Goal: Information Seeking & Learning: Compare options

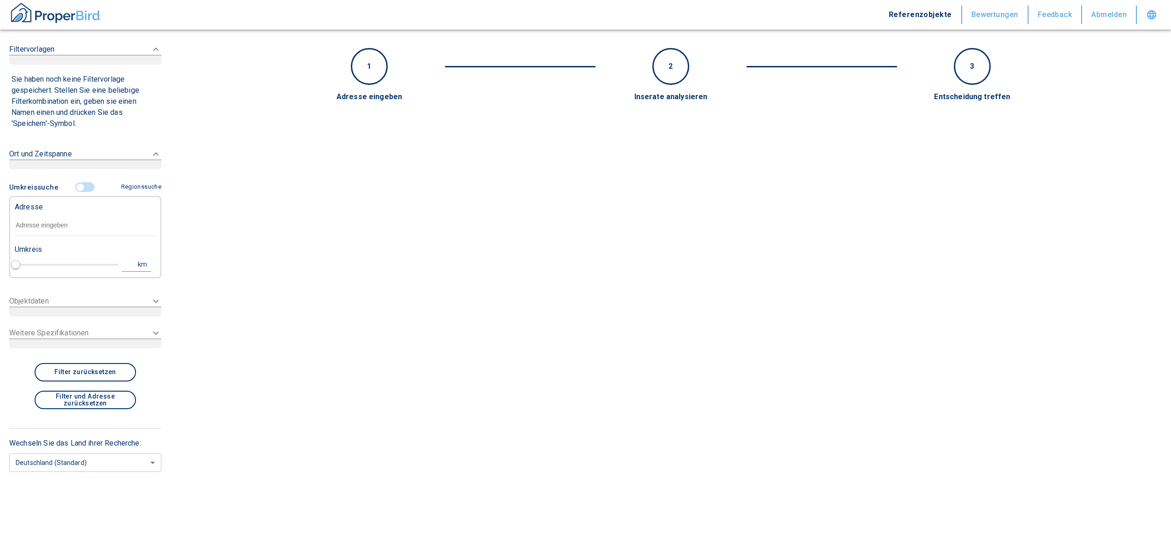
click at [57, 225] on input "text" at bounding box center [85, 225] width 141 height 21
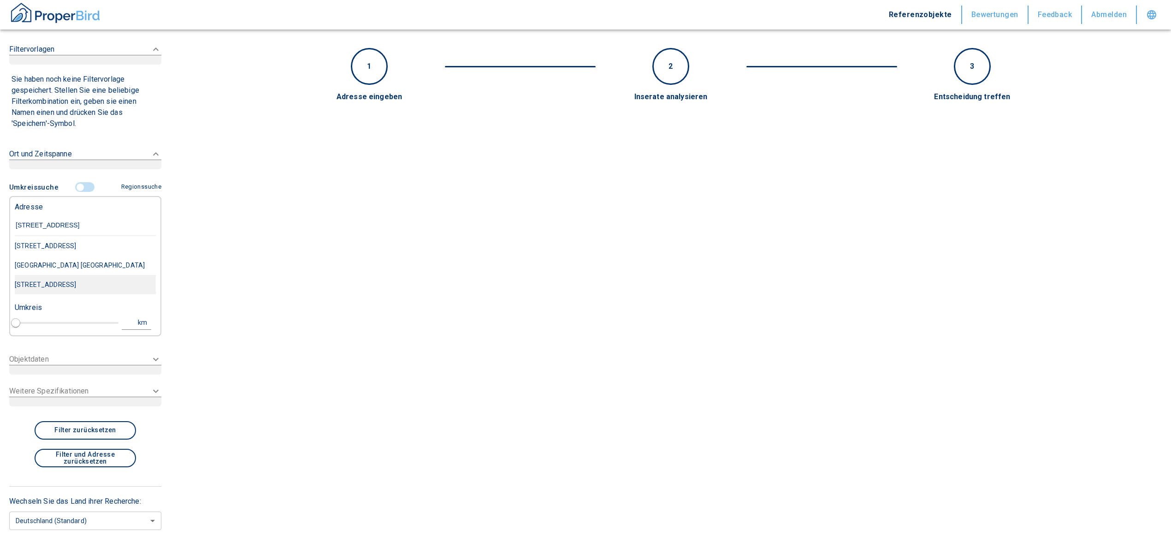
click at [95, 288] on div "[STREET_ADDRESS]" at bounding box center [85, 284] width 141 height 19
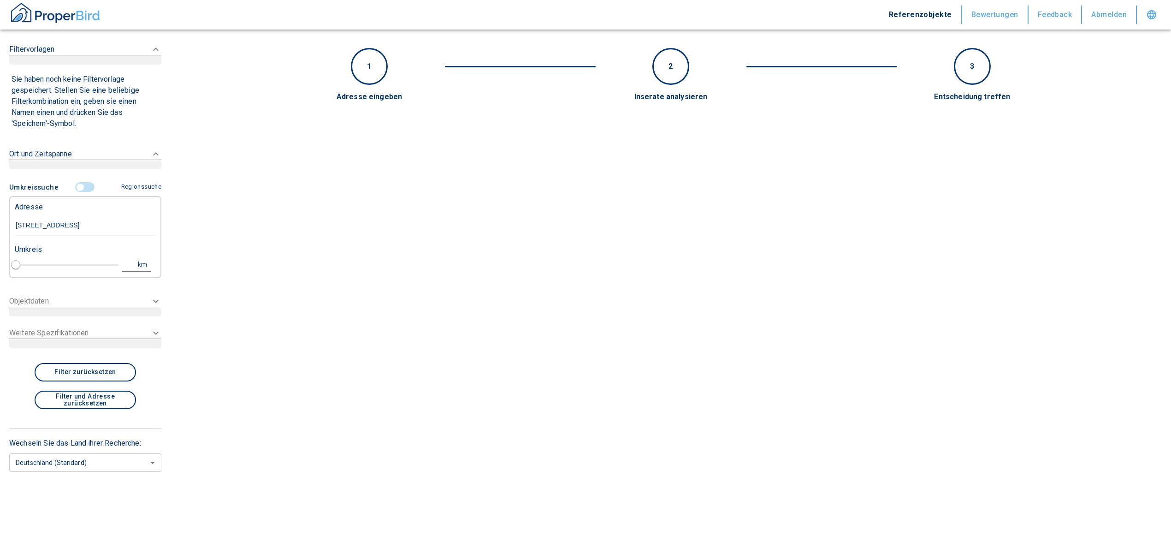
type input "[STREET_ADDRESS]"
type input "1"
type input "2020"
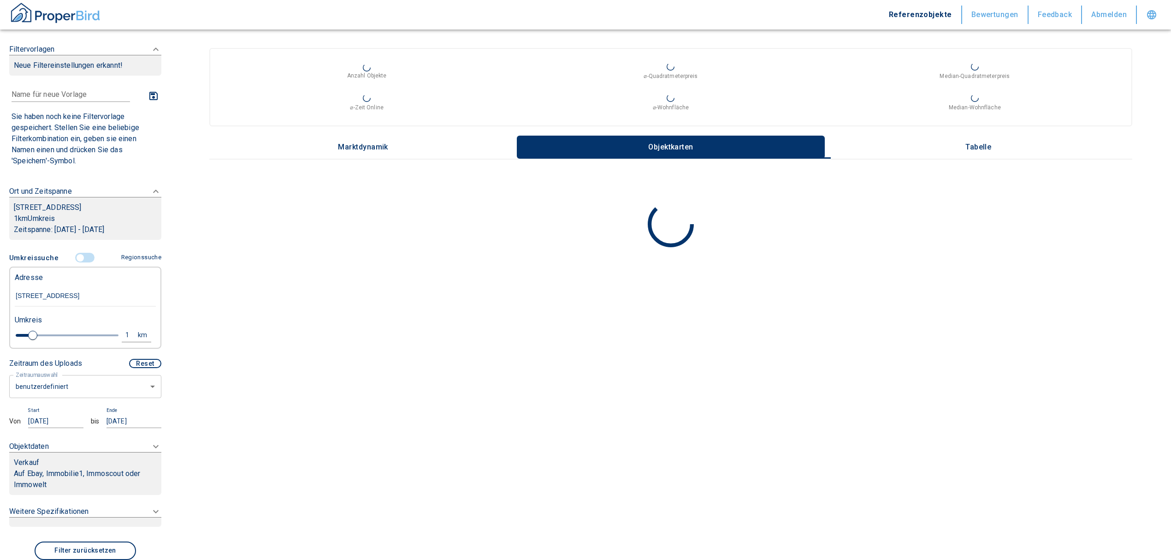
type input "[STREET_ADDRESS]"
click at [57, 384] on body "Referenzobjekte Bewertungen Feedback Abmelden Filtervorlagen Neue Filtereinstel…" at bounding box center [585, 280] width 1171 height 560
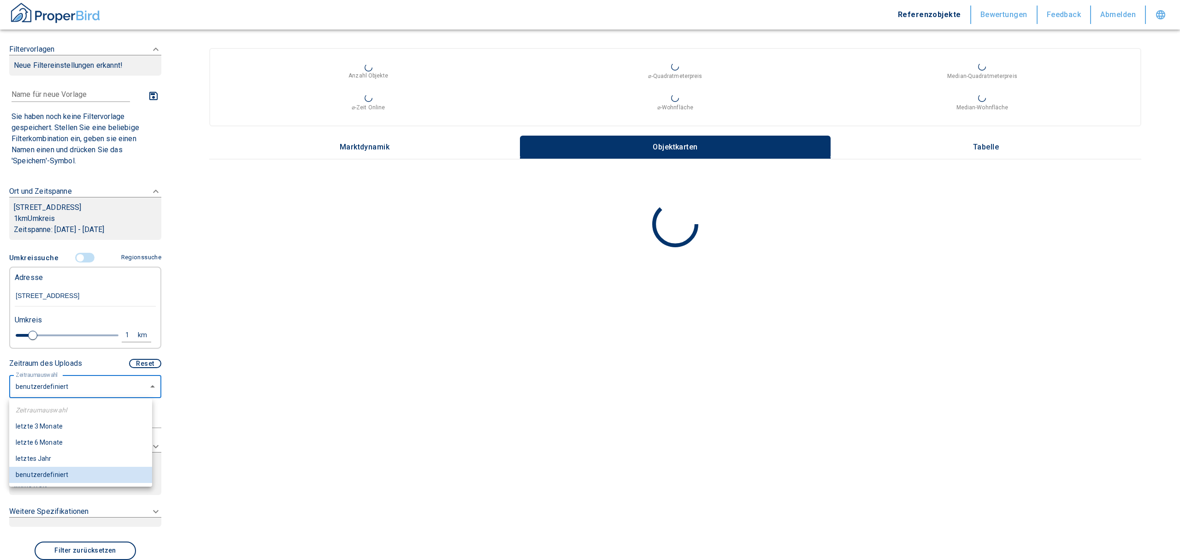
click at [56, 445] on li "letzte 6 Monate" at bounding box center [80, 442] width 143 height 16
type input "2020"
type input "6"
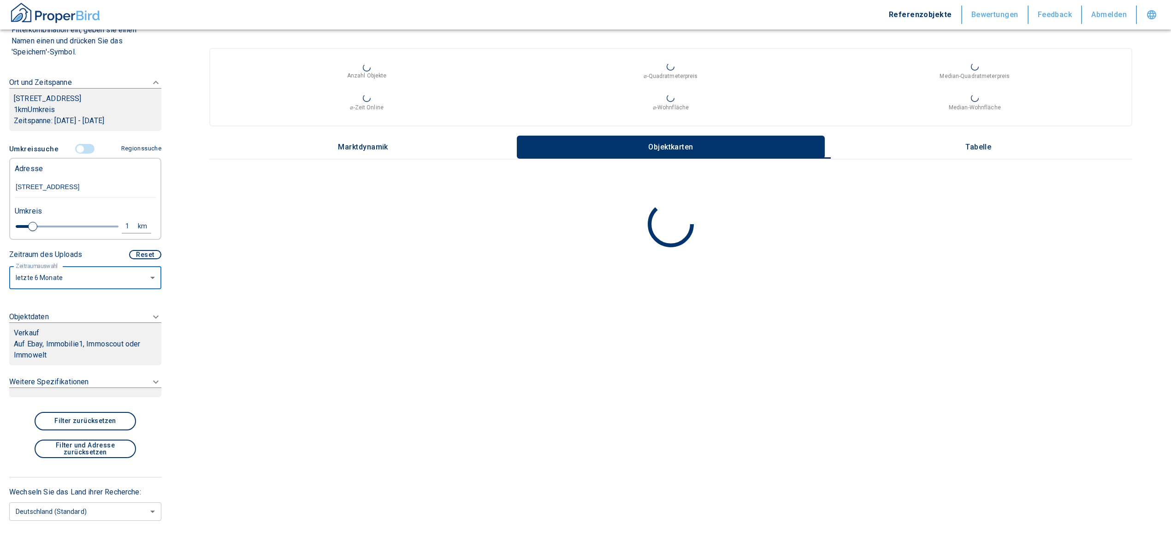
click at [57, 340] on p "Auf Ebay, Immobilie1, Immoscout oder Immowelt" at bounding box center [85, 349] width 143 height 22
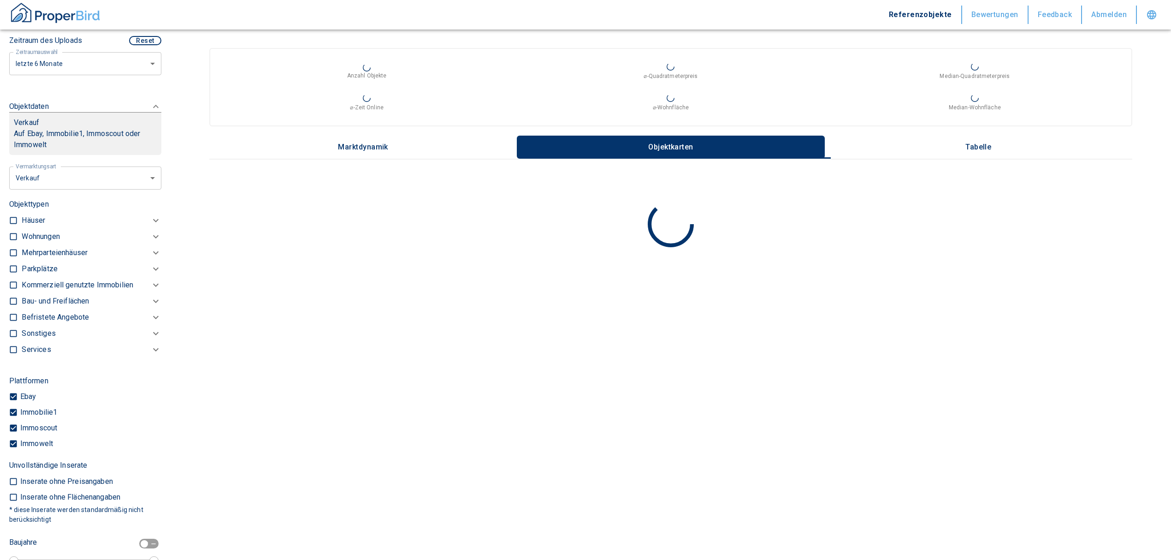
scroll to position [270, 0]
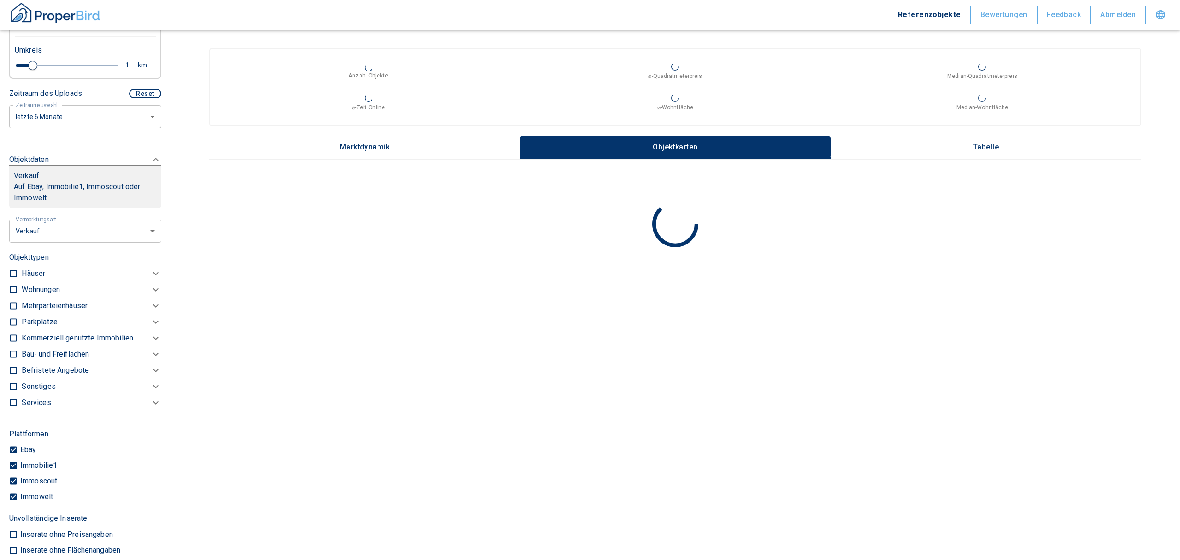
click at [101, 231] on body "Referenzobjekte Bewertungen Feedback Abmelden Filtervorlagen Neue Filtereinstel…" at bounding box center [590, 280] width 1180 height 560
click at [54, 283] on li "Vermietung" at bounding box center [82, 287] width 148 height 16
type input "rent"
type input "2020"
click at [12, 290] on input "checkbox" at bounding box center [13, 289] width 9 height 9
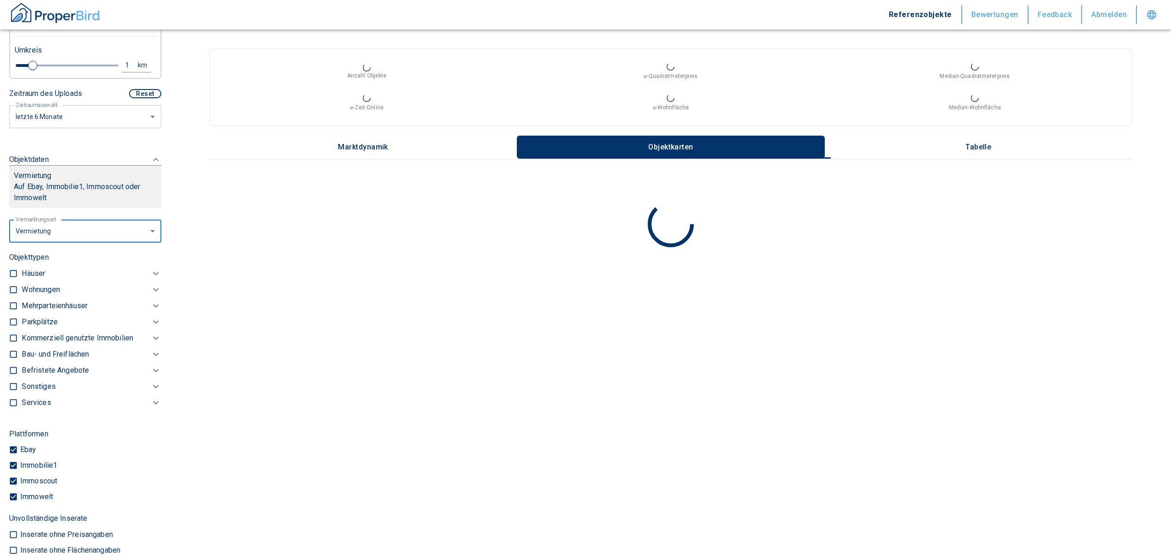
checkbox input "true"
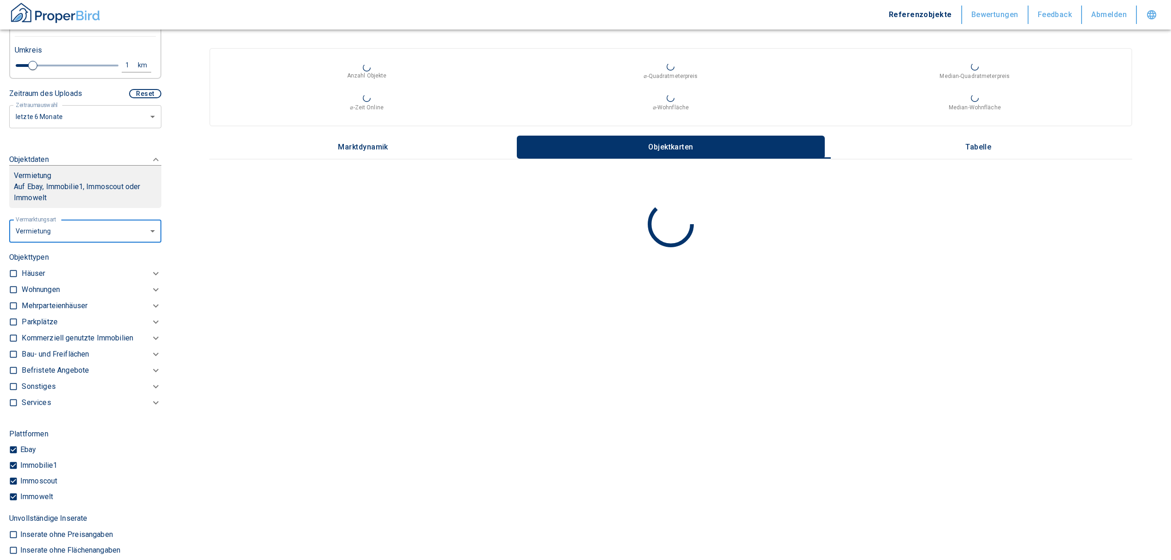
checkbox input "true"
type input "2020"
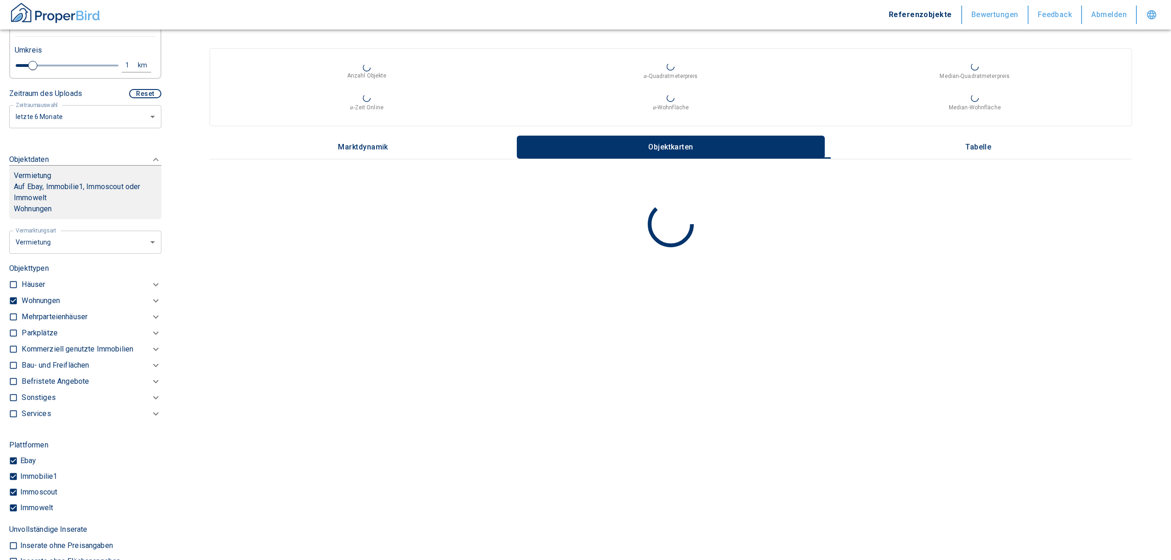
click at [47, 303] on p "Wohnungen" at bounding box center [41, 300] width 38 height 11
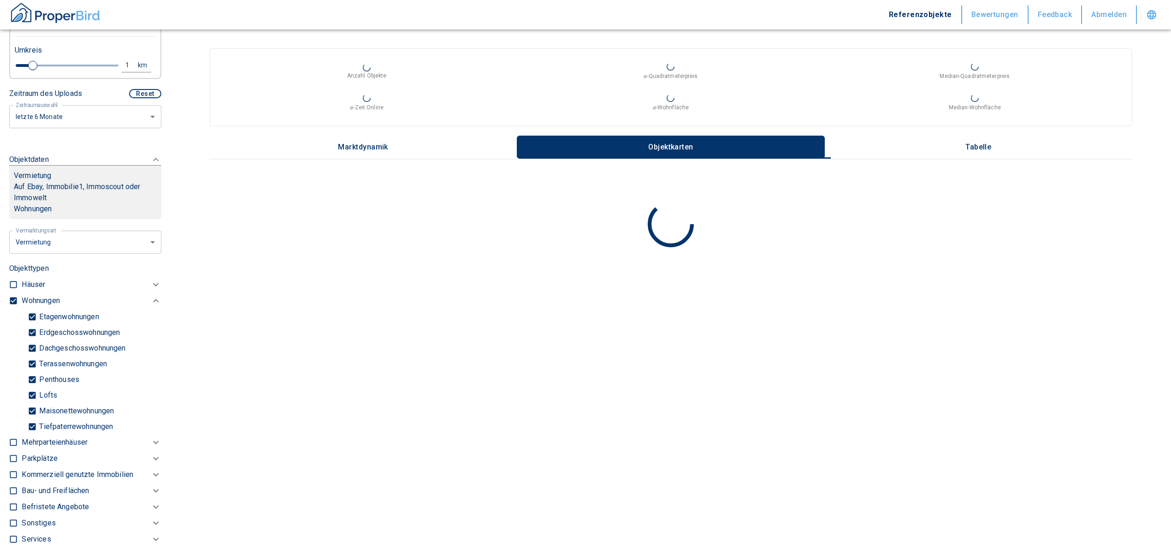
click at [32, 428] on input "Tiefpaterrewohnungen" at bounding box center [32, 426] width 9 height 16
checkbox input "false"
type input "2020"
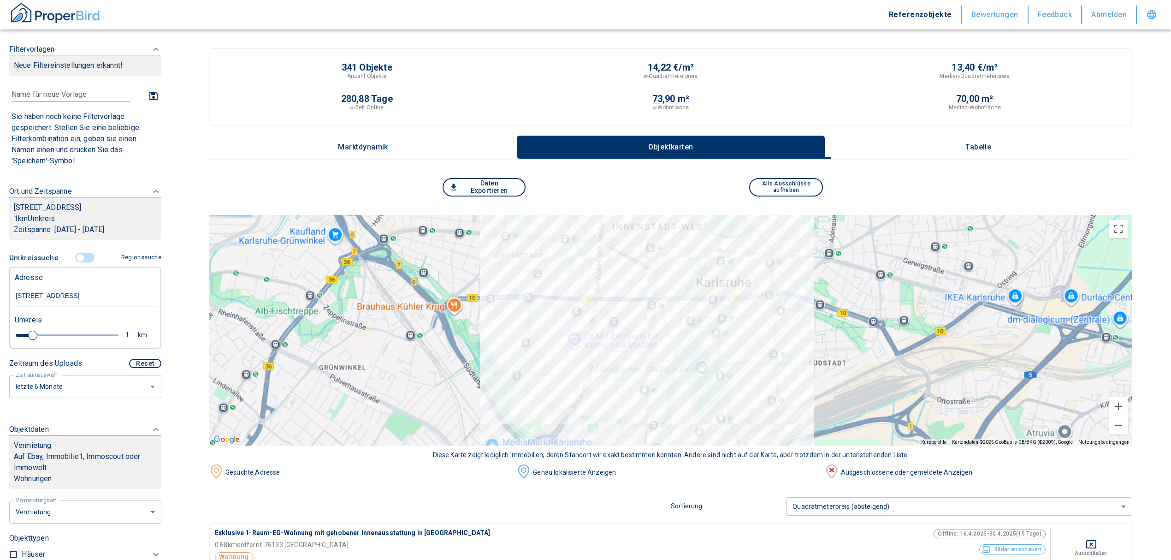
click at [958, 144] on button "Tabelle" at bounding box center [979, 147] width 308 height 23
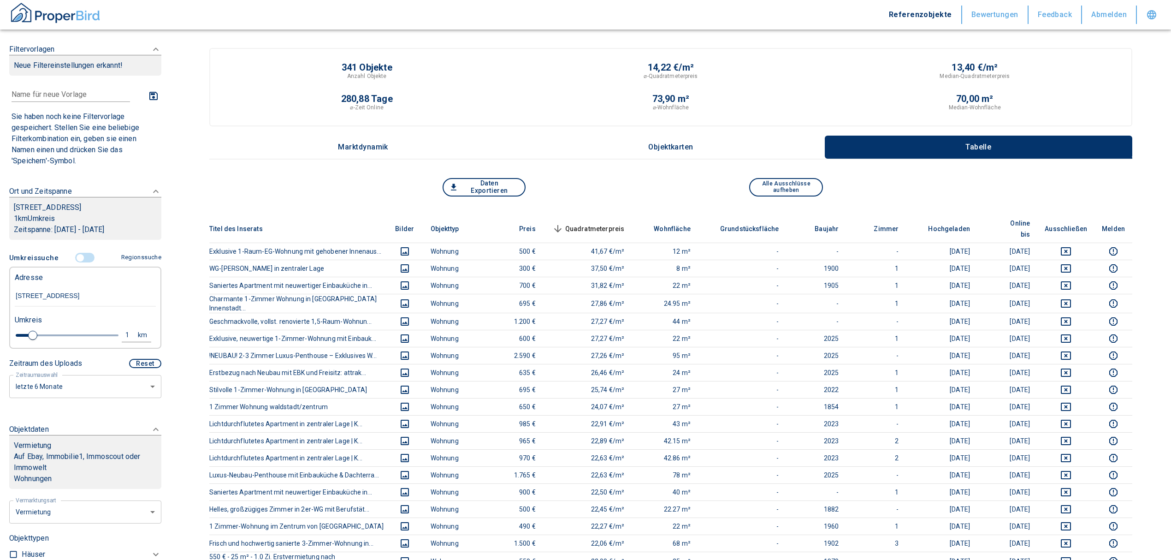
click at [124, 331] on div "1" at bounding box center [132, 335] width 17 height 12
drag, startPoint x: 52, startPoint y: 327, endPoint x: 14, endPoint y: 331, distance: 38.0
click at [17, 331] on div "1 km Neue Suchen" at bounding box center [77, 336] width 141 height 22
type input "0,5"
click at [113, 328] on button "Neue Suchen" at bounding box center [123, 334] width 51 height 13
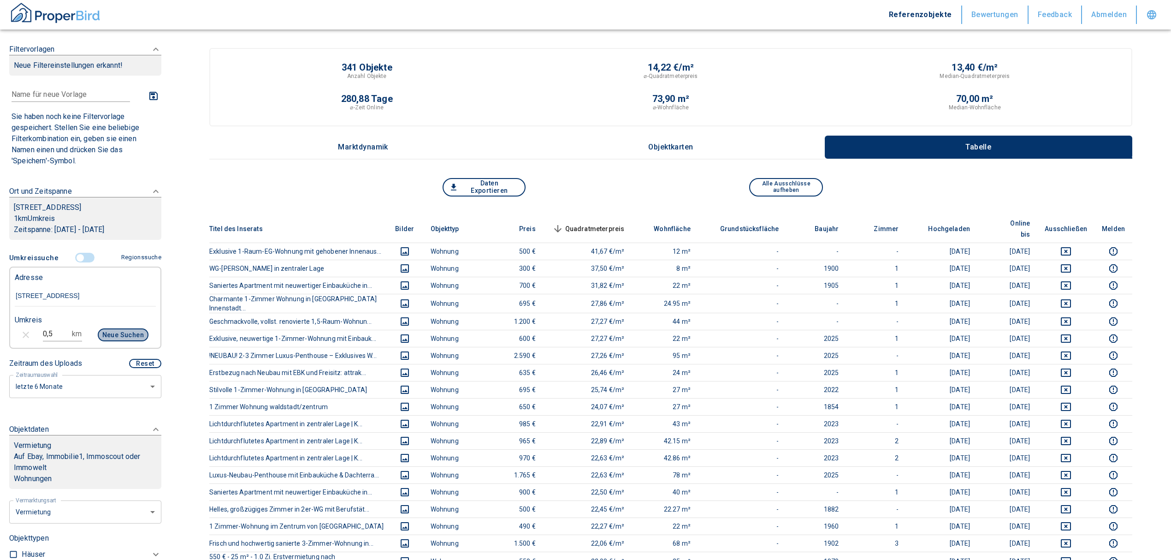
type input "2020"
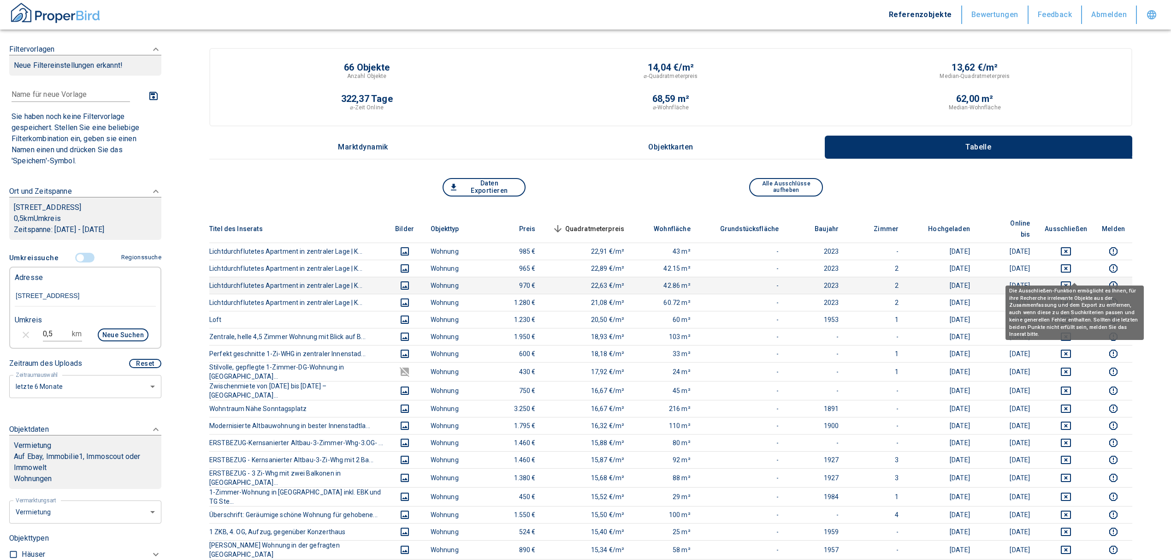
click at [1071, 281] on icon "deselect this listing" at bounding box center [1066, 285] width 10 height 8
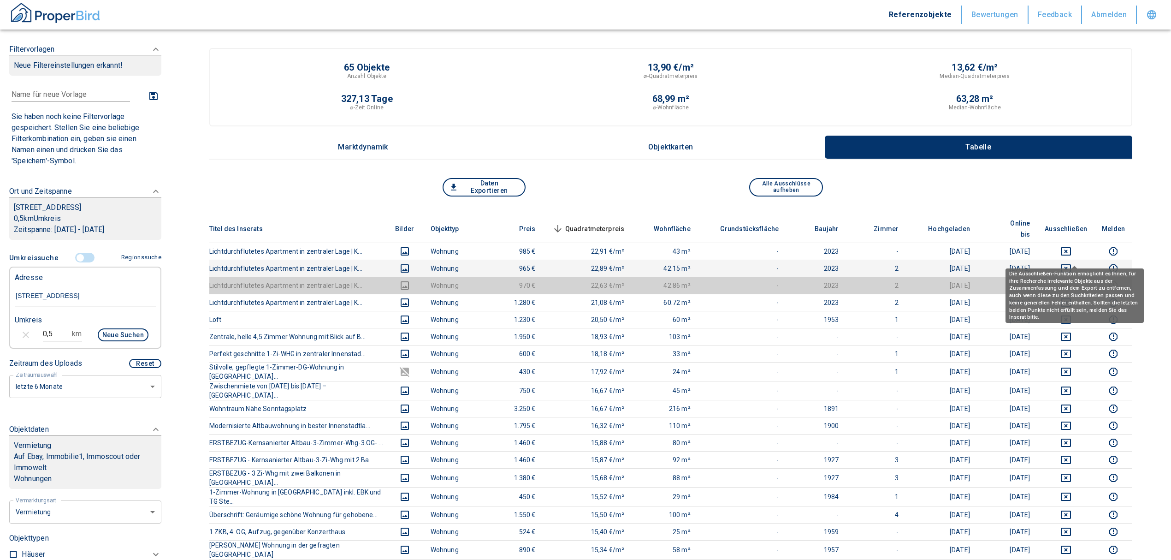
click at [1072, 263] on icon "deselect this listing" at bounding box center [1065, 268] width 11 height 11
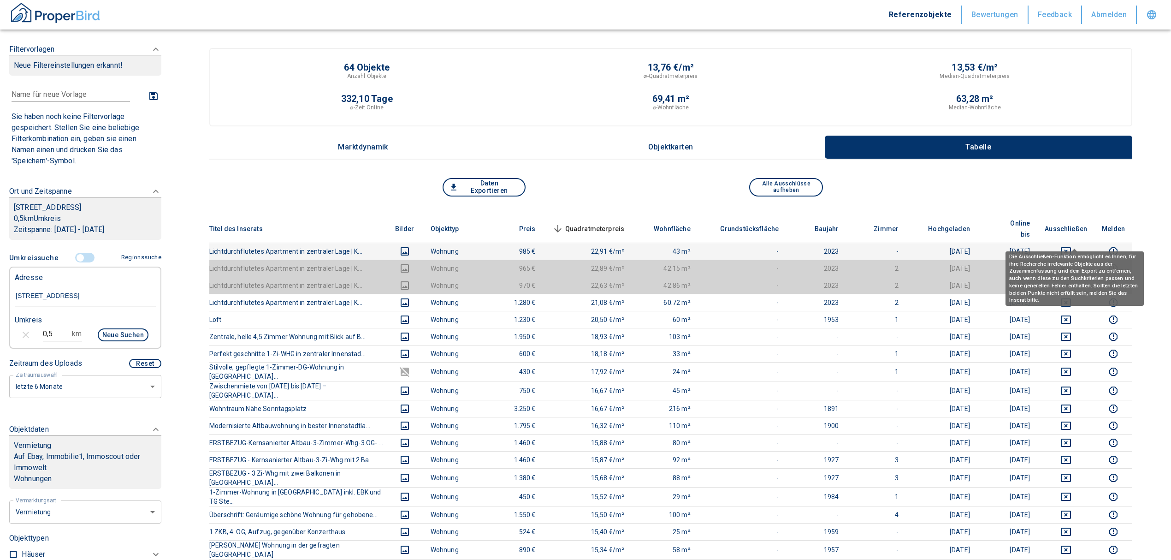
click at [1069, 246] on icon "deselect this listing" at bounding box center [1065, 251] width 11 height 11
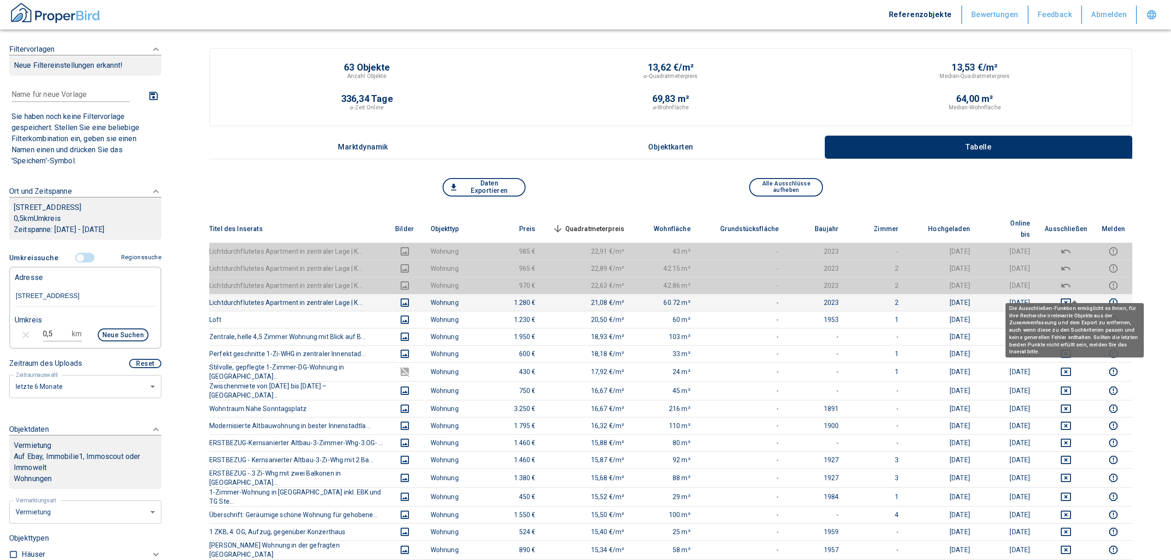
click at [1067, 297] on button "deselect this listing" at bounding box center [1066, 302] width 42 height 11
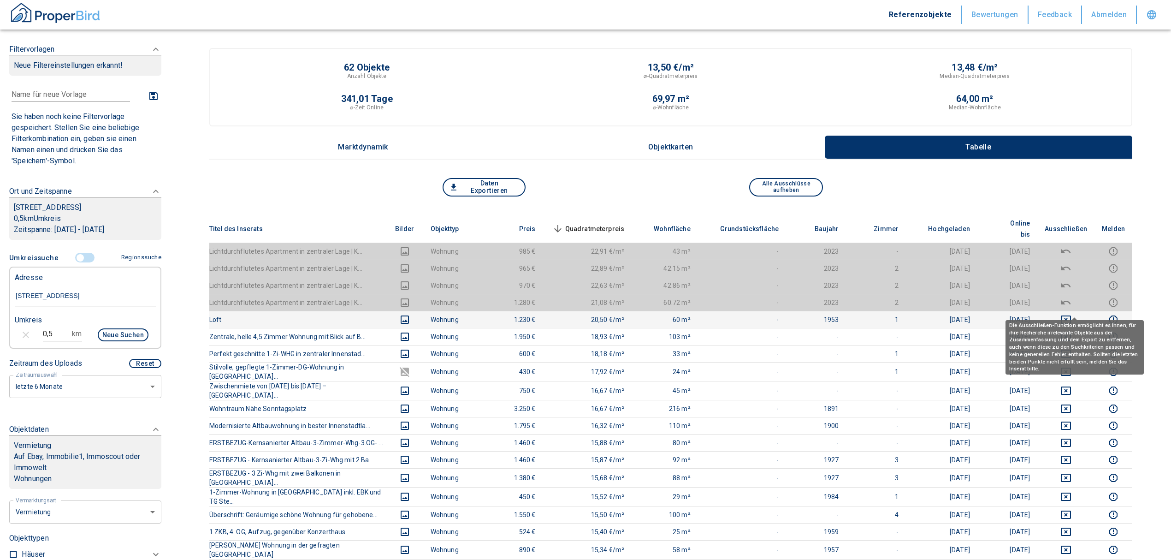
click at [1071, 315] on icon "deselect this listing" at bounding box center [1066, 319] width 10 height 8
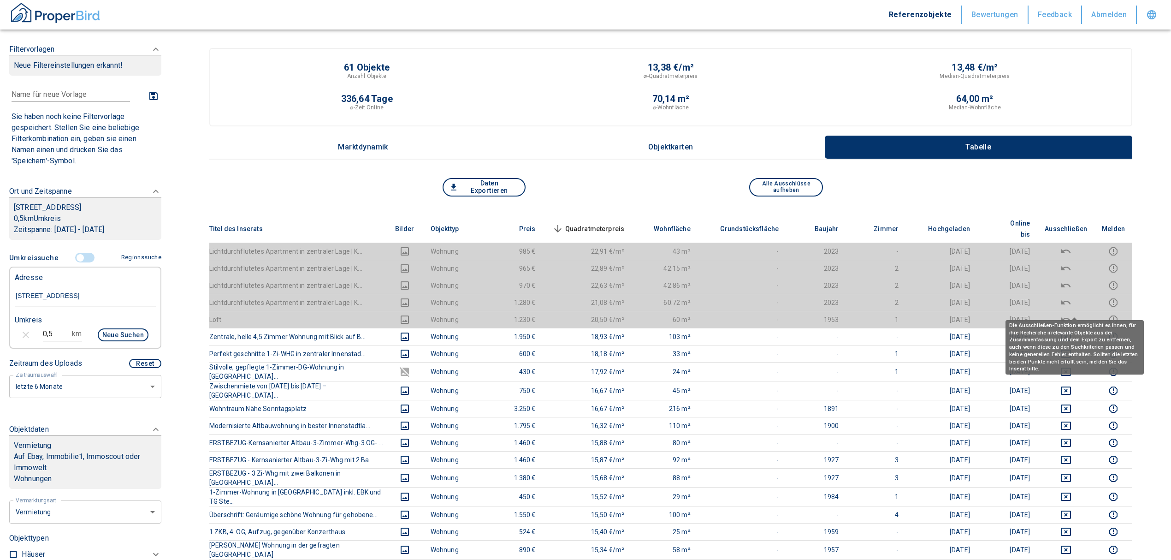
click at [602, 223] on span "Quadratmeterpreis sorted descending" at bounding box center [588, 228] width 74 height 11
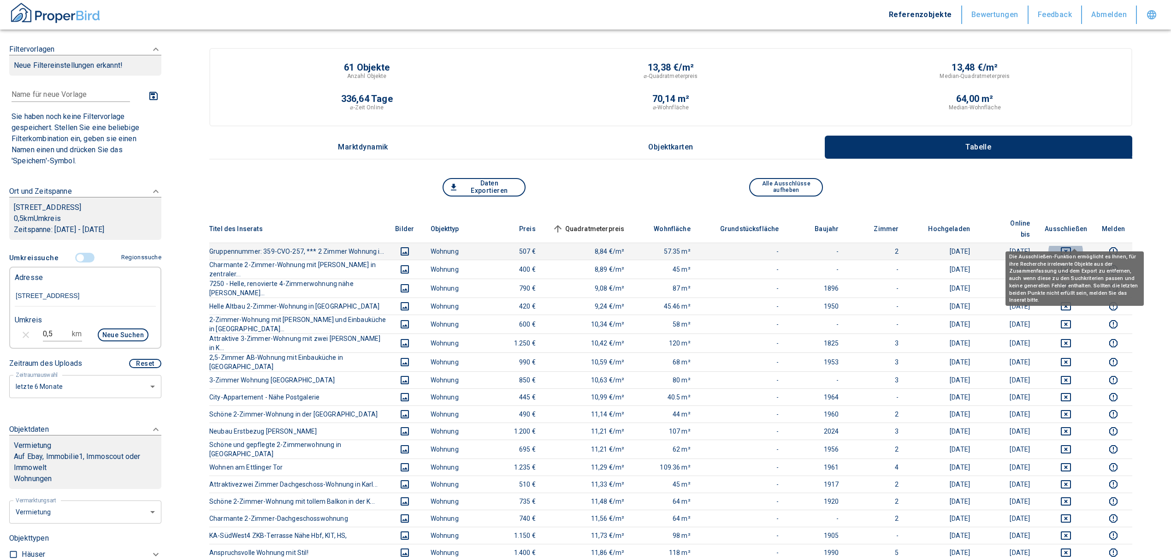
click at [1069, 246] on icon "deselect this listing" at bounding box center [1065, 251] width 11 height 11
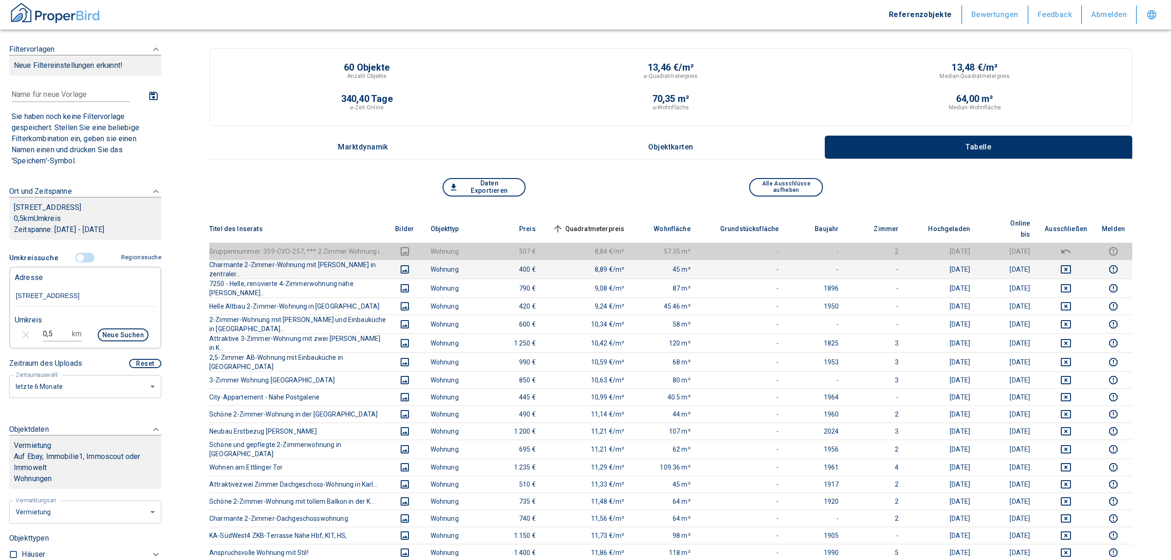
click at [1080, 260] on td at bounding box center [1065, 269] width 57 height 19
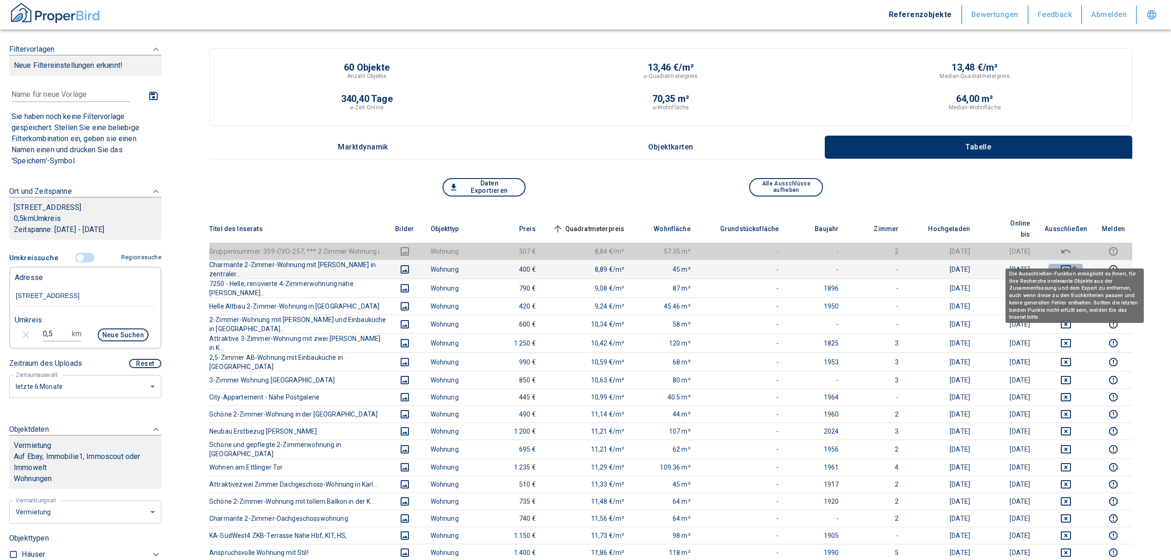
click at [1083, 264] on button "deselect this listing" at bounding box center [1066, 269] width 42 height 11
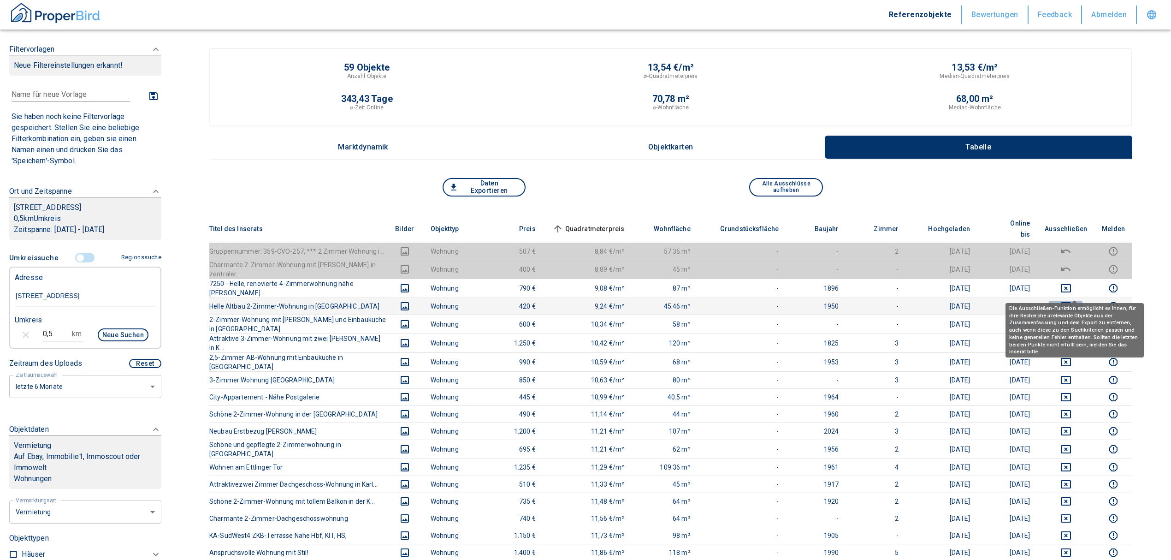
click at [1072, 301] on icon "deselect this listing" at bounding box center [1065, 306] width 11 height 11
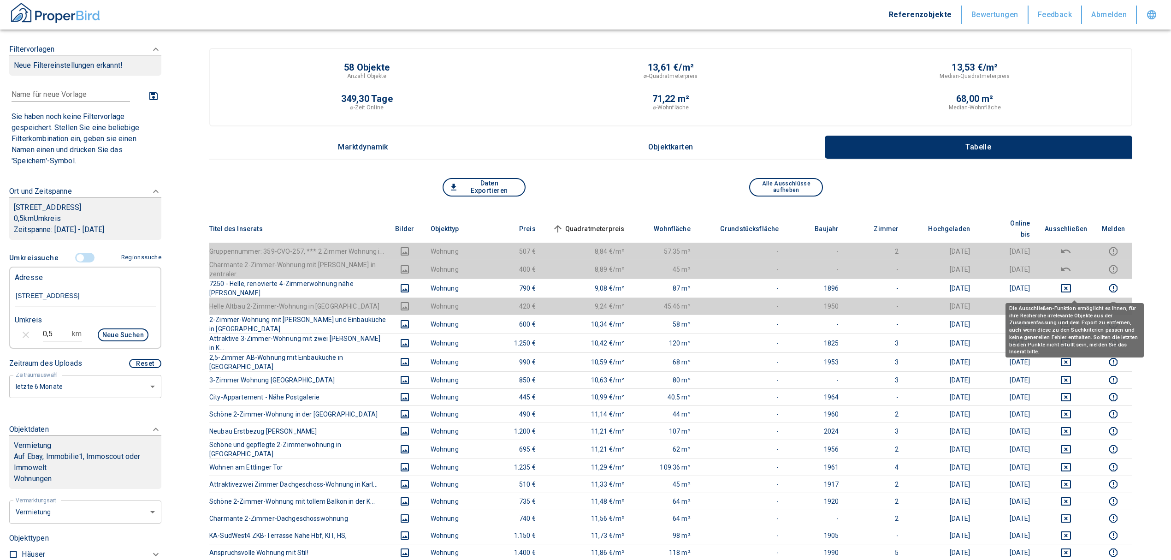
click at [1079, 297] on td at bounding box center [1065, 305] width 57 height 17
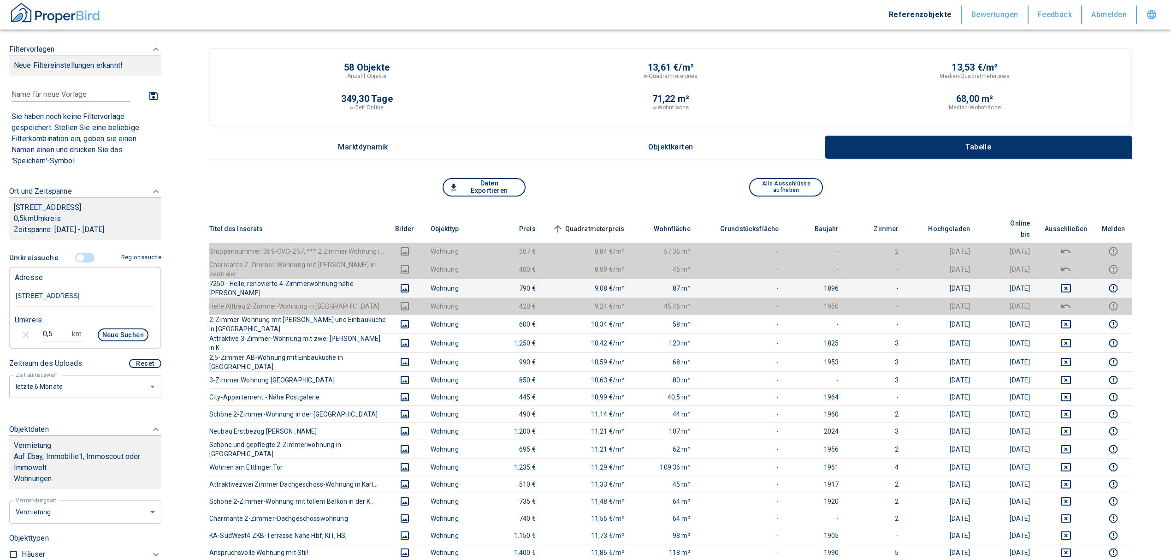
click at [1077, 279] on td at bounding box center [1065, 287] width 57 height 19
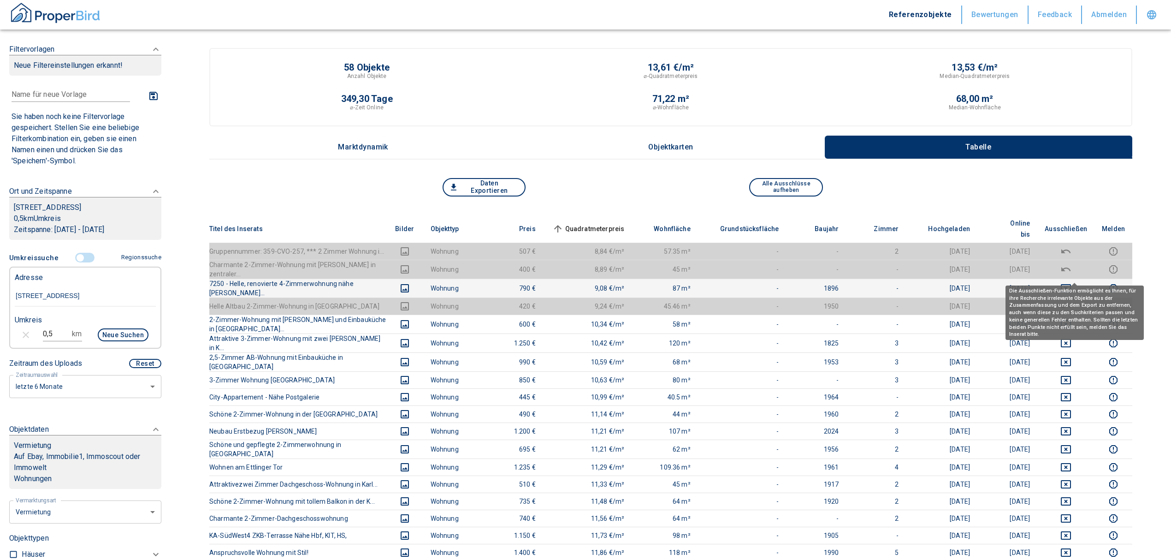
click at [1071, 284] on icon "deselect this listing" at bounding box center [1066, 288] width 10 height 8
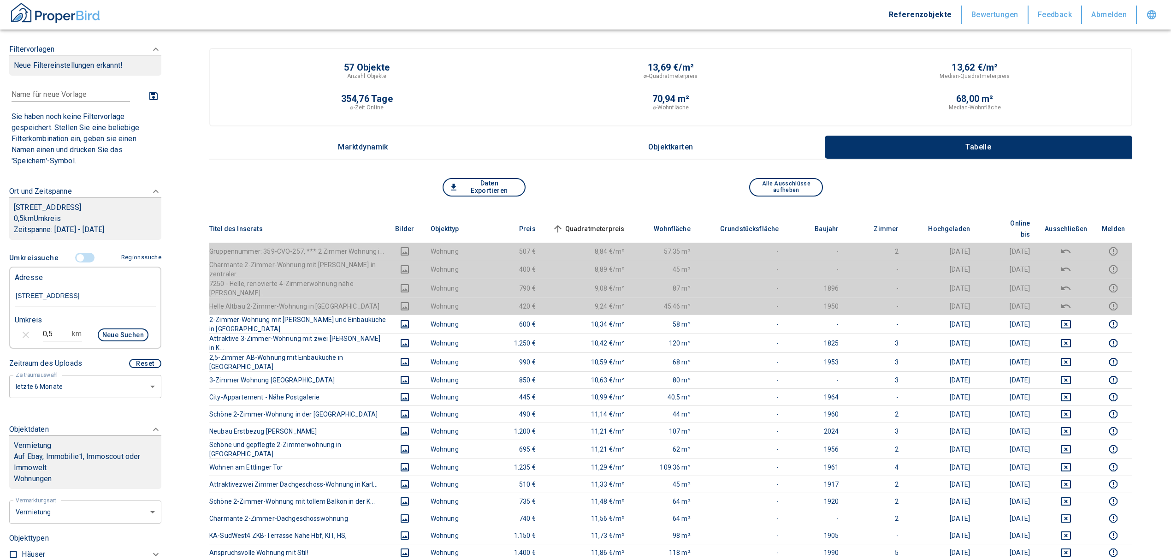
click at [607, 223] on span "Quadratmeterpreis sorted ascending" at bounding box center [588, 228] width 74 height 11
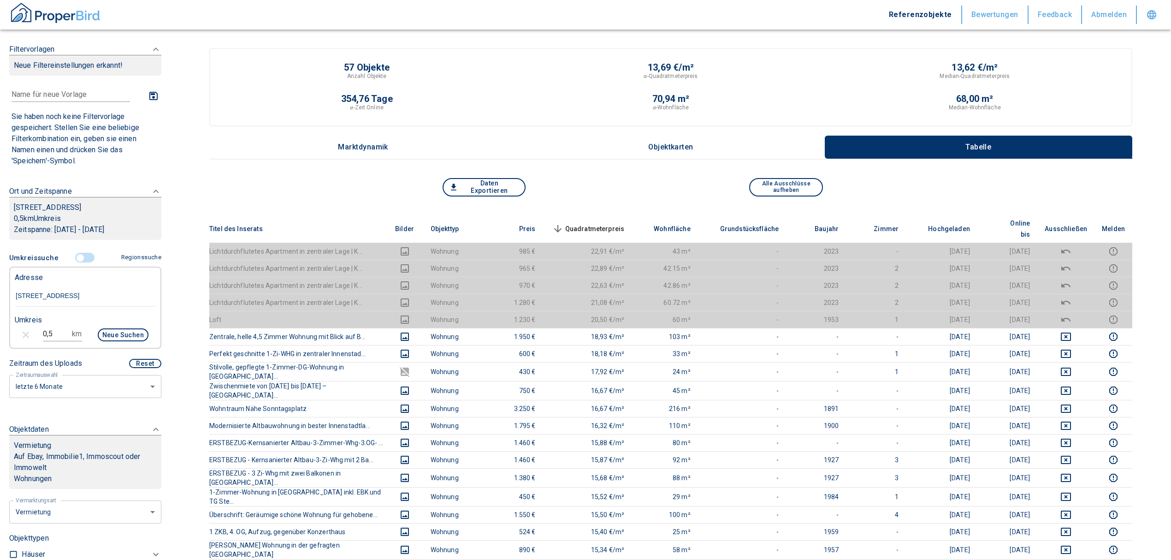
click at [594, 223] on span "Quadratmeterpreis sorted descending" at bounding box center [588, 228] width 74 height 11
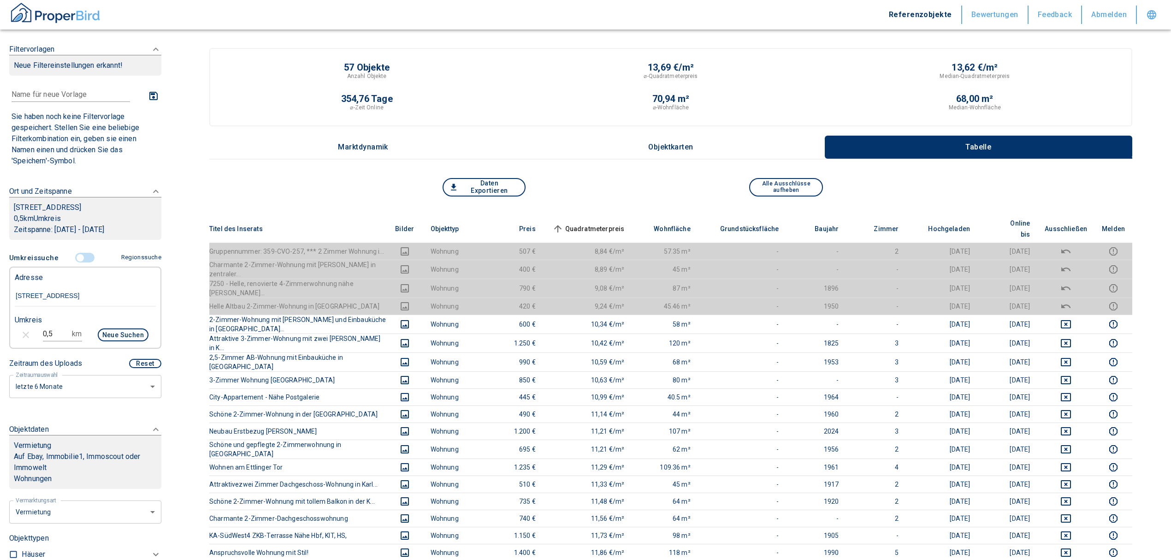
click at [77, 259] on input "controlled" at bounding box center [80, 258] width 28 height 10
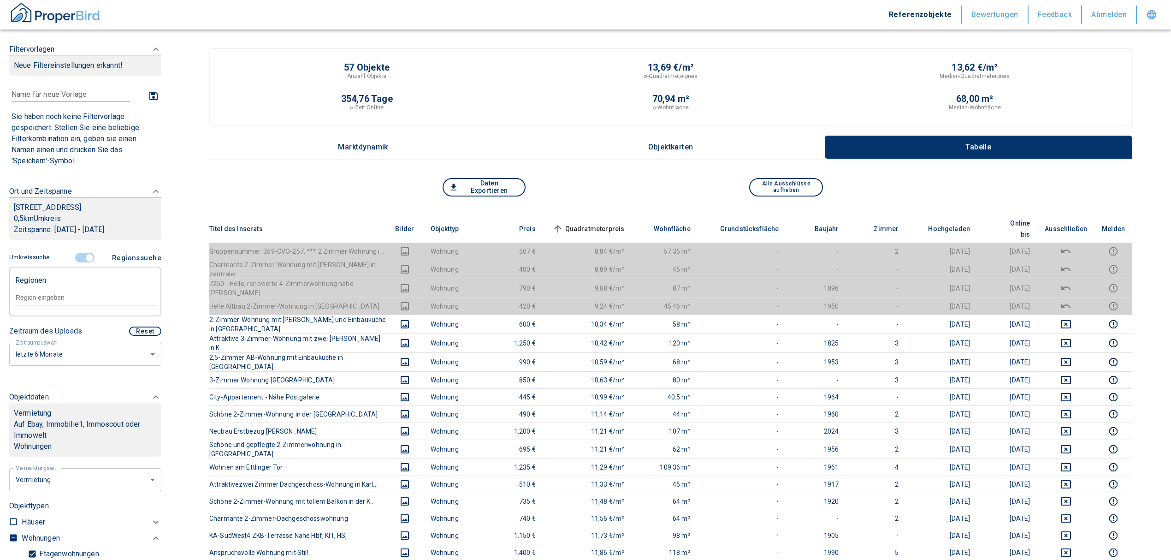
click at [62, 293] on input "text" at bounding box center [85, 297] width 141 height 8
click at [49, 314] on li "76133 [GEOGRAPHIC_DATA]" at bounding box center [80, 318] width 132 height 17
type input "76133"
type input "2020"
type input "76133 [GEOGRAPHIC_DATA]"
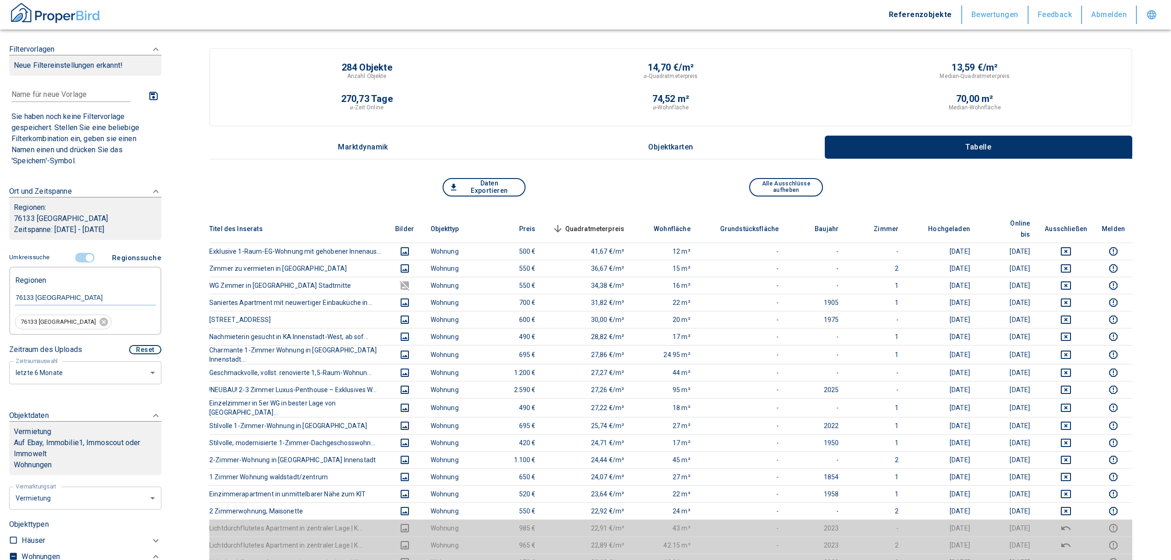
click at [613, 223] on span "Quadratmeterpreis sorted descending" at bounding box center [588, 228] width 74 height 11
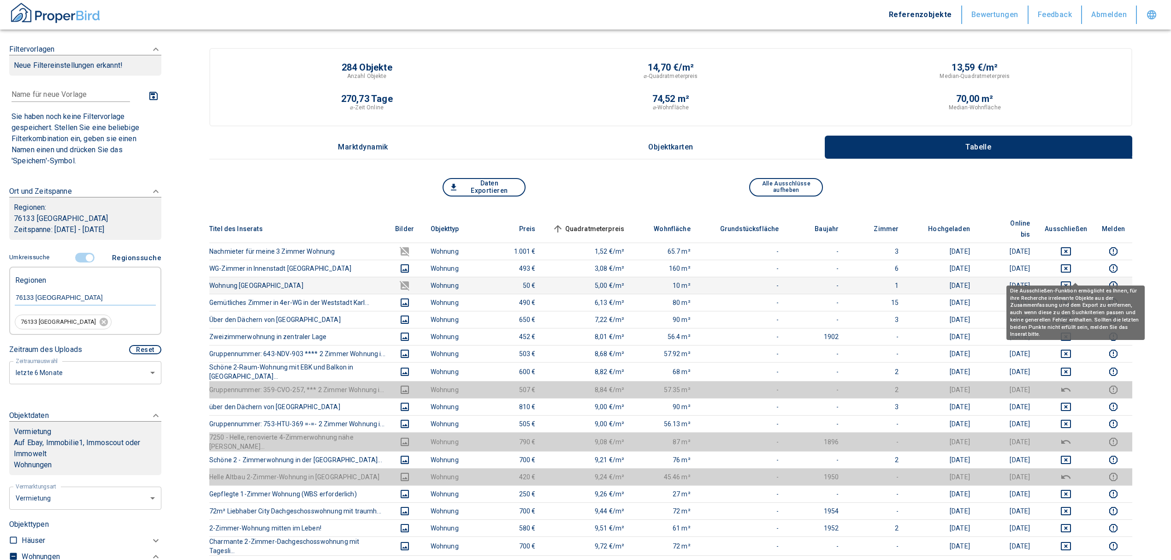
click at [1072, 280] on icon "deselect this listing" at bounding box center [1065, 285] width 11 height 11
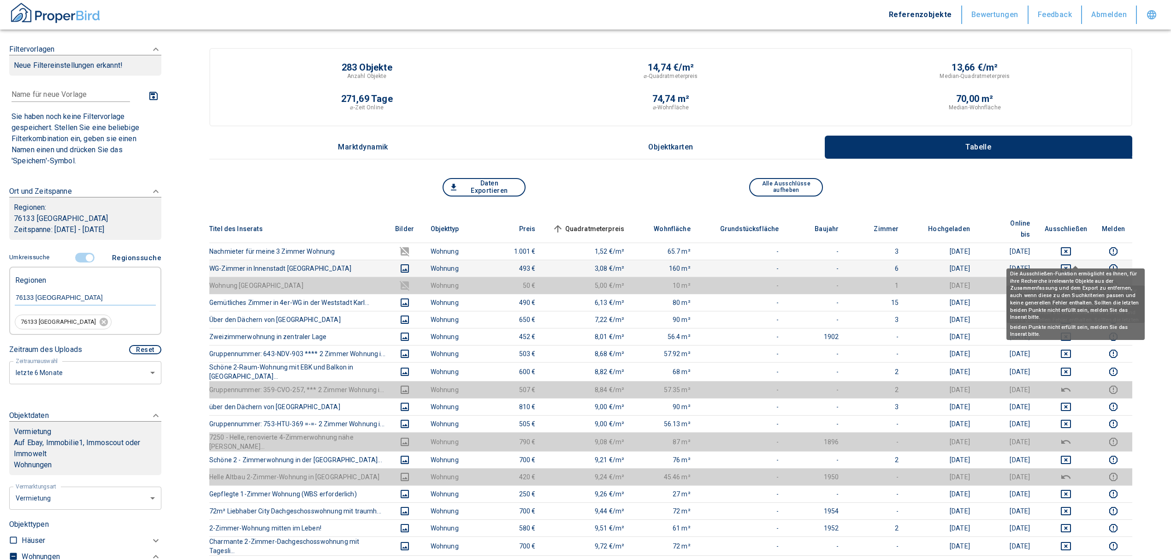
click at [1072, 263] on icon "deselect this listing" at bounding box center [1065, 268] width 11 height 11
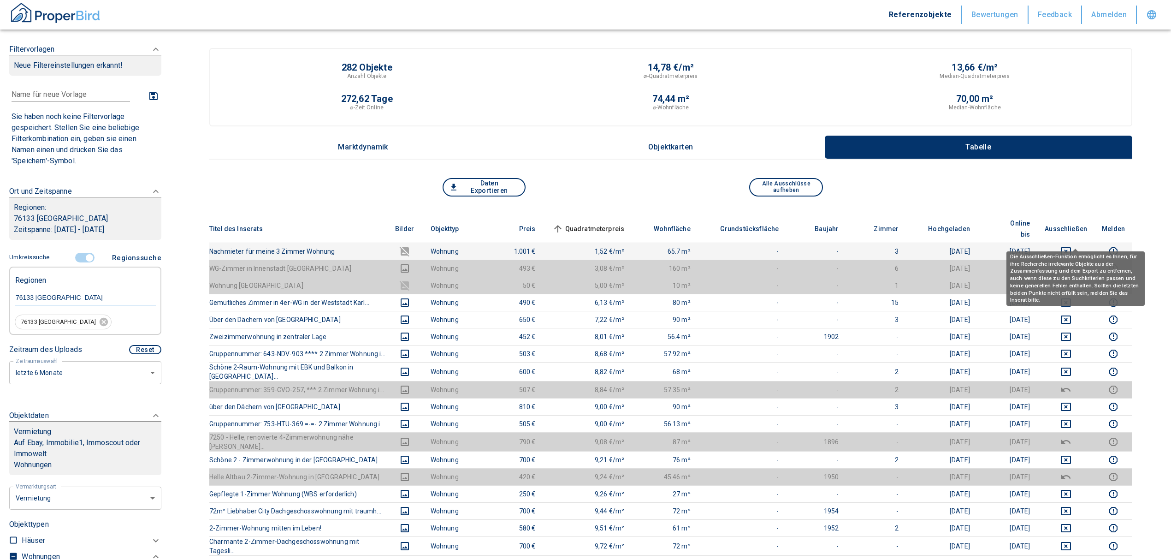
click at [1072, 246] on icon "deselect this listing" at bounding box center [1065, 251] width 11 height 11
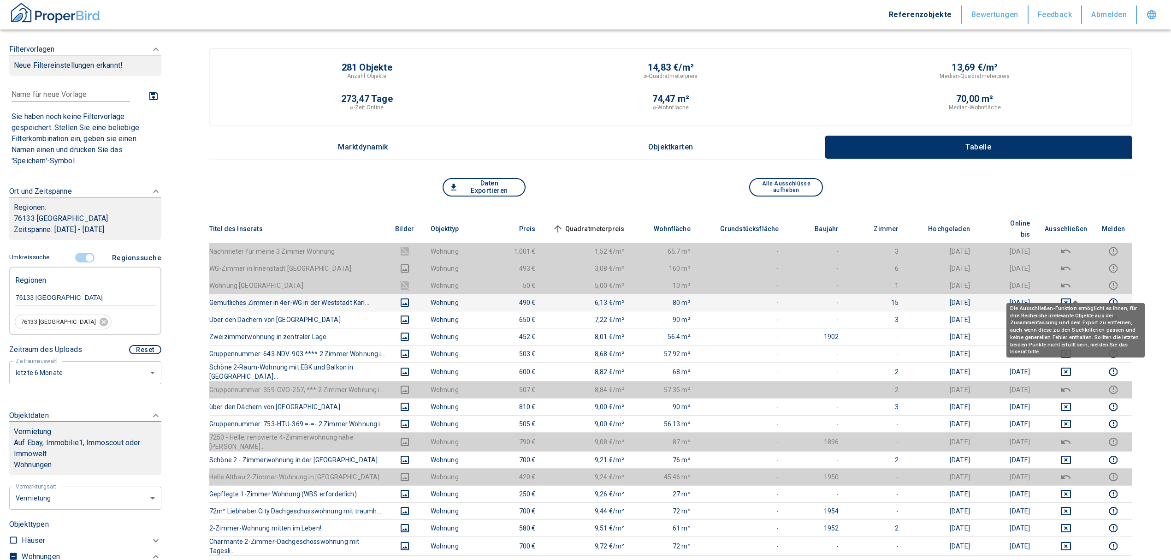
click at [1071, 298] on icon "deselect this listing" at bounding box center [1066, 302] width 10 height 8
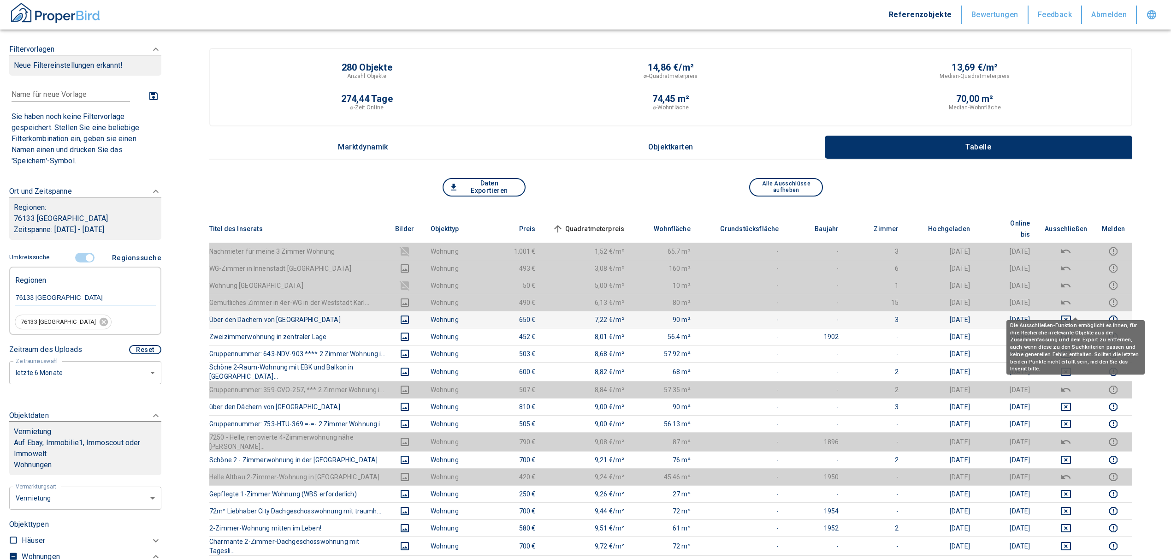
click at [1071, 315] on icon "deselect this listing" at bounding box center [1066, 319] width 10 height 8
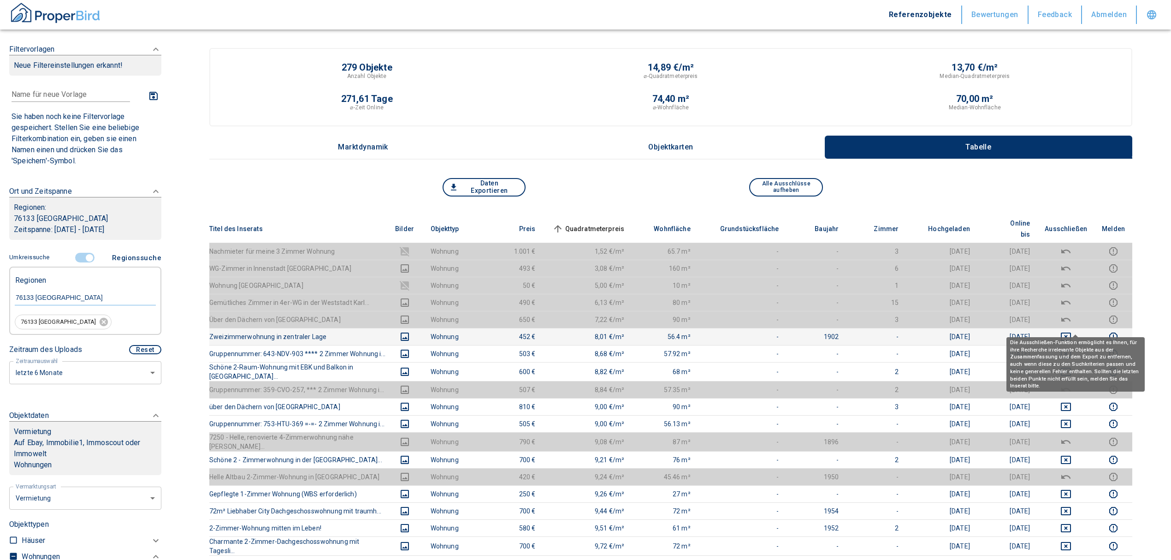
click at [1072, 331] on icon "deselect this listing" at bounding box center [1065, 336] width 11 height 11
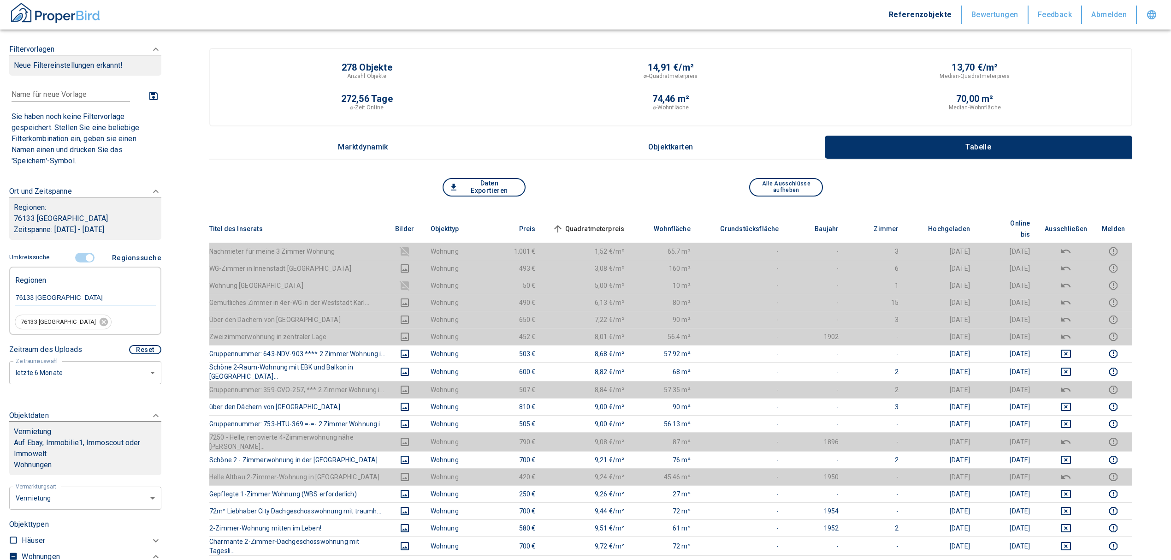
click at [611, 215] on th "Quadratmeterpreis sorted ascending" at bounding box center [587, 229] width 89 height 28
click at [611, 223] on span "Quadratmeterpreis sorted ascending" at bounding box center [588, 228] width 74 height 11
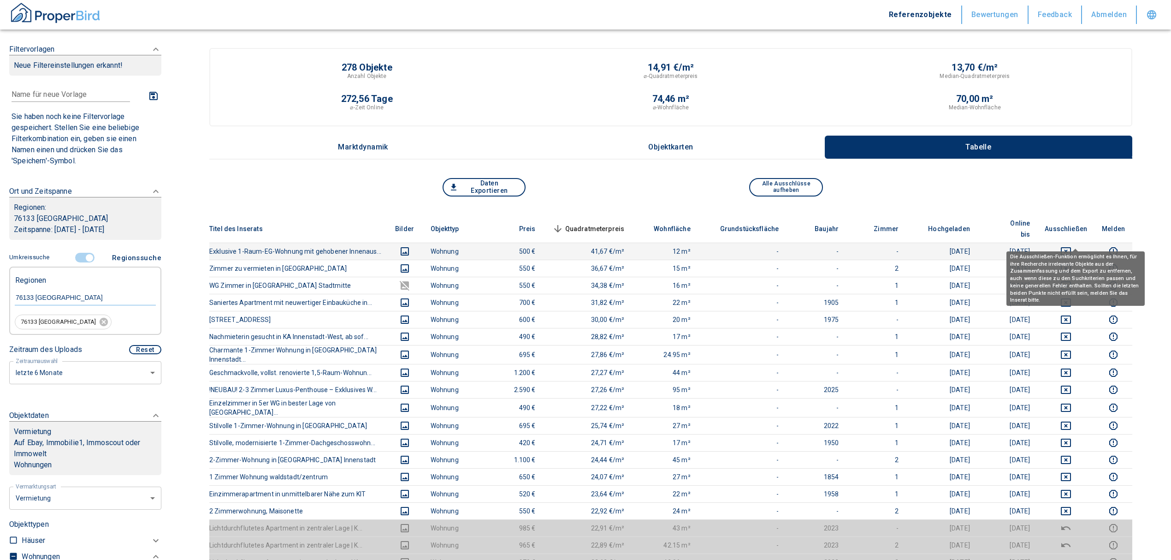
click at [1069, 246] on button "deselect this listing" at bounding box center [1066, 251] width 42 height 11
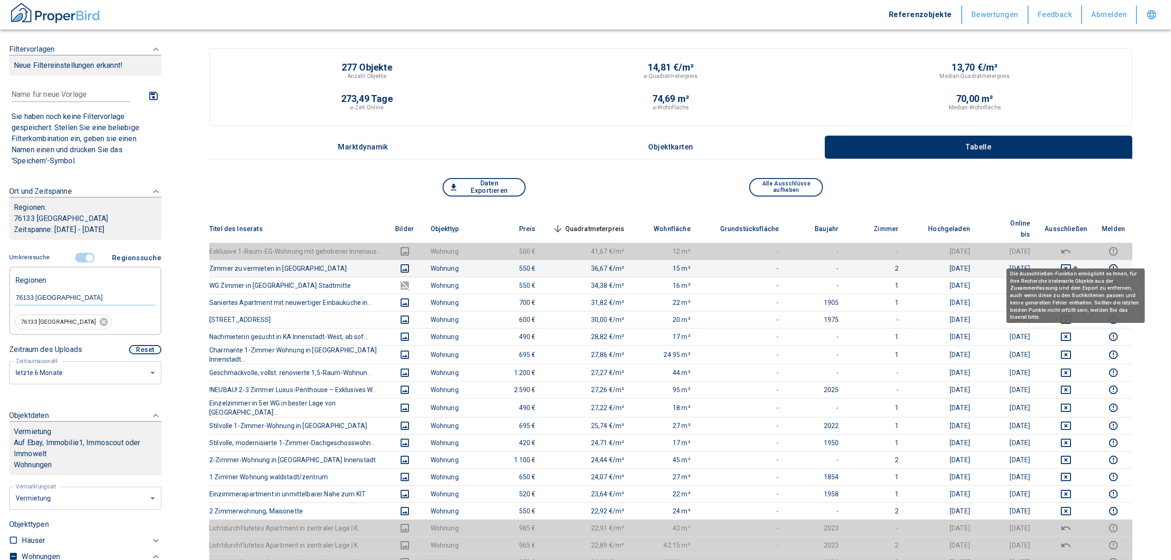
click at [1072, 263] on icon "deselect this listing" at bounding box center [1065, 268] width 11 height 11
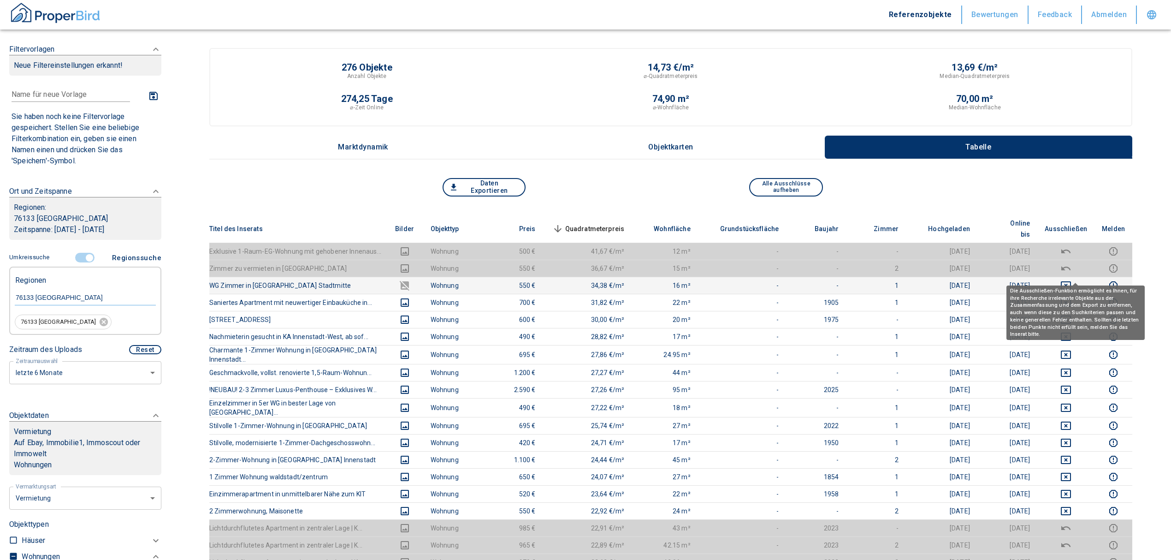
click at [1071, 281] on icon "deselect this listing" at bounding box center [1066, 285] width 10 height 8
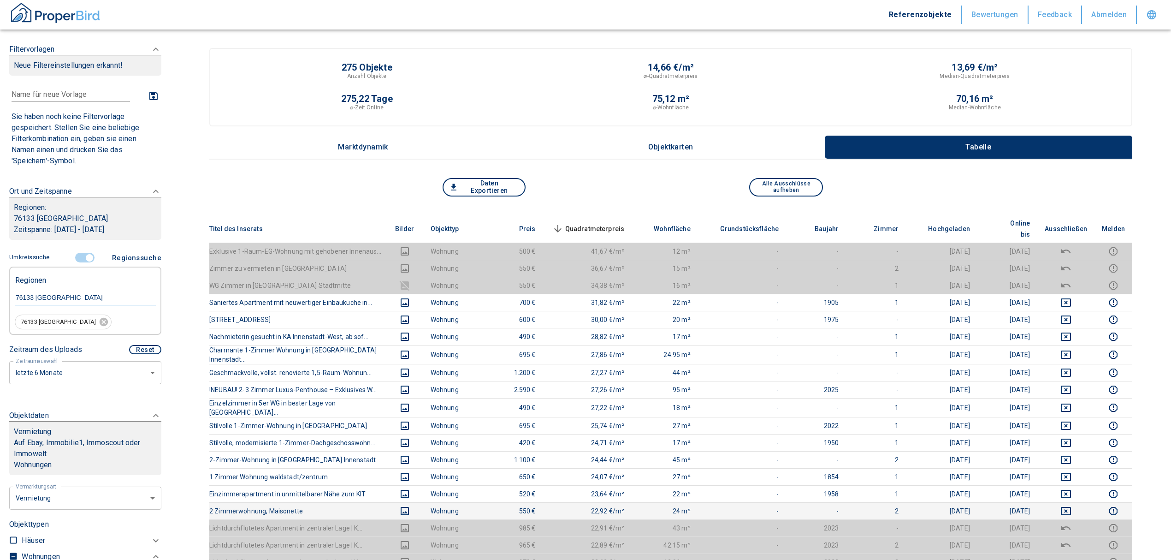
scroll to position [61, 0]
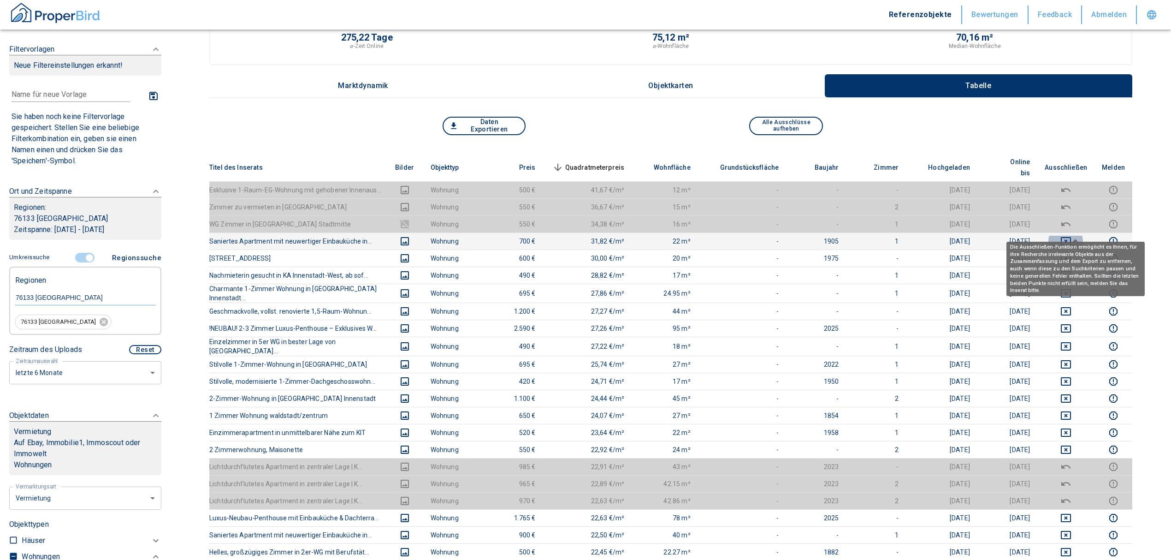
click at [1072, 236] on icon "deselect this listing" at bounding box center [1065, 241] width 11 height 11
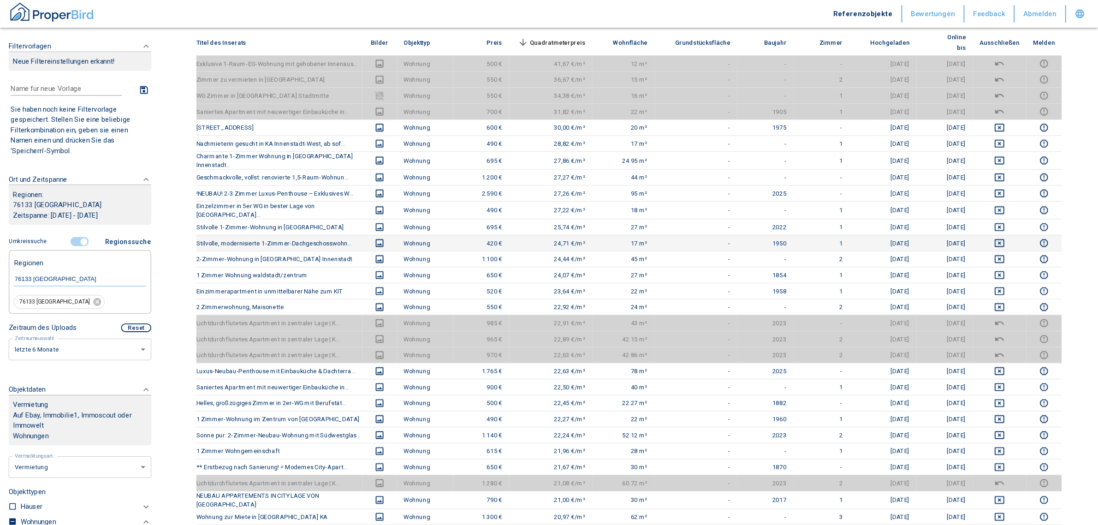
scroll to position [0, 0]
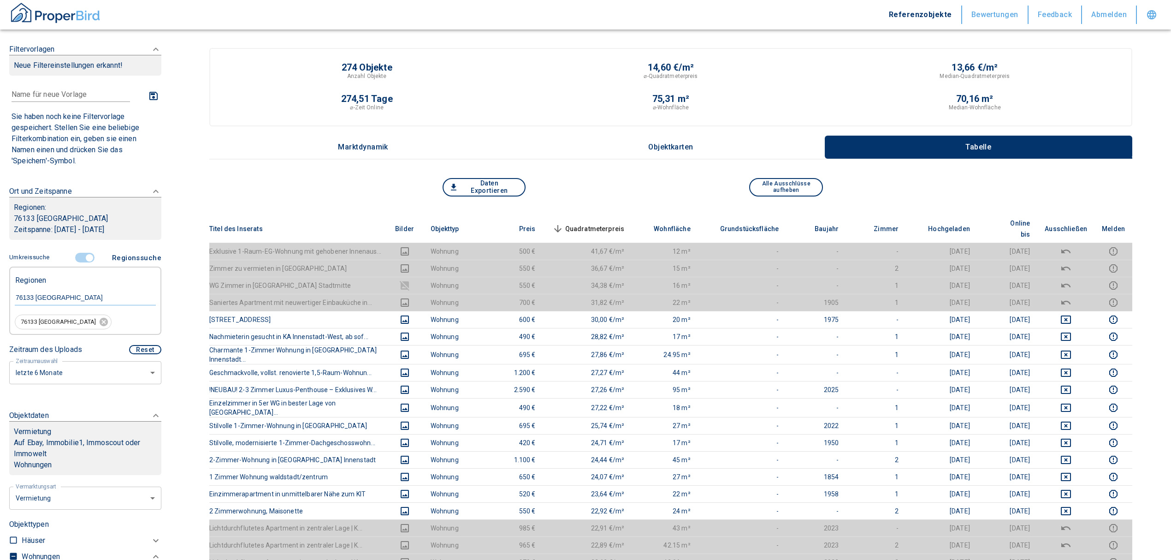
click at [609, 224] on span "Quadratmeterpreis sorted descending" at bounding box center [588, 228] width 74 height 11
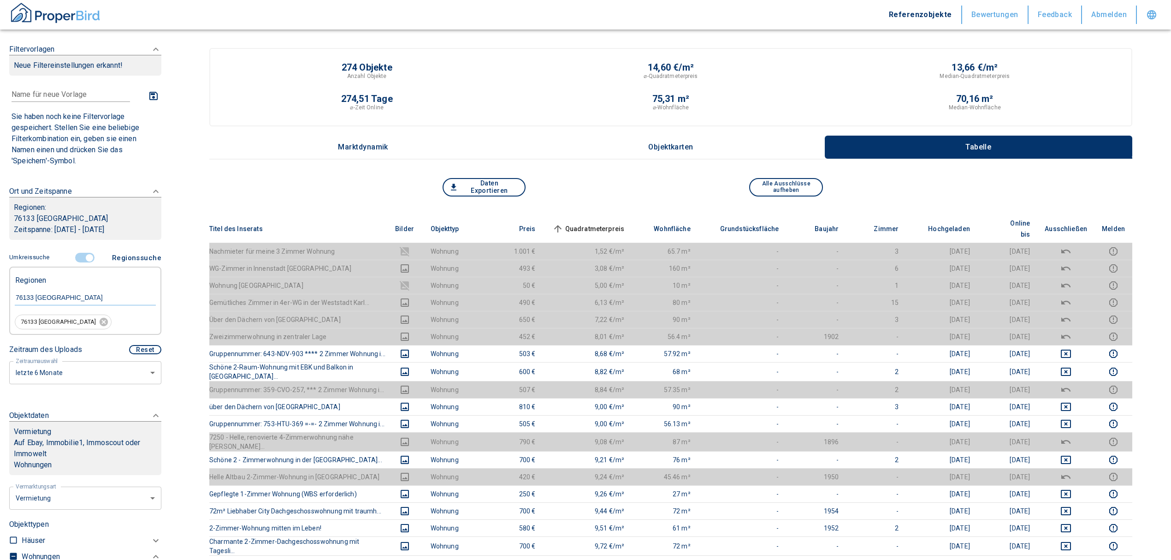
click at [82, 261] on span at bounding box center [85, 258] width 27 height 18
click at [88, 259] on input "controlled" at bounding box center [90, 258] width 28 height 10
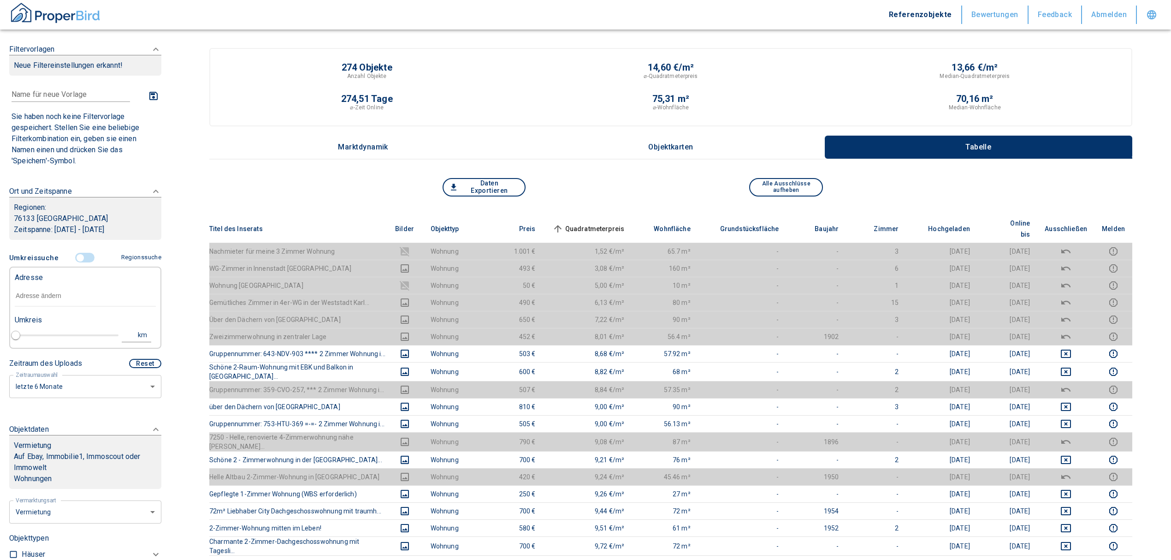
click at [56, 297] on input "text" at bounding box center [85, 295] width 141 height 21
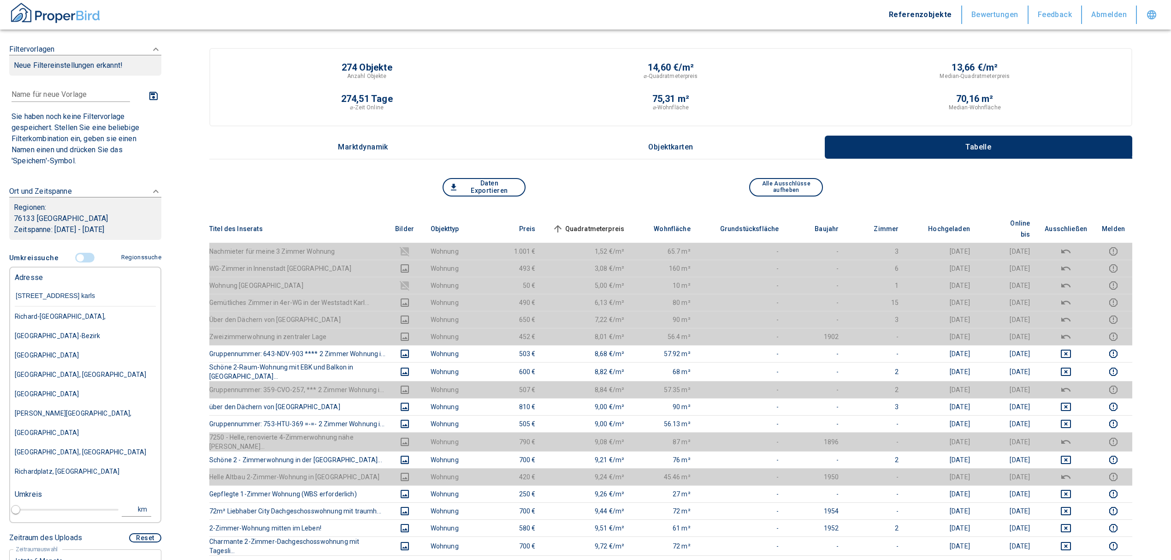
drag, startPoint x: -17, startPoint y: 290, endPoint x: -42, endPoint y: 289, distance: 25.9
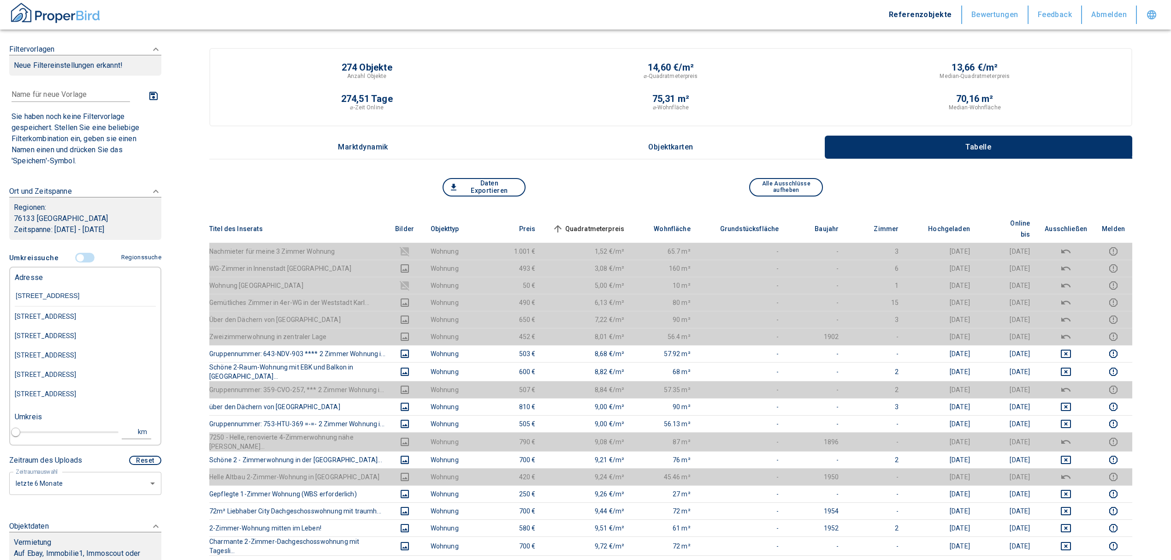
type input "[STREET_ADDRESS]"
click at [73, 314] on div "[STREET_ADDRESS]" at bounding box center [85, 316] width 141 height 19
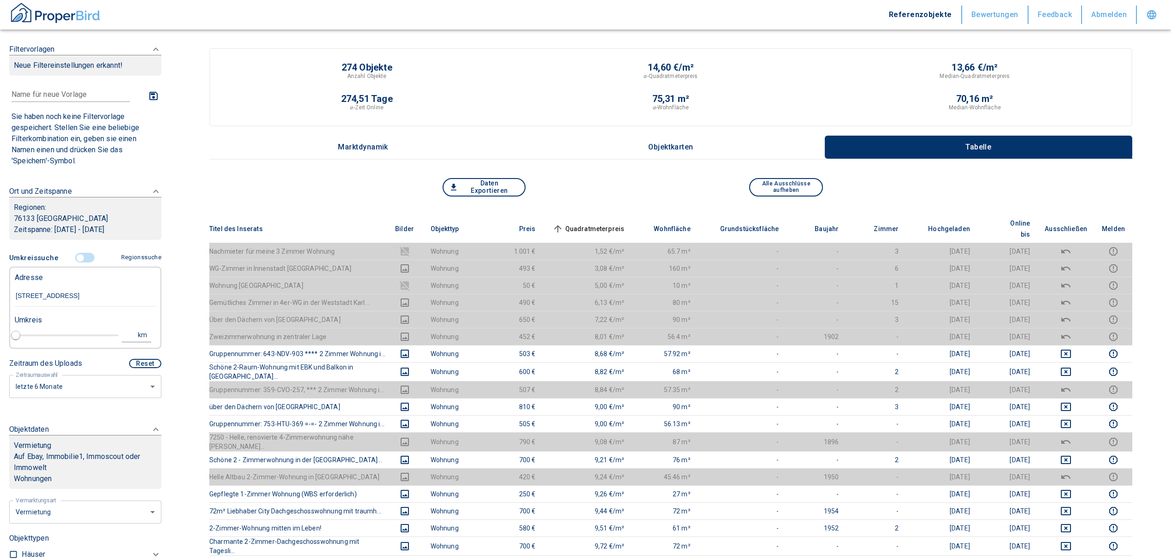
type input "2020"
type input "[STREET_ADDRESS]"
type input "1"
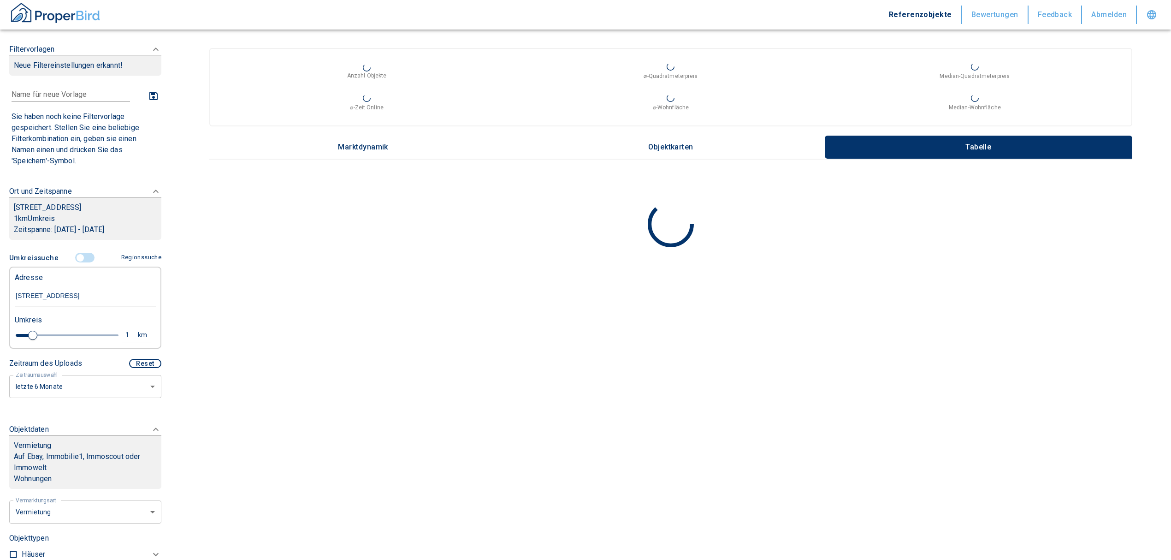
type input "[STREET_ADDRESS]"
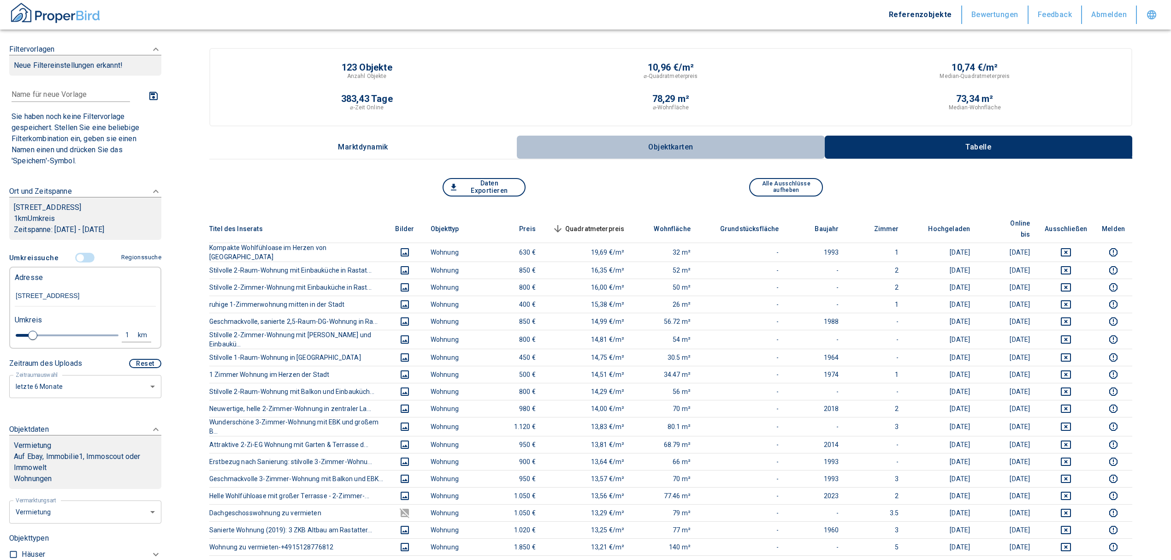
click at [668, 144] on p "Objektkarten" at bounding box center [671, 147] width 46 height 8
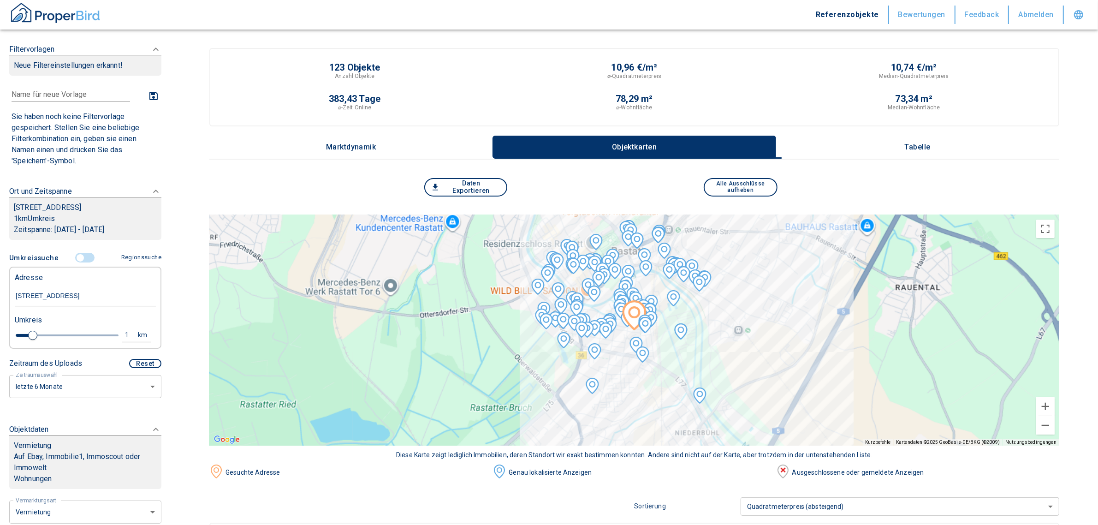
click at [113, 295] on input "[STREET_ADDRESS]" at bounding box center [85, 295] width 141 height 21
click at [78, 253] on input "controlled" at bounding box center [80, 258] width 28 height 10
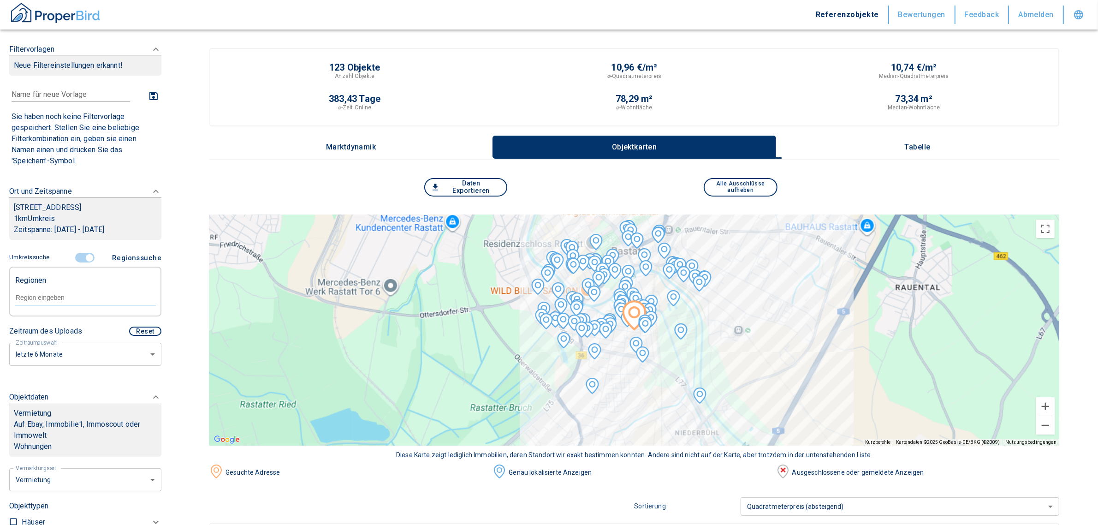
click at [84, 256] on input "controlled" at bounding box center [90, 258] width 28 height 10
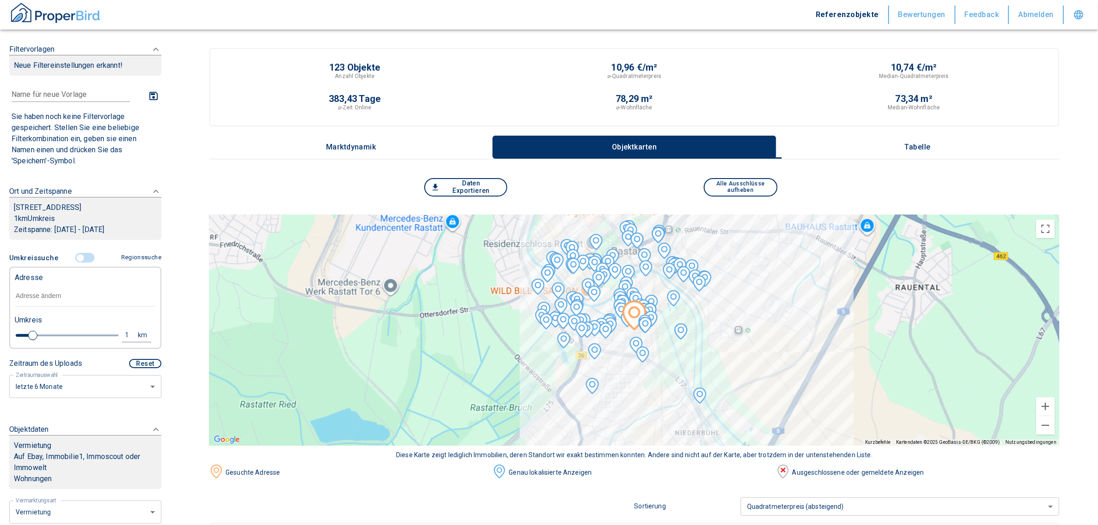
click at [72, 289] on input "text" at bounding box center [85, 295] width 141 height 21
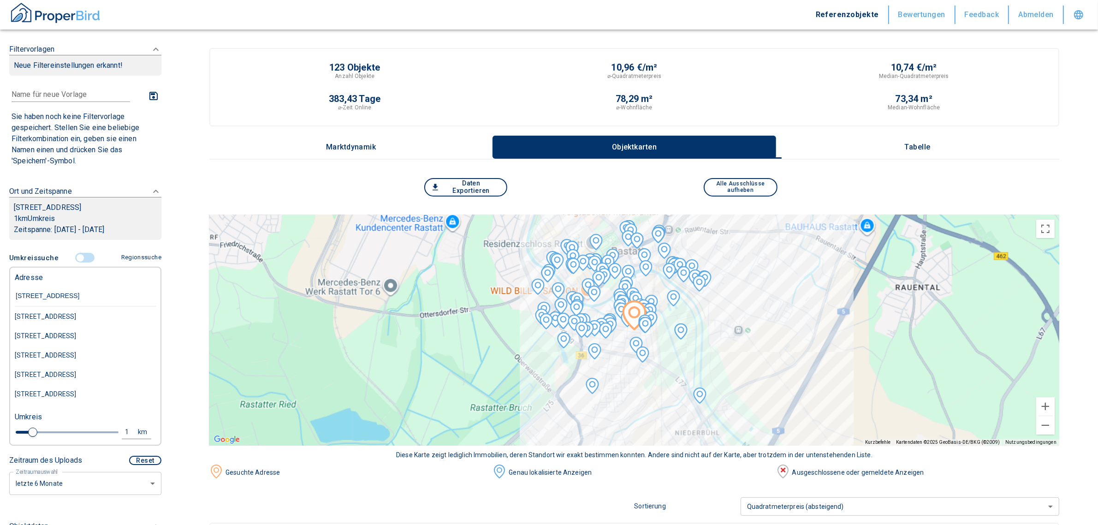
type input "[STREET_ADDRESS]"
click at [102, 337] on div "[STREET_ADDRESS]" at bounding box center [85, 335] width 141 height 19
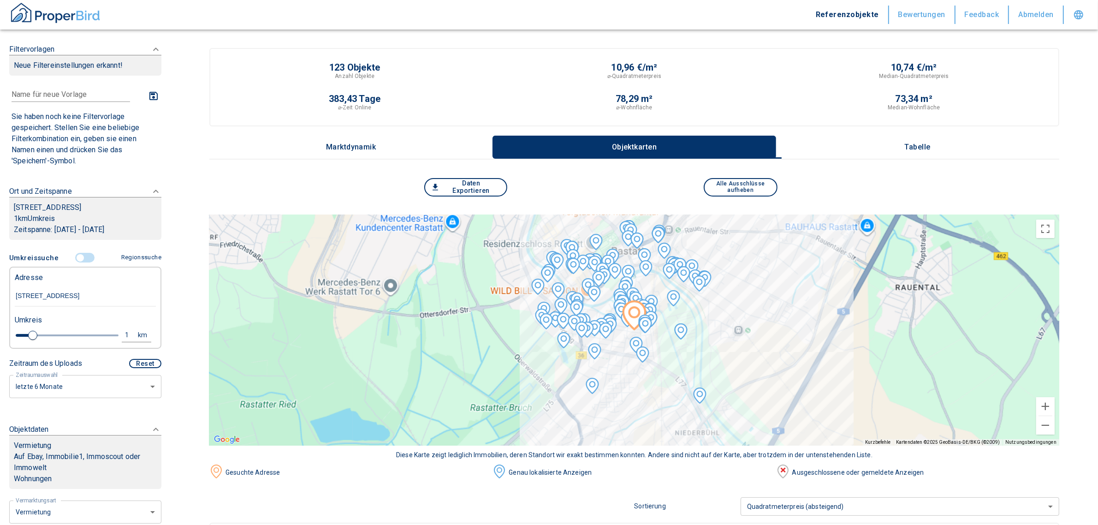
type input "2020"
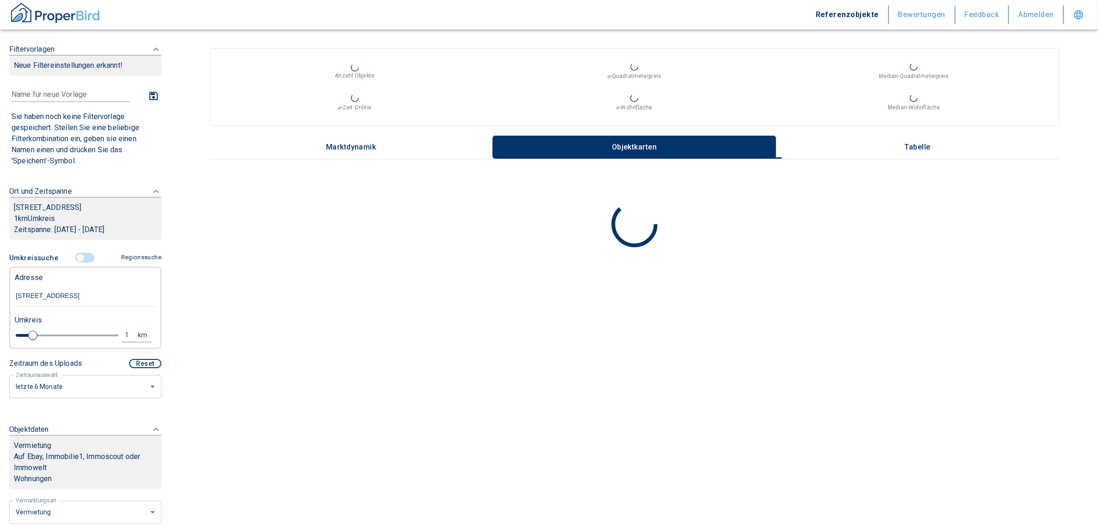
type input "[STREET_ADDRESS]"
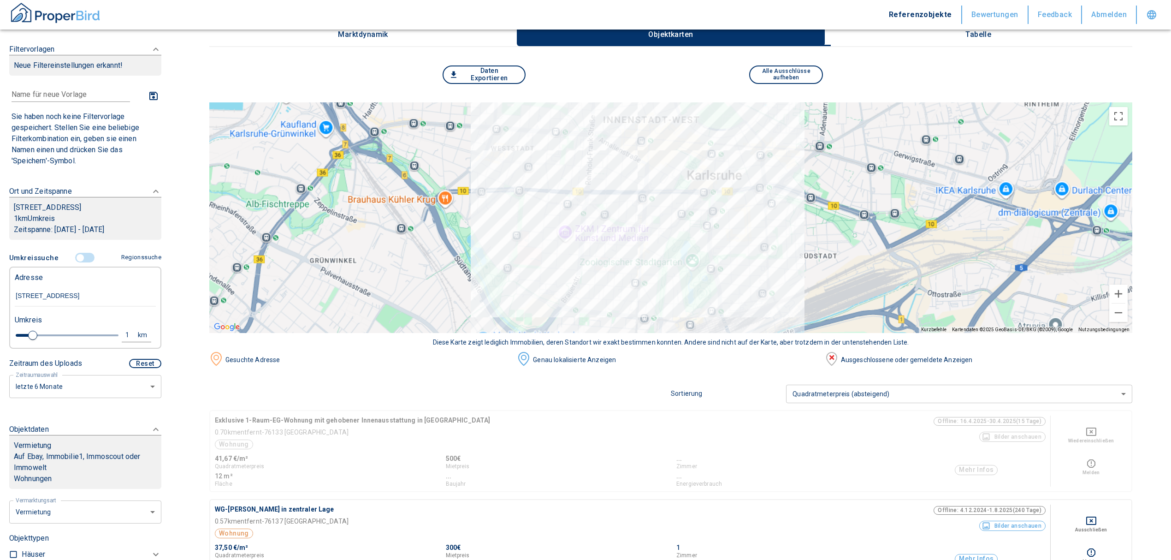
scroll to position [93, 0]
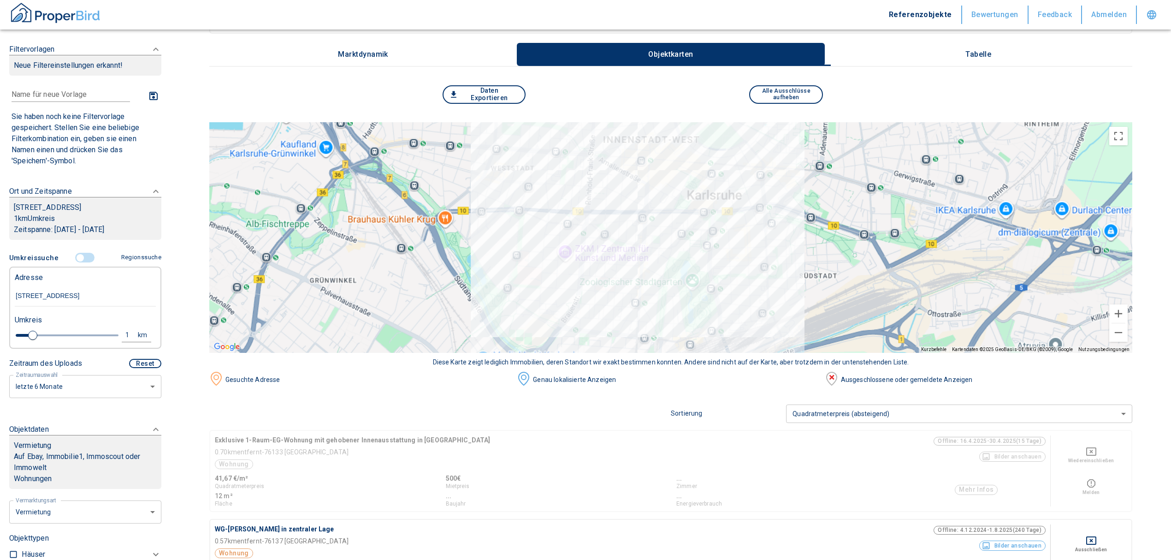
click at [118, 326] on div "Umkreis" at bounding box center [81, 319] width 141 height 18
click at [124, 329] on div "1" at bounding box center [132, 335] width 17 height 12
drag, startPoint x: 48, startPoint y: 329, endPoint x: 28, endPoint y: 332, distance: 20.5
click at [28, 332] on div "1 km Neue Suchen" at bounding box center [77, 336] width 141 height 22
type input "0,5"
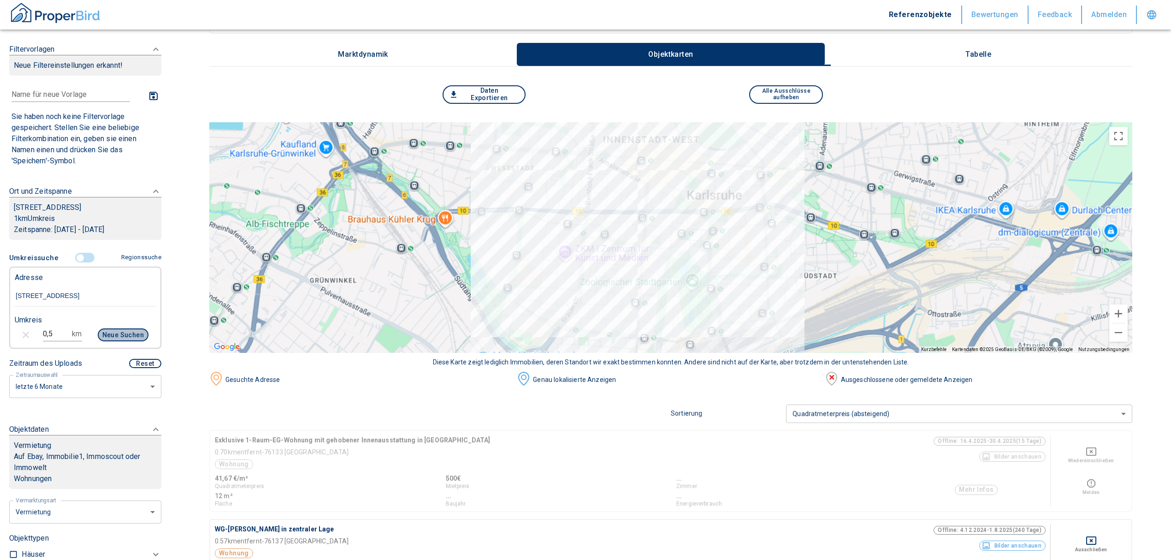
click at [126, 332] on button "Neue Suchen" at bounding box center [123, 334] width 51 height 13
type input "2020"
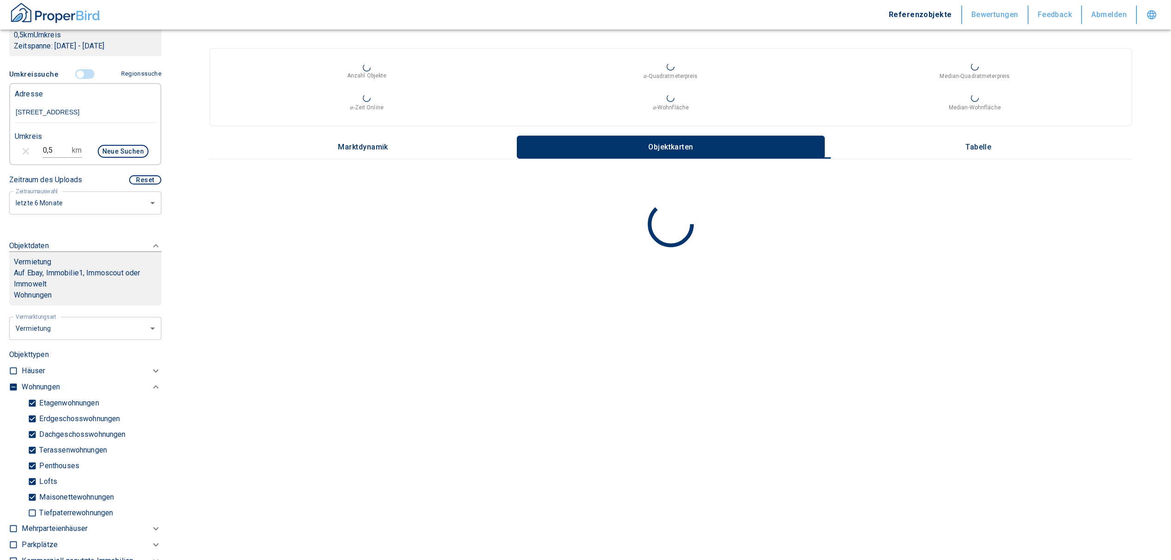
scroll to position [184, 0]
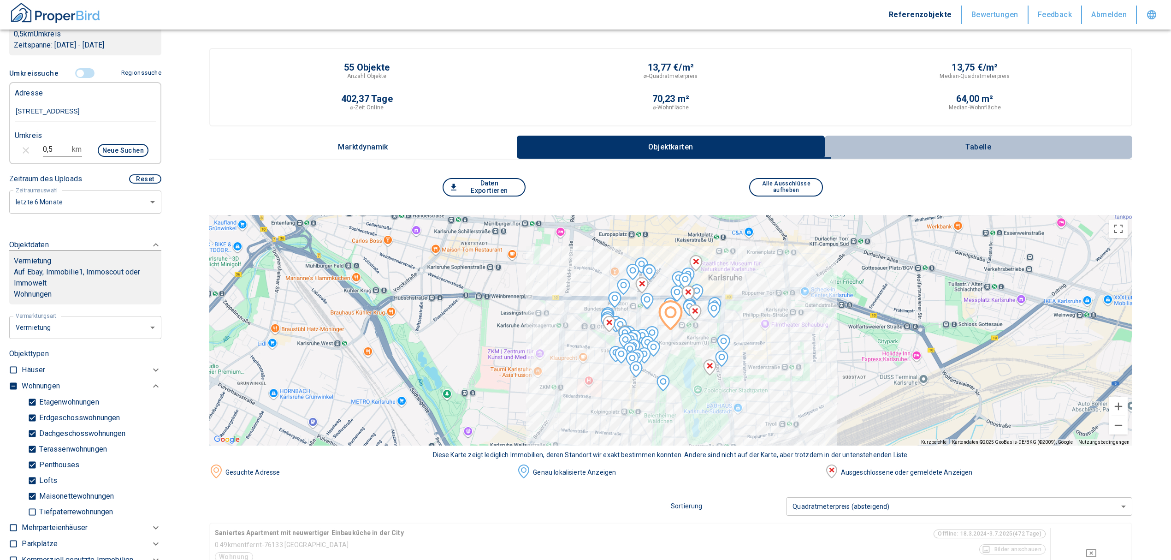
click at [978, 144] on p "Tabelle" at bounding box center [978, 147] width 46 height 8
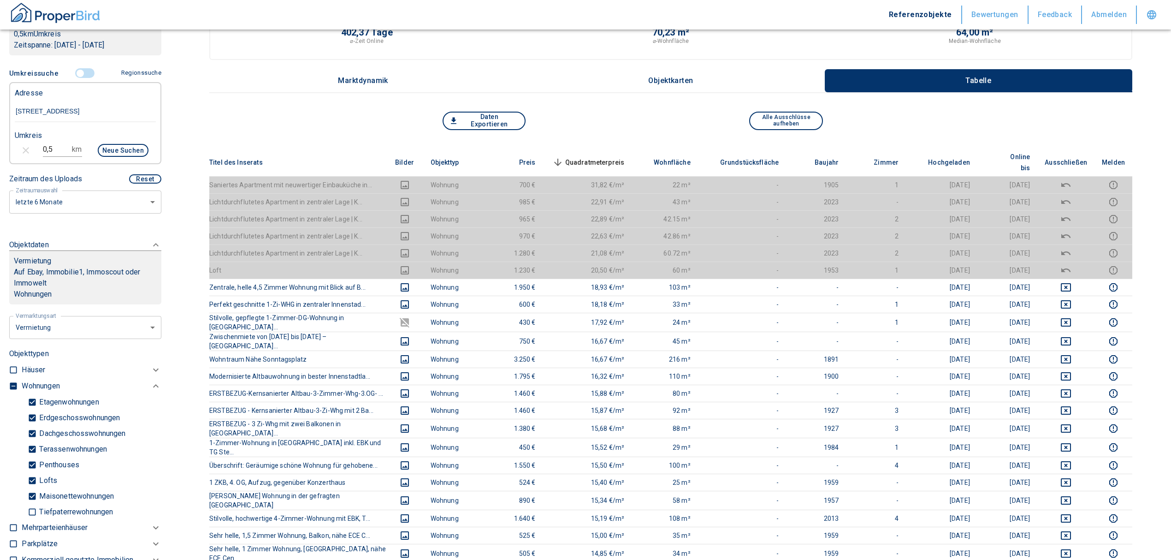
scroll to position [0, 0]
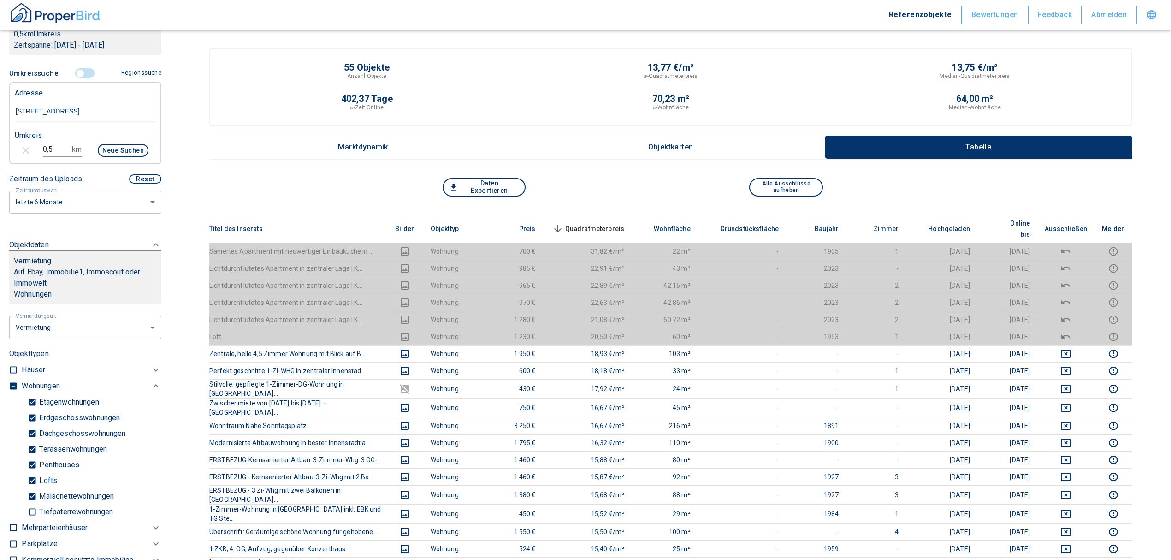
click at [603, 215] on th "Quadratmeterpreis sorted descending" at bounding box center [587, 229] width 89 height 28
click at [605, 223] on span "Quadratmeterpreis sorted descending" at bounding box center [588, 228] width 74 height 11
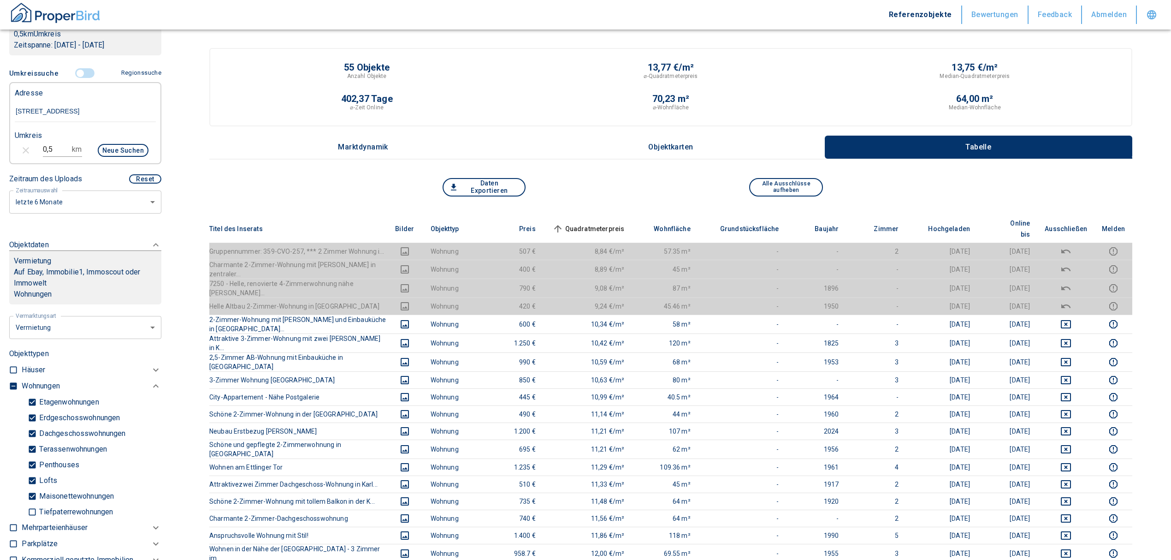
click at [605, 223] on span "Quadratmeterpreis sorted ascending" at bounding box center [588, 228] width 74 height 11
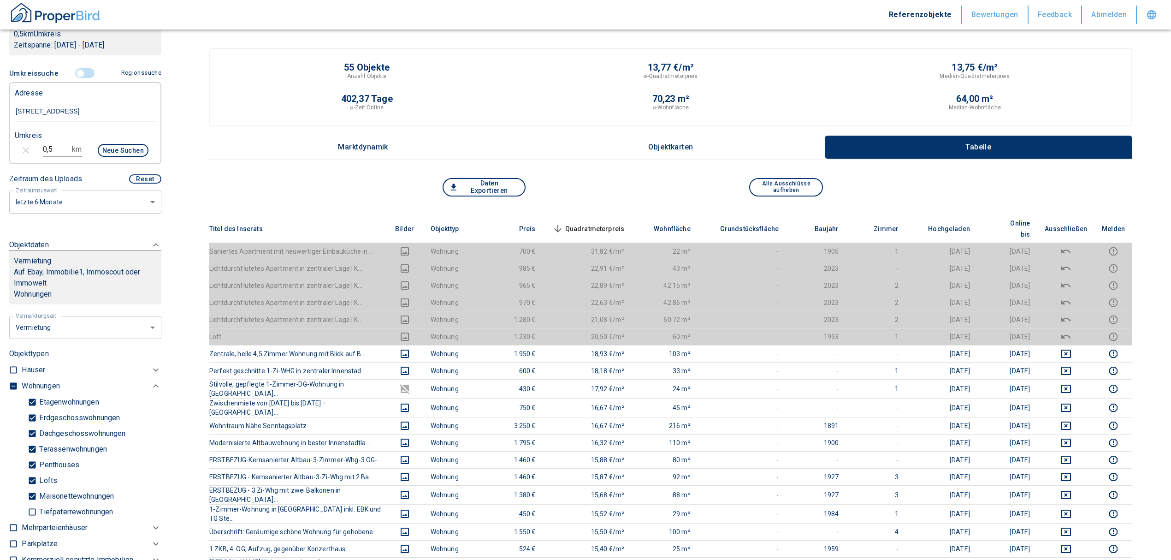
click at [605, 223] on span "Quadratmeterpreis sorted descending" at bounding box center [588, 228] width 74 height 11
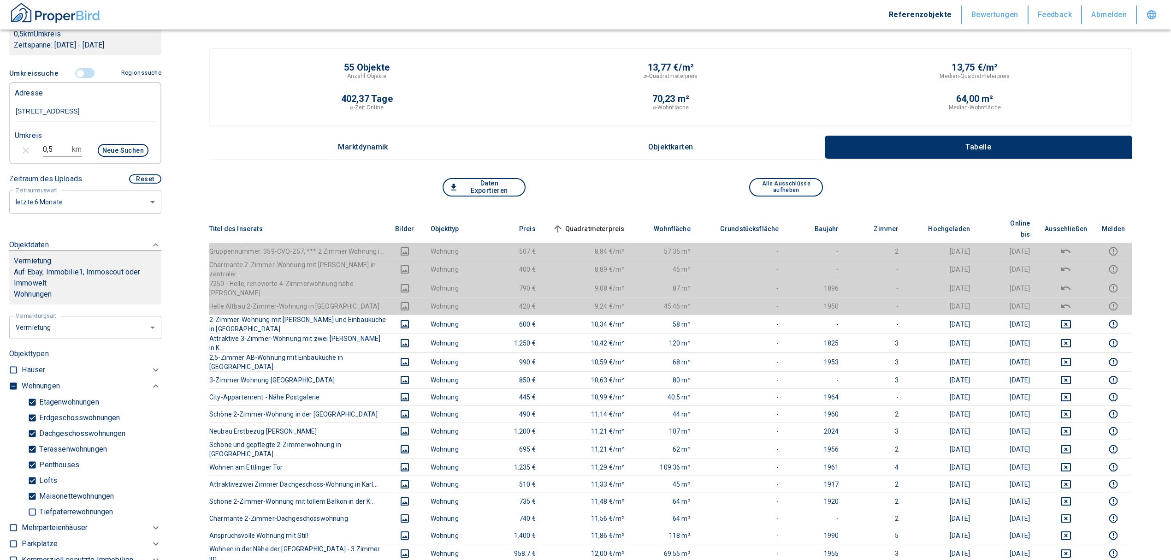
click at [598, 223] on span "Quadratmeterpreis sorted ascending" at bounding box center [588, 228] width 74 height 11
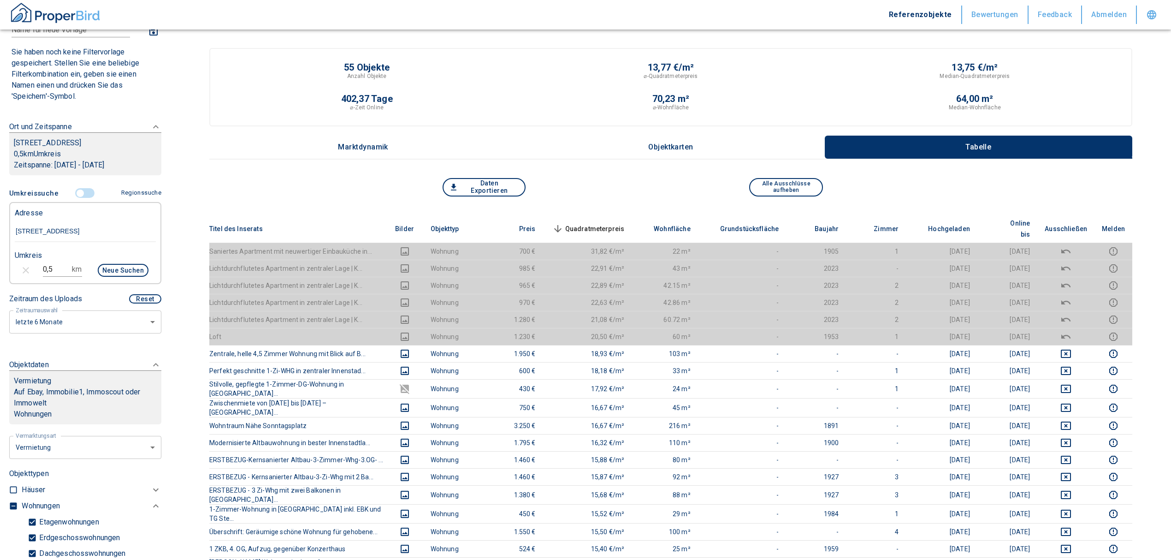
scroll to position [61, 0]
click at [74, 193] on input "controlled" at bounding box center [80, 196] width 28 height 10
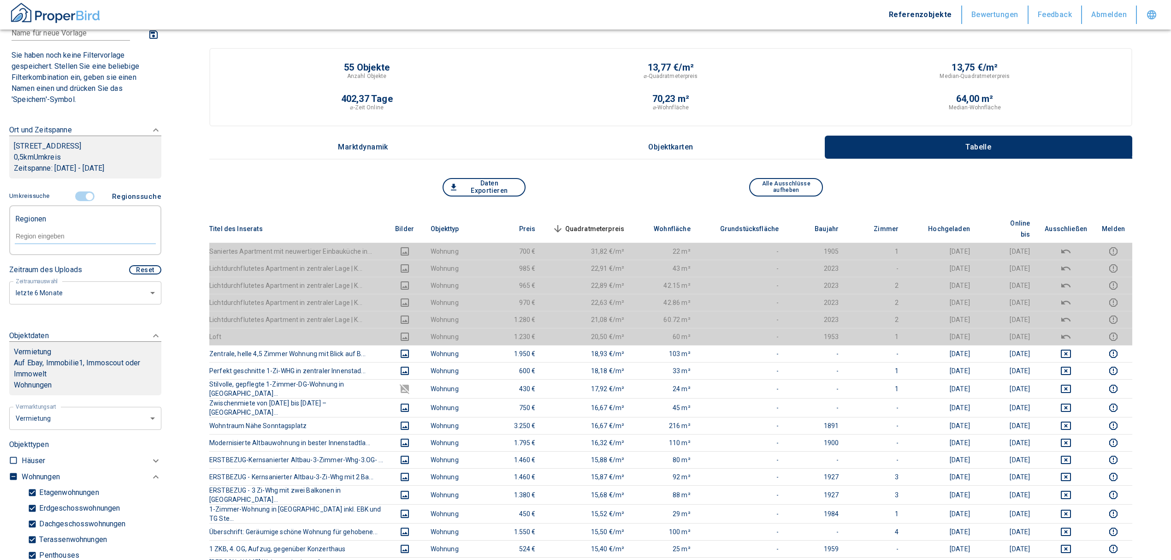
click at [56, 230] on div at bounding box center [85, 235] width 141 height 16
click at [63, 258] on li "76137 [GEOGRAPHIC_DATA]" at bounding box center [80, 257] width 132 height 17
type input "76137"
type input "2020"
type input "76137 [GEOGRAPHIC_DATA]"
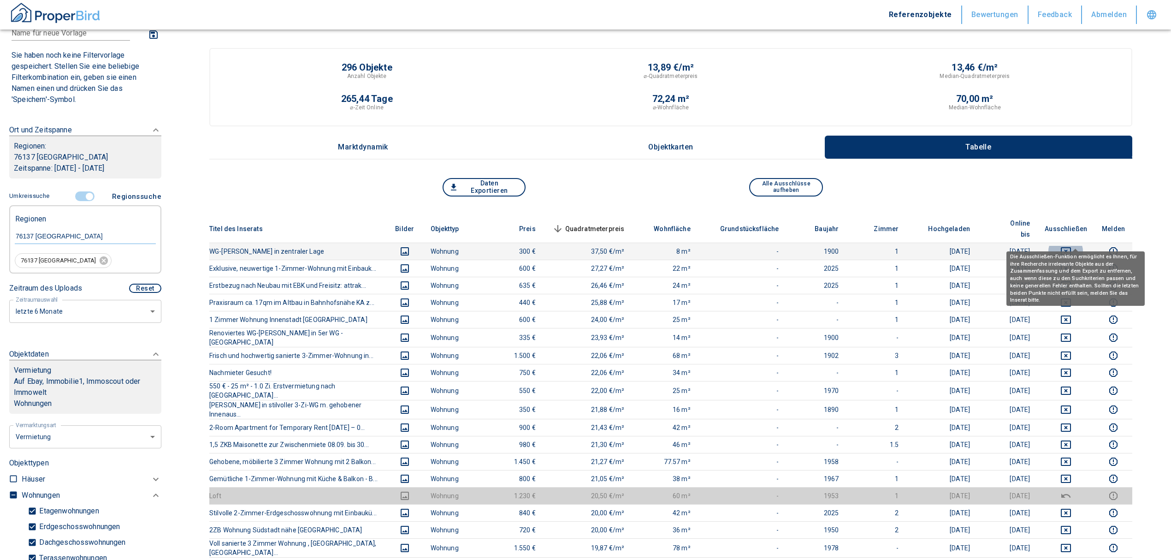
click at [1068, 246] on button "deselect this listing" at bounding box center [1066, 251] width 42 height 11
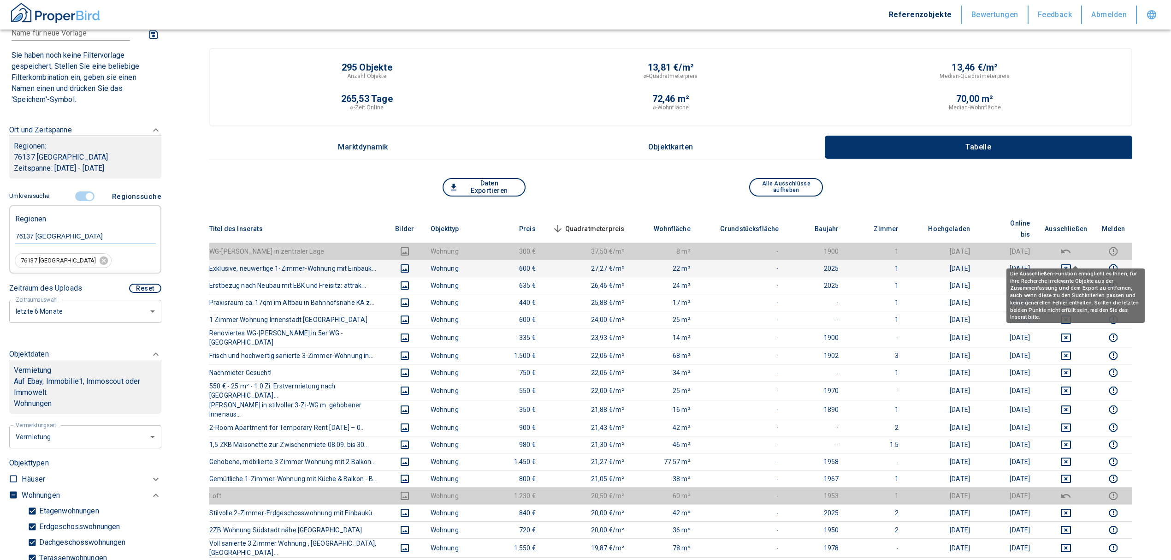
click at [1071, 264] on icon "deselect this listing" at bounding box center [1066, 268] width 10 height 8
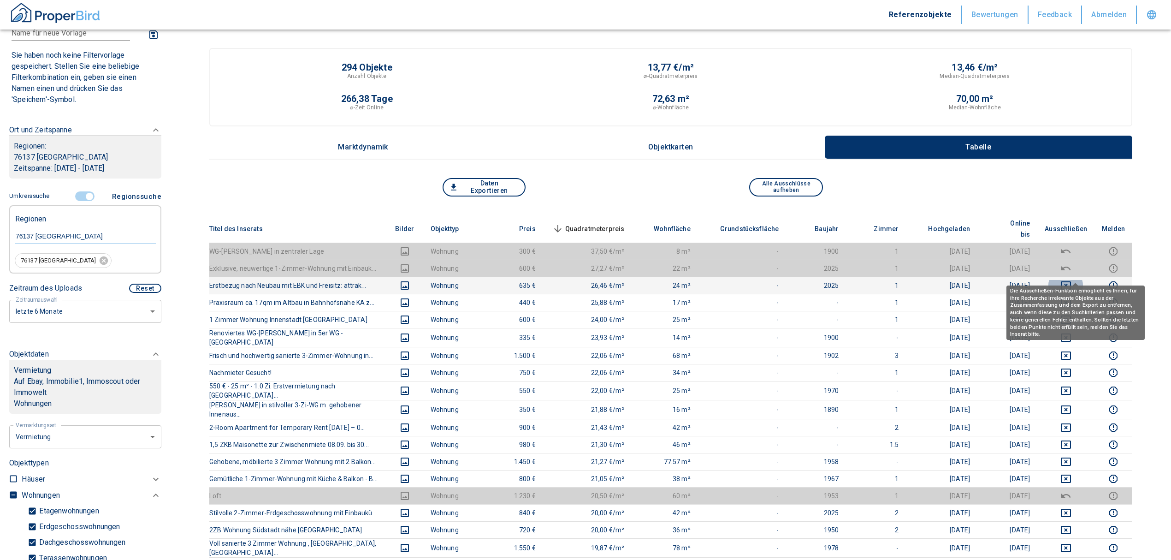
click at [1071, 281] on icon "deselect this listing" at bounding box center [1066, 285] width 10 height 8
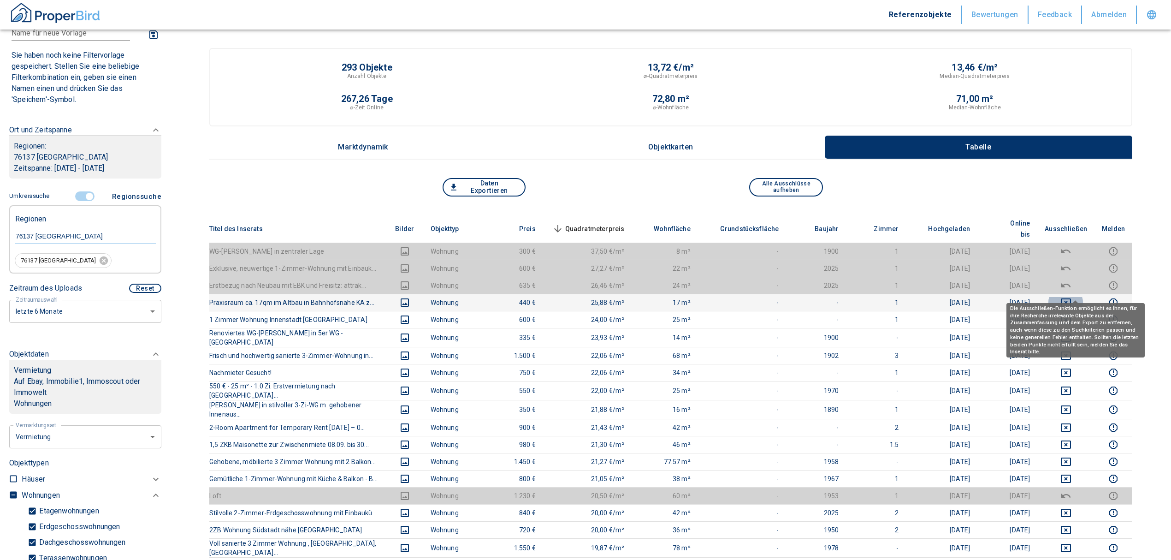
click at [1072, 297] on icon "deselect this listing" at bounding box center [1065, 302] width 11 height 11
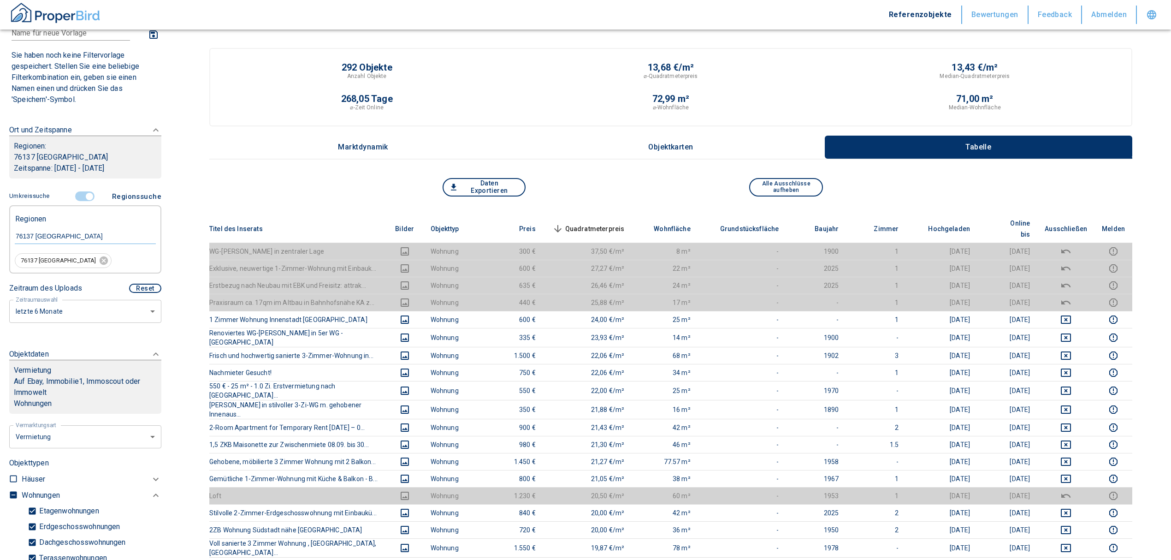
click at [587, 223] on span "Quadratmeterpreis sorted descending" at bounding box center [588, 228] width 74 height 11
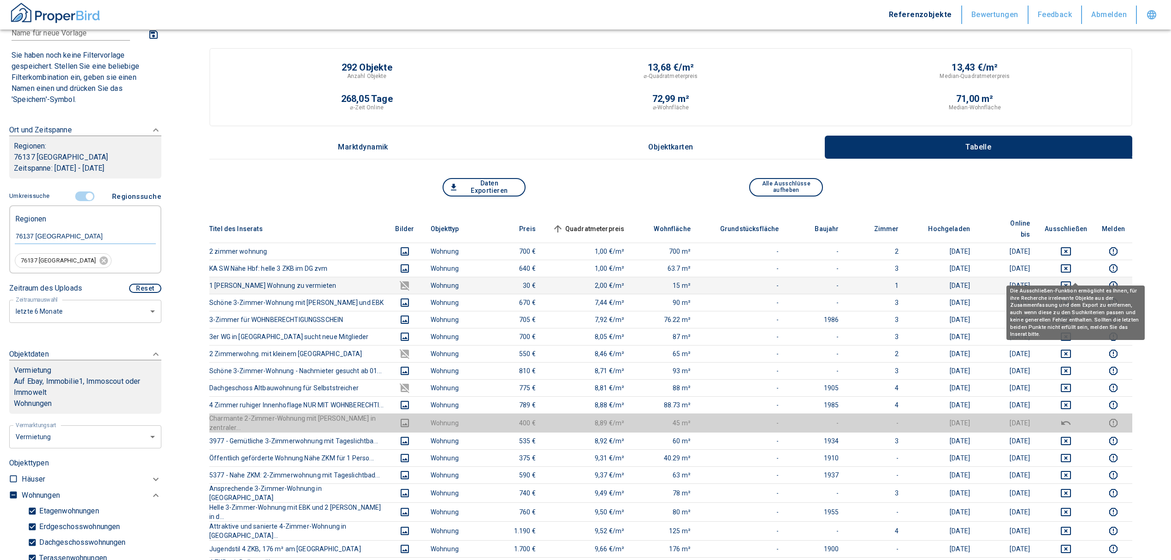
click at [1071, 281] on icon "deselect this listing" at bounding box center [1066, 285] width 10 height 8
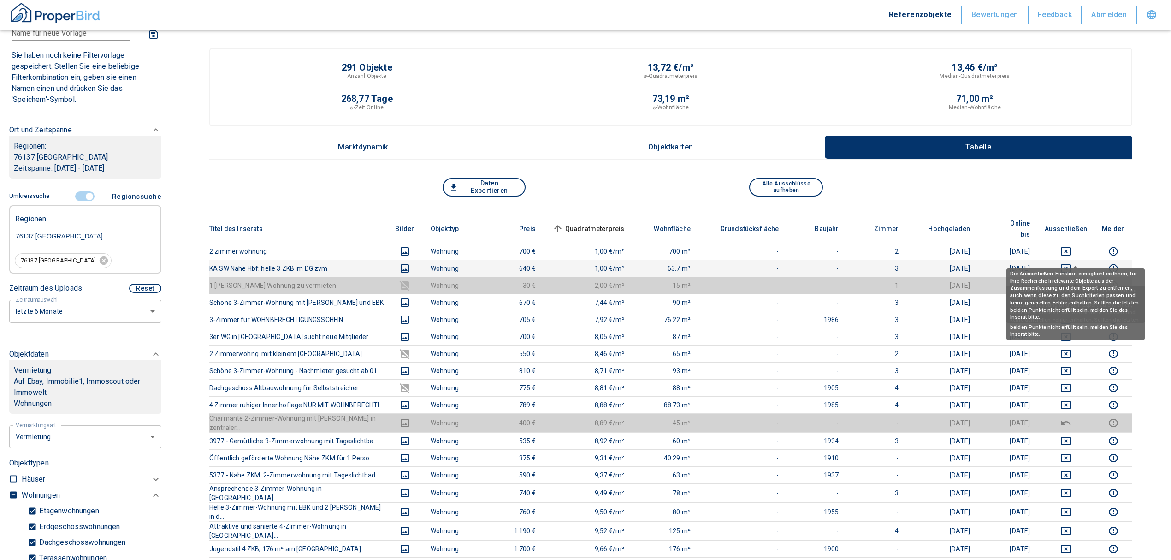
click at [1072, 263] on icon "deselect this listing" at bounding box center [1065, 268] width 11 height 11
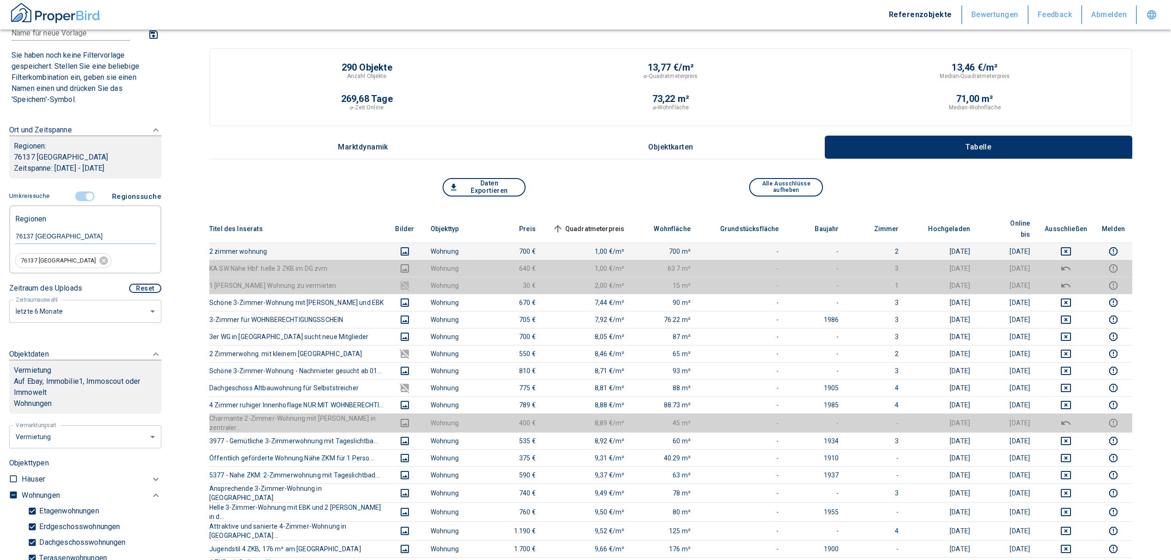
click at [1071, 246] on td at bounding box center [1065, 251] width 57 height 17
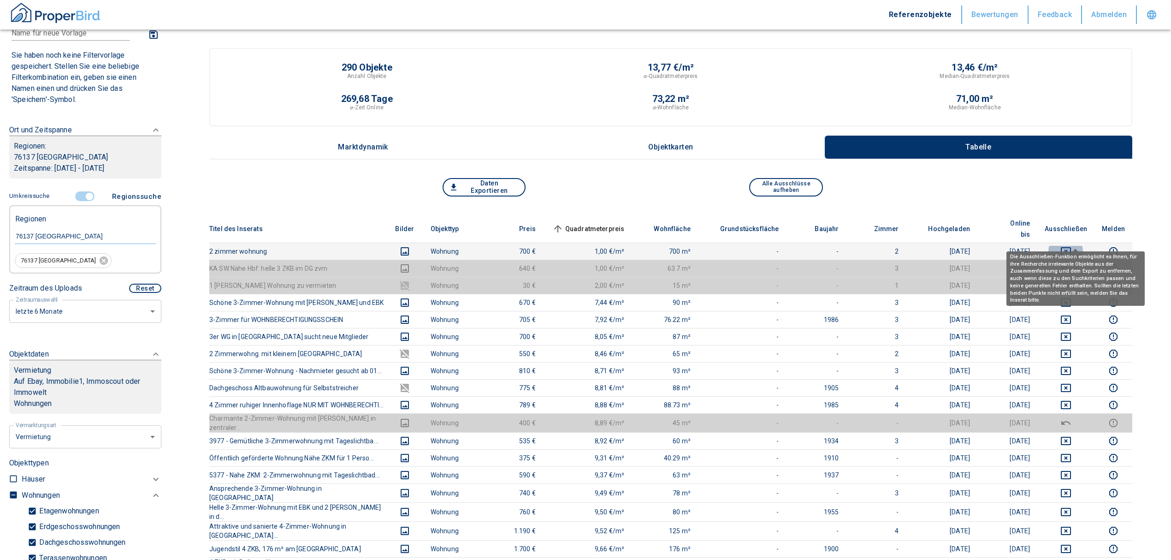
click at [1072, 246] on icon "deselect this listing" at bounding box center [1065, 251] width 11 height 11
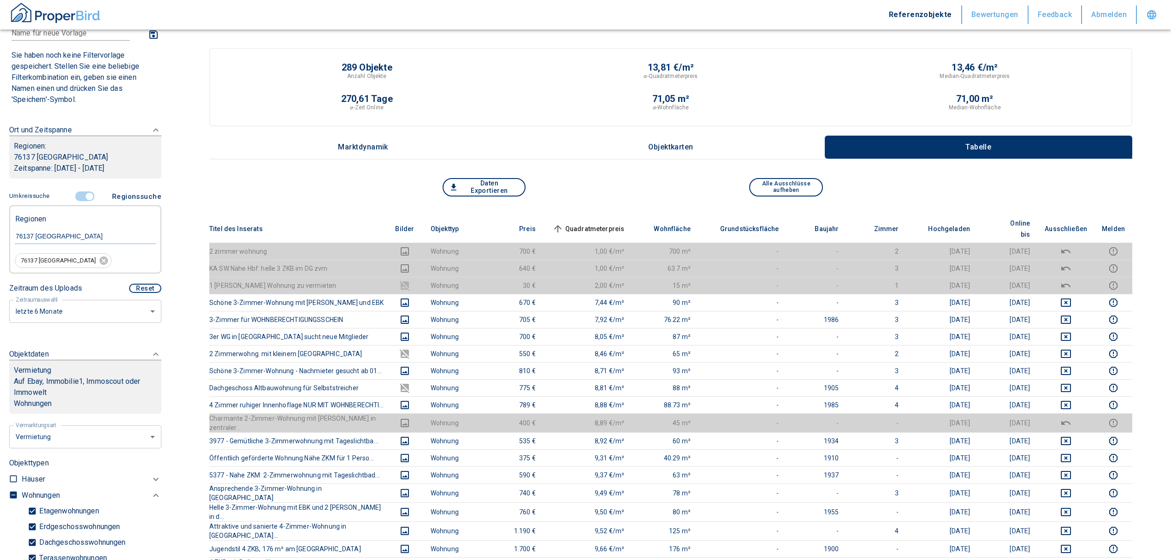
click at [603, 224] on span "Quadratmeterpreis sorted ascending" at bounding box center [588, 228] width 74 height 11
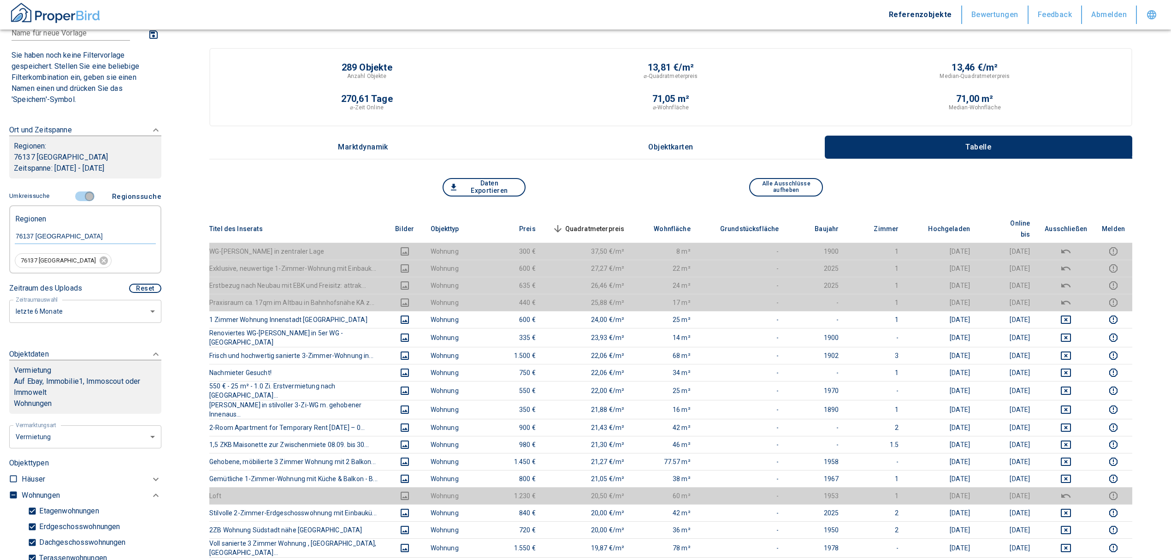
click at [87, 195] on input "controlled" at bounding box center [90, 196] width 28 height 10
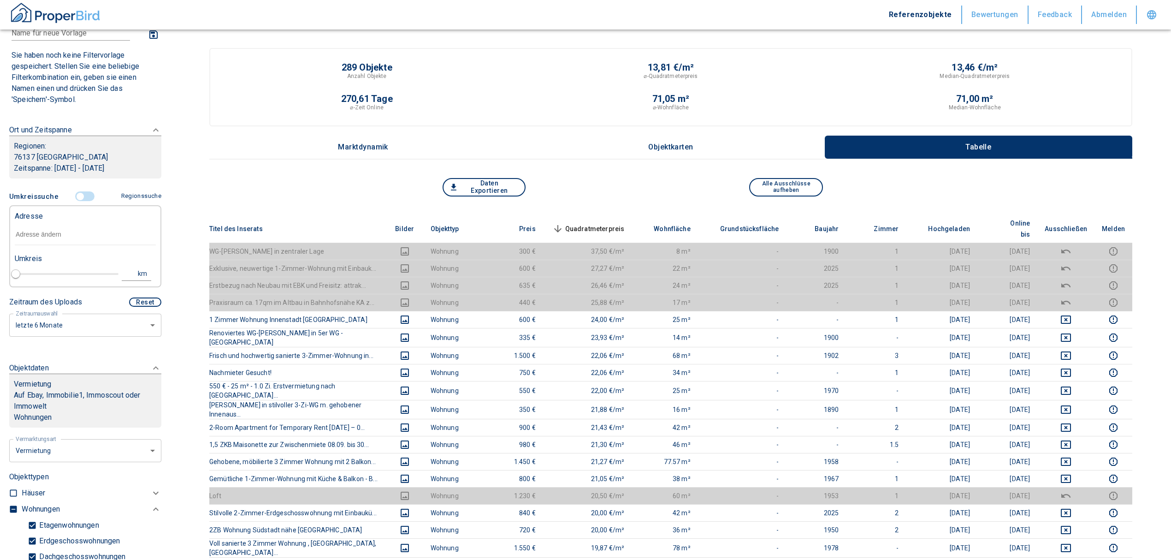
click at [65, 235] on input "text" at bounding box center [85, 234] width 141 height 21
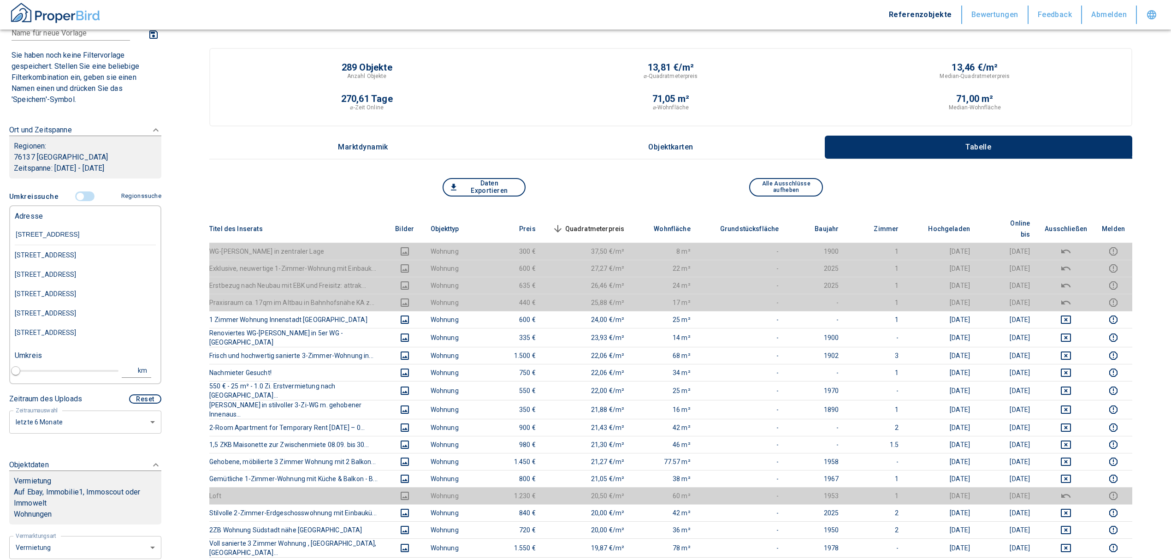
type input "[STREET_ADDRESS][GEOGRAPHIC_DATA]"
click at [101, 265] on div "[STREET_ADDRESS]" at bounding box center [85, 254] width 141 height 19
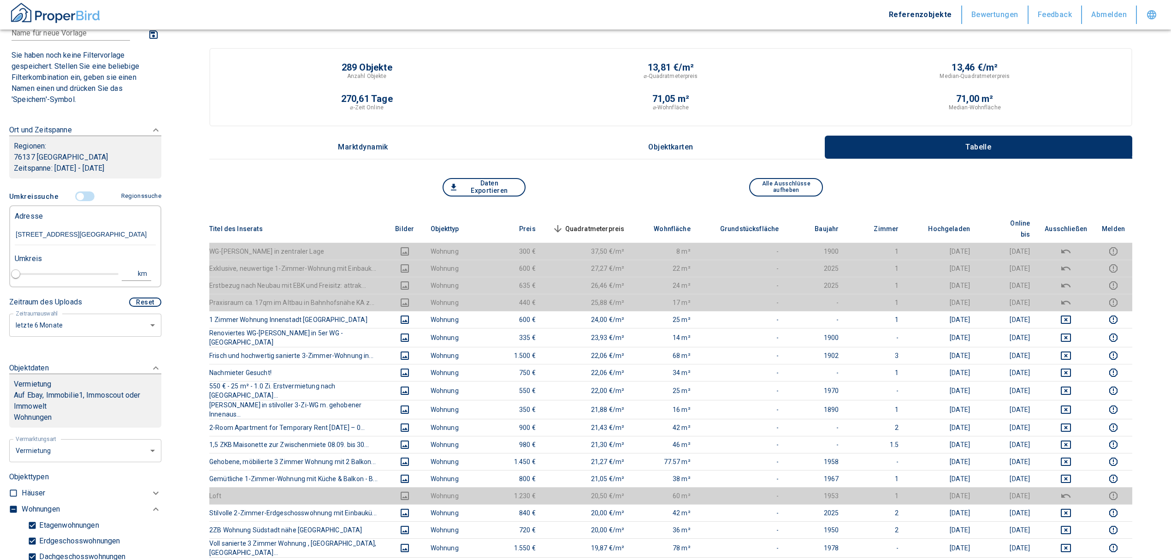
type input "2020"
type input "[STREET_ADDRESS]"
type input "1"
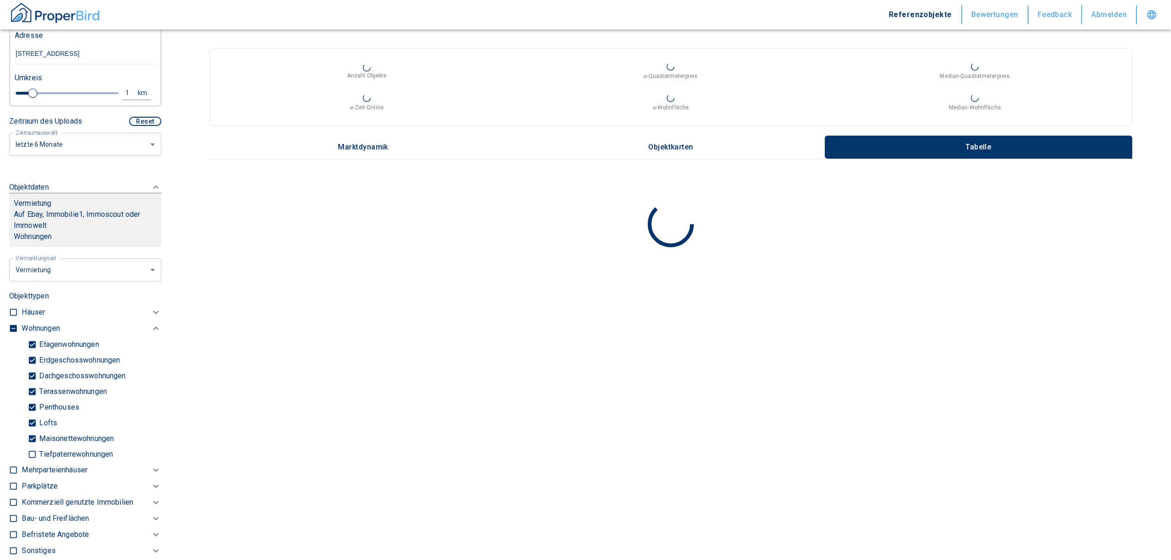
scroll to position [246, 0]
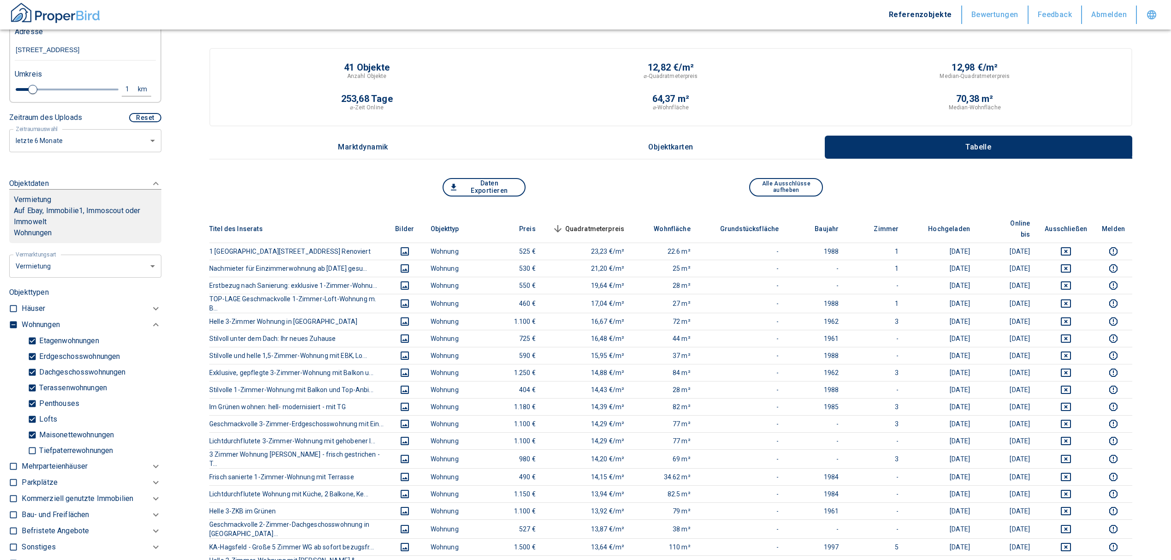
type input "[STREET_ADDRESS]"
click at [609, 223] on span "Quadratmeterpreis sorted descending" at bounding box center [588, 228] width 74 height 11
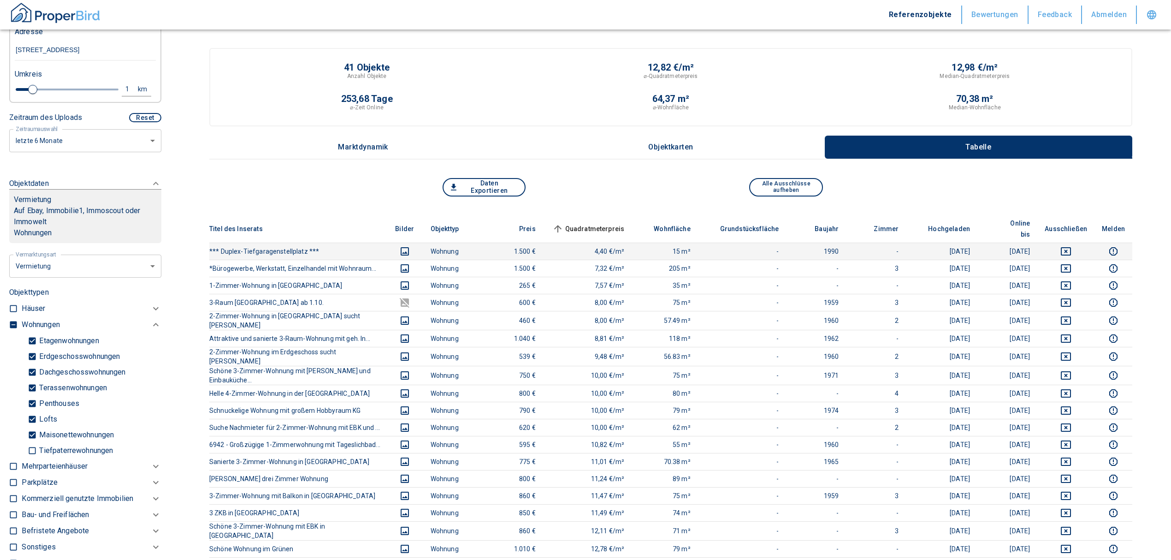
click at [1072, 243] on td at bounding box center [1065, 251] width 57 height 17
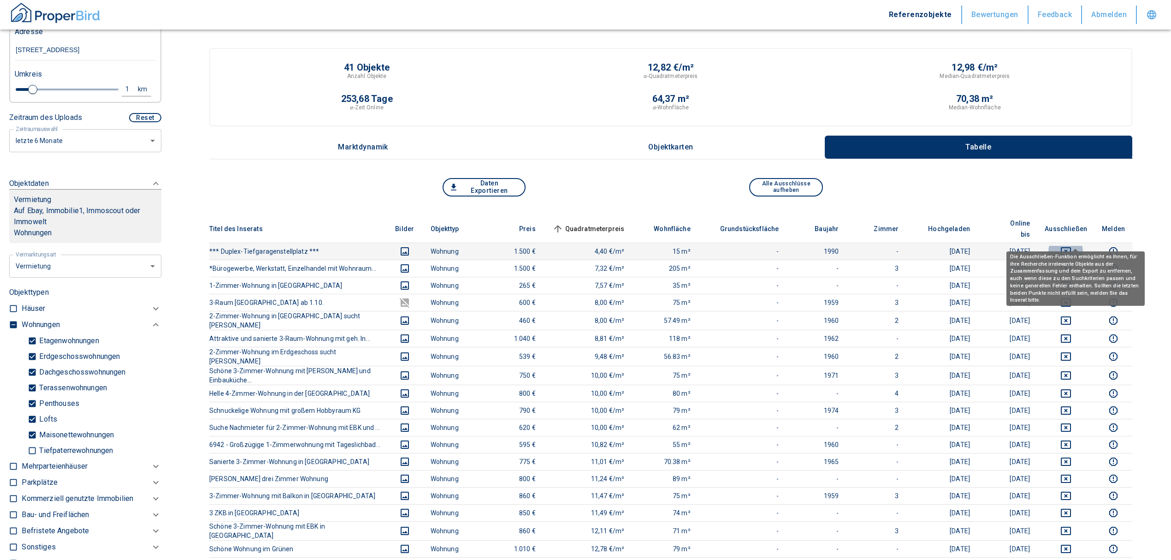
click at [1072, 246] on icon "deselect this listing" at bounding box center [1065, 251] width 11 height 11
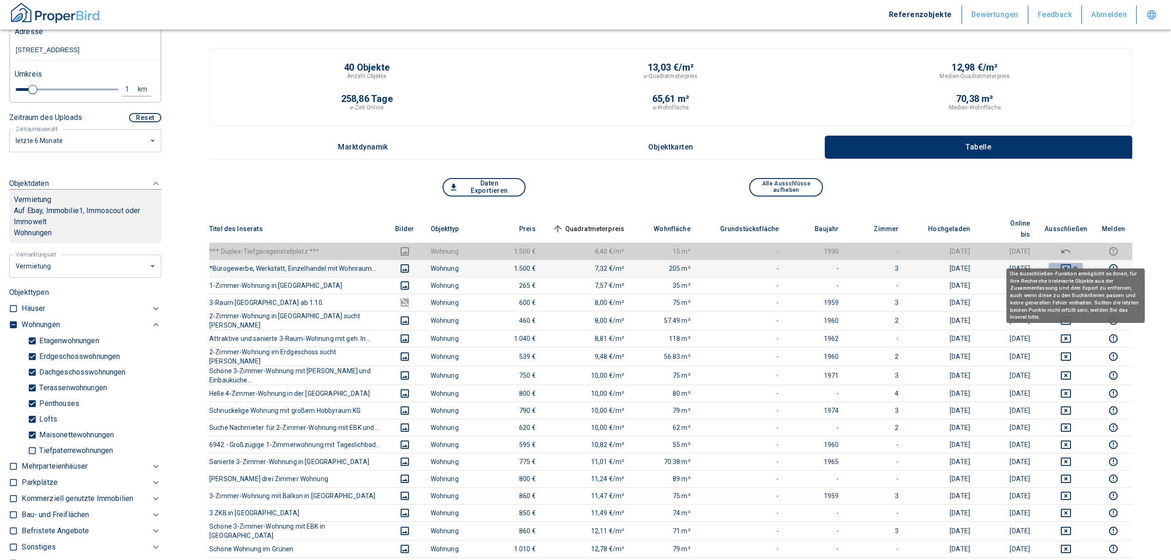
click at [1072, 263] on icon "deselect this listing" at bounding box center [1065, 268] width 11 height 11
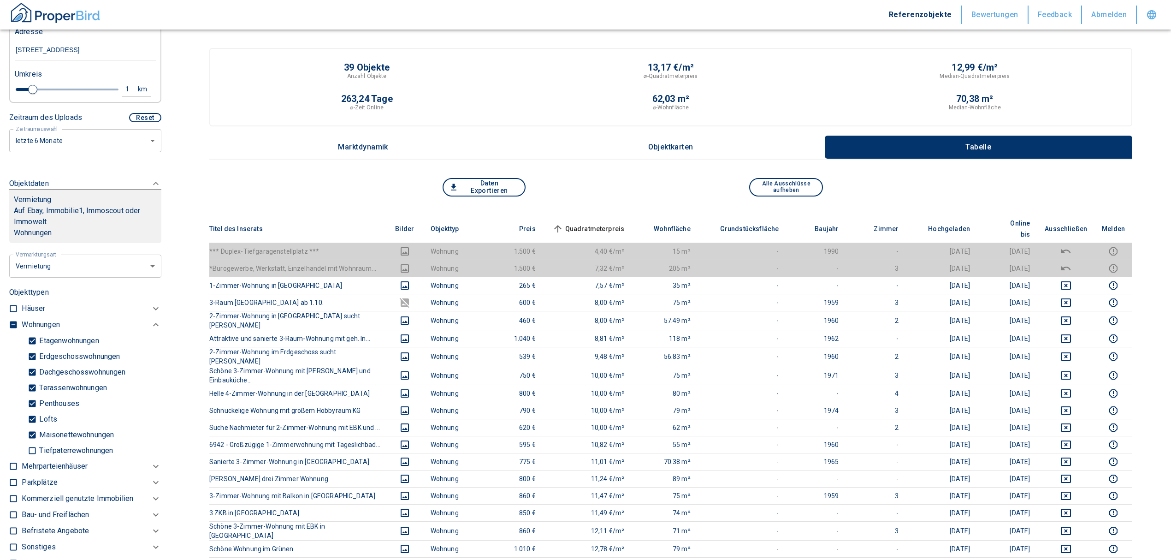
click at [605, 224] on span "Quadratmeterpreis sorted ascending" at bounding box center [588, 228] width 74 height 11
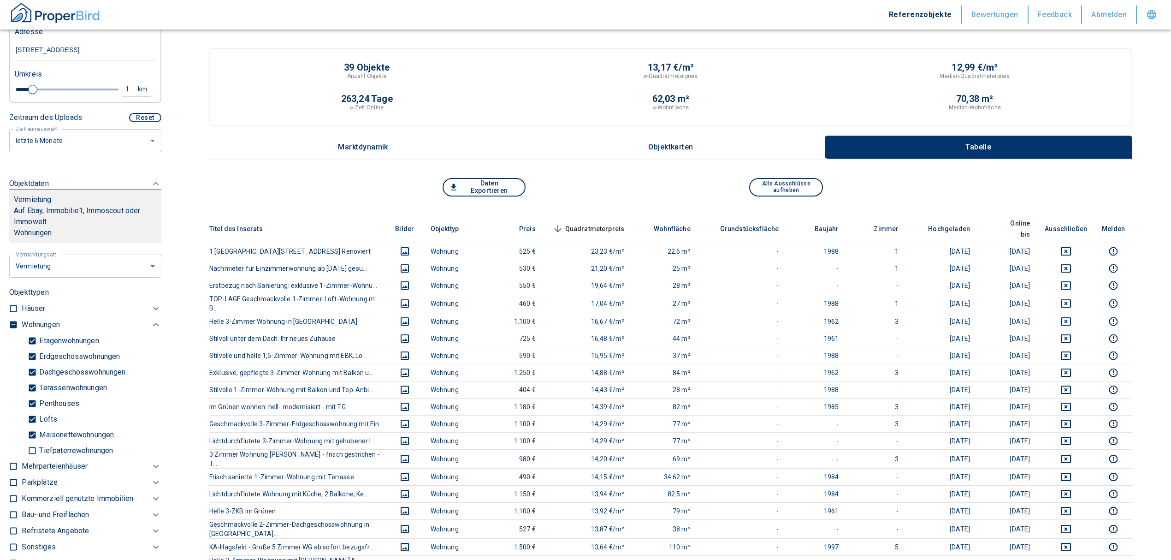
click at [586, 215] on th "Quadratmeterpreis sorted descending" at bounding box center [587, 229] width 89 height 28
click at [586, 223] on span "Quadratmeterpreis sorted descending" at bounding box center [588, 228] width 74 height 11
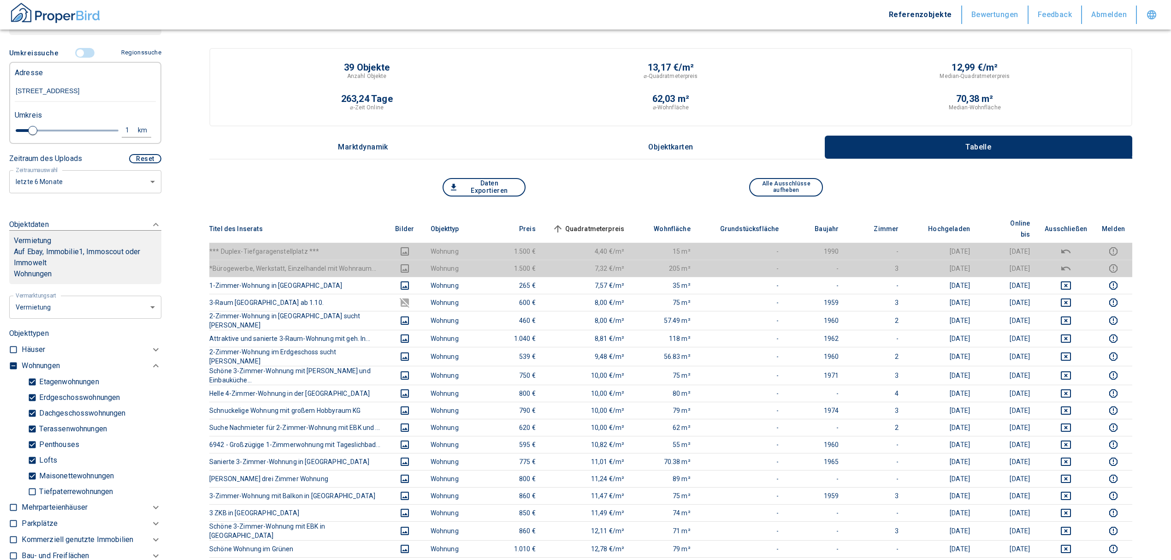
scroll to position [184, 0]
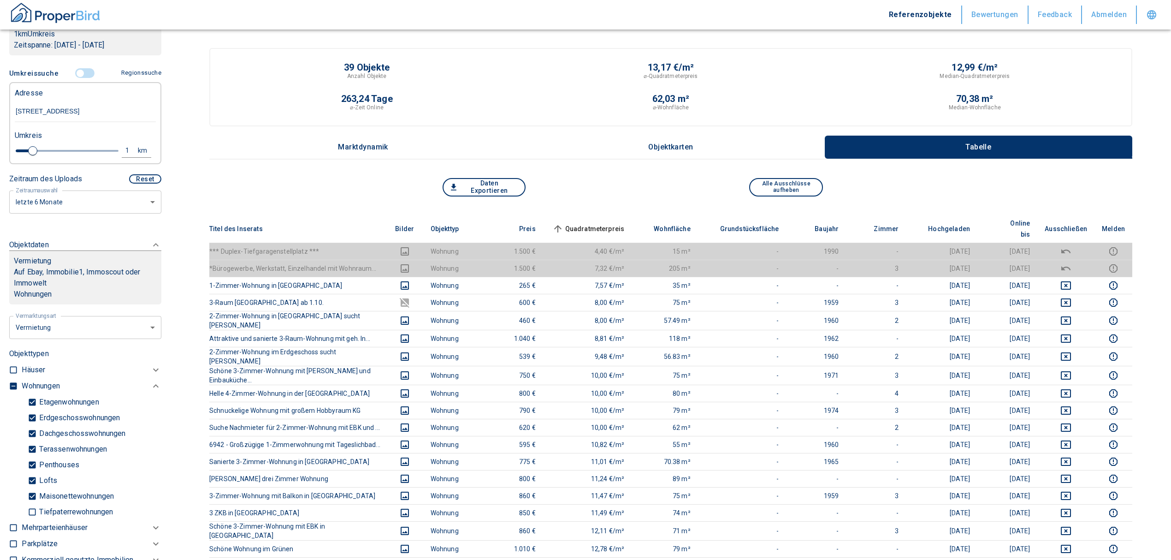
click at [76, 78] on input "controlled" at bounding box center [80, 73] width 28 height 10
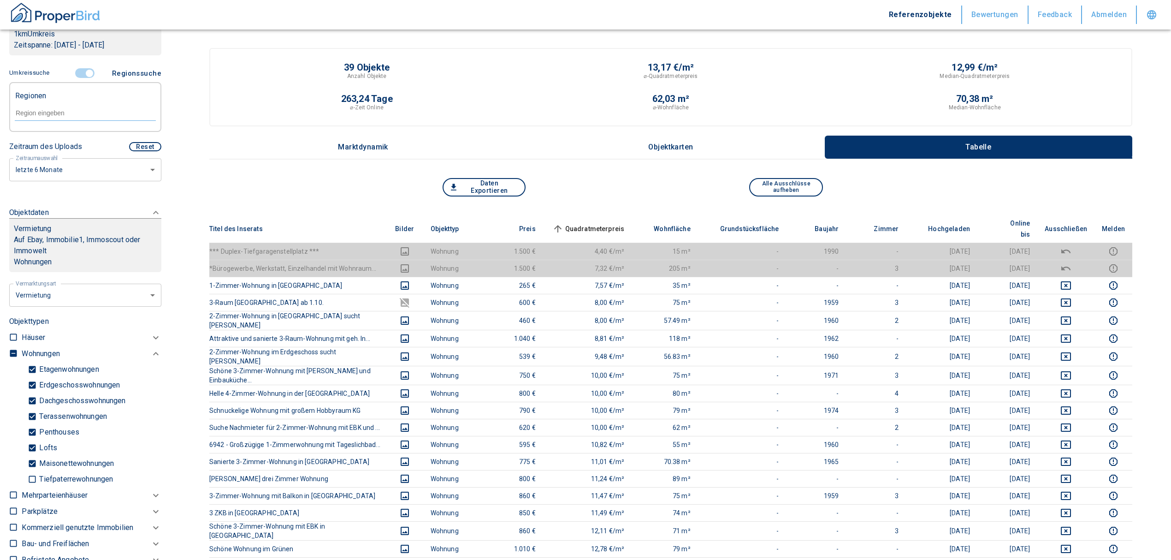
click at [54, 117] on input "text" at bounding box center [85, 113] width 141 height 8
click at [56, 144] on li "76139 [GEOGRAPHIC_DATA]" at bounding box center [80, 145] width 132 height 17
type input "76139"
type input "2020"
type input "76139 [GEOGRAPHIC_DATA]"
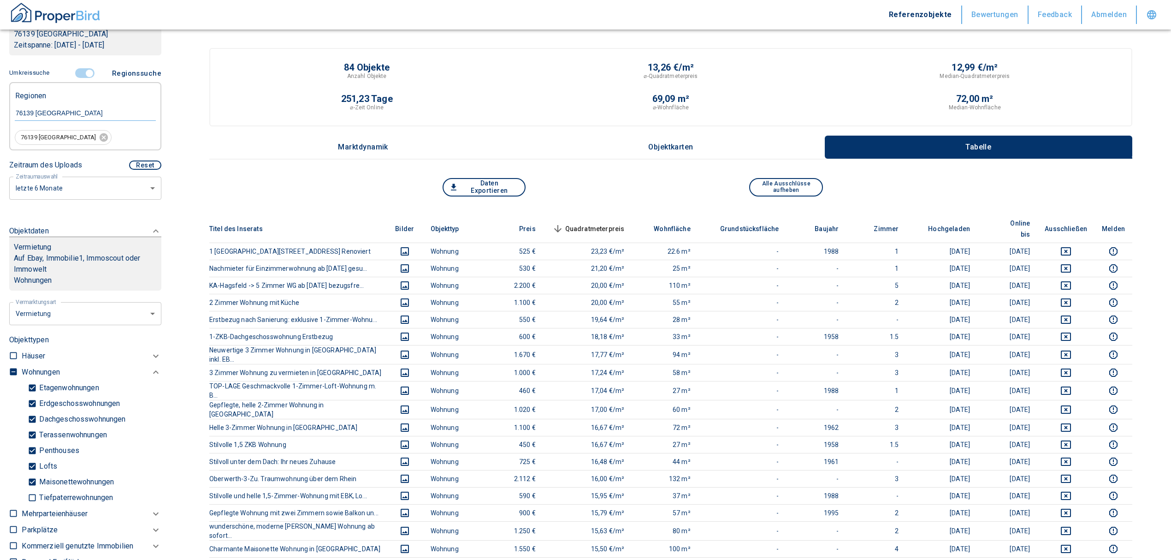
click at [604, 223] on span "Quadratmeterpreis sorted descending" at bounding box center [588, 228] width 74 height 11
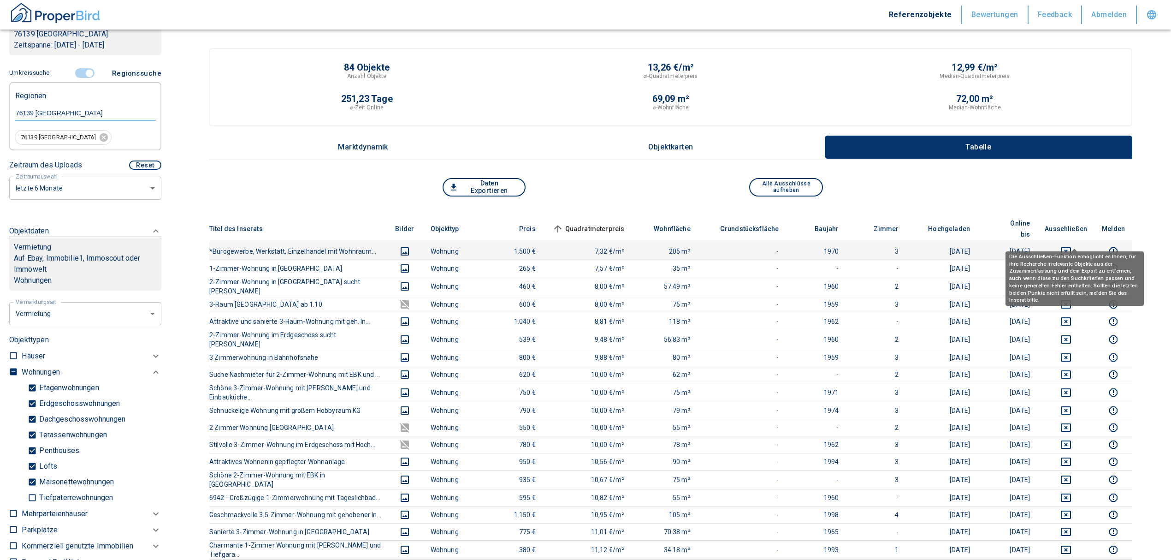
click at [1081, 246] on button "deselect this listing" at bounding box center [1066, 251] width 42 height 11
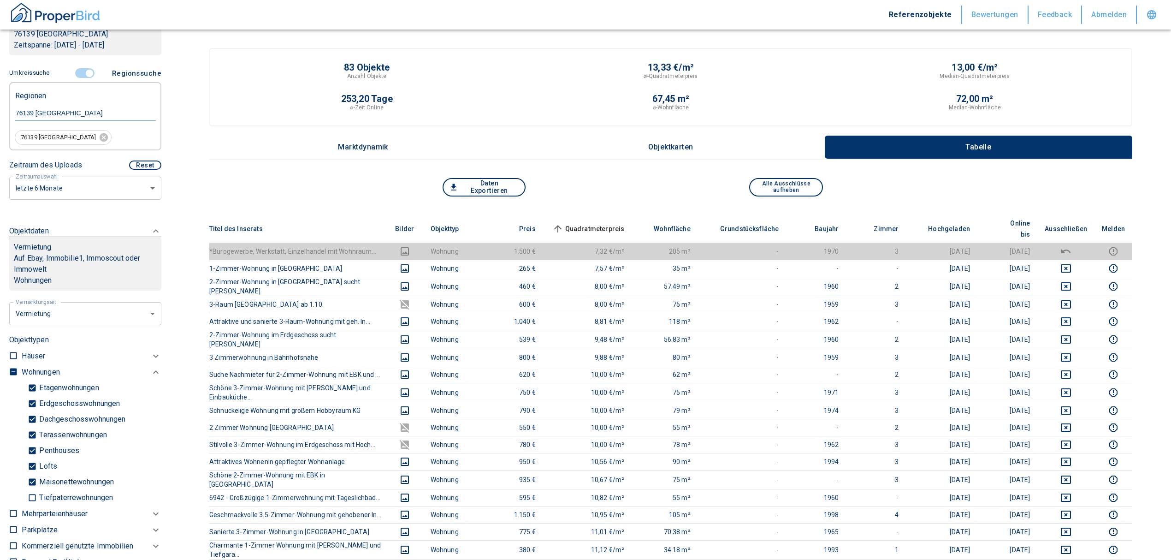
click at [592, 223] on span "Quadratmeterpreis sorted ascending" at bounding box center [588, 228] width 74 height 11
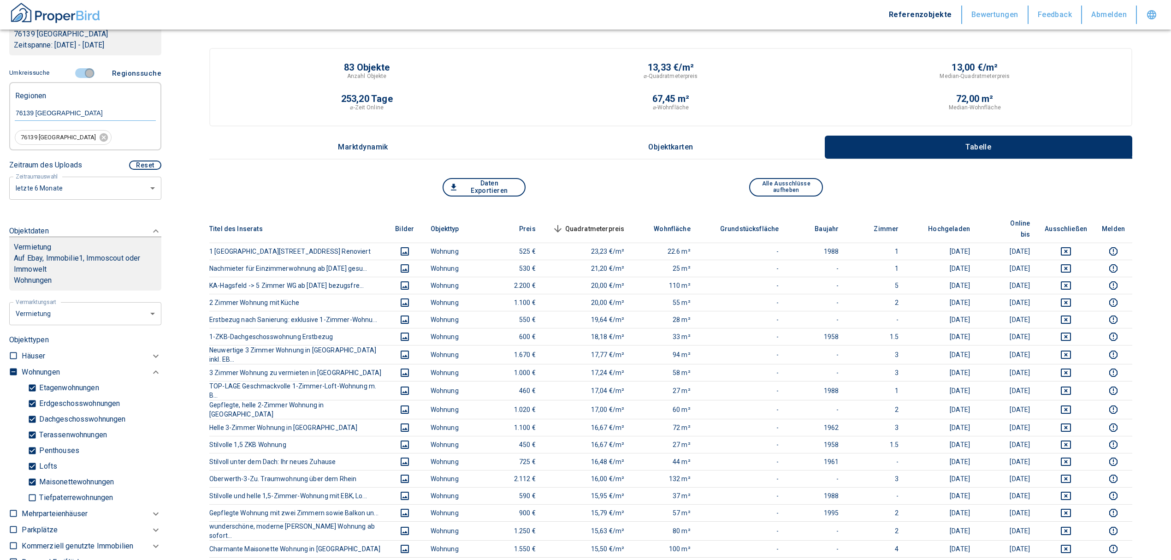
click at [83, 73] on input "controlled" at bounding box center [90, 73] width 28 height 10
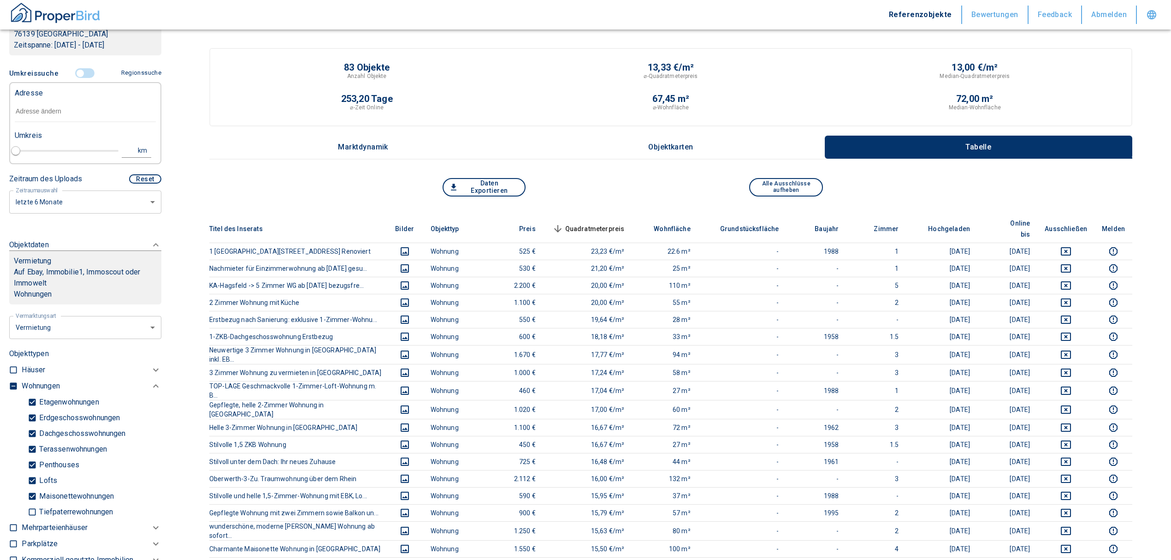
click at [21, 115] on input "text" at bounding box center [85, 111] width 141 height 21
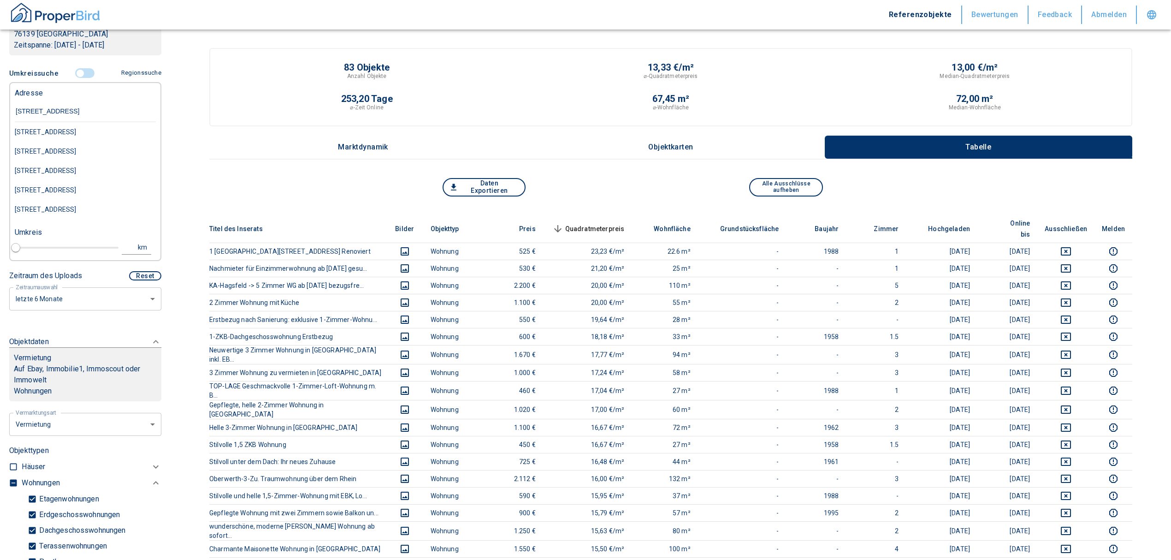
type input "[STREET_ADDRESS]"
click at [107, 128] on div "[STREET_ADDRESS]-Bettringen" at bounding box center [85, 131] width 141 height 19
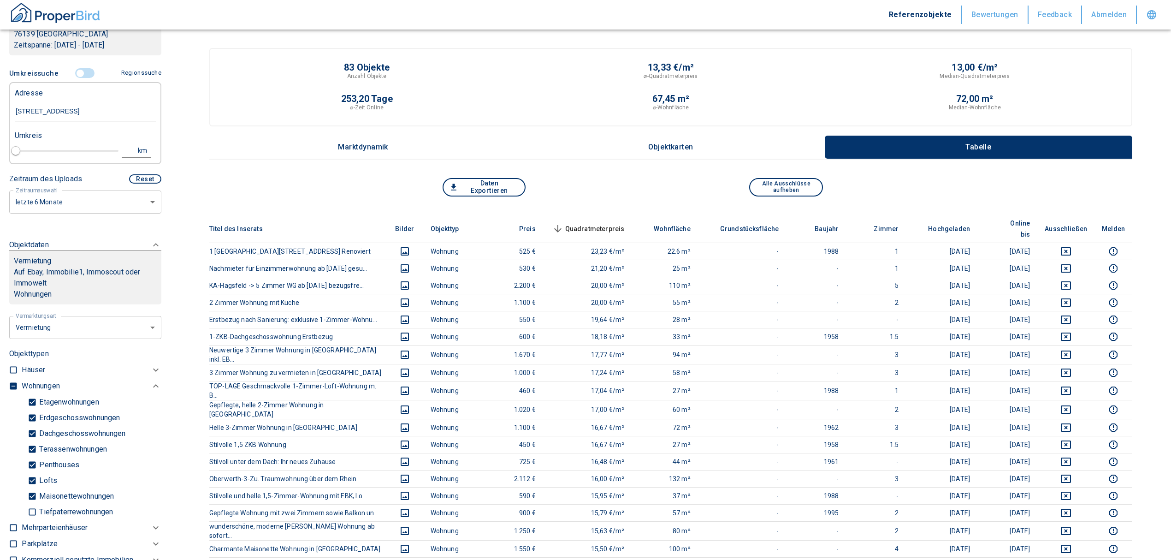
type input "2020"
type input "[STREET_ADDRESS]-Bettringen"
type input "1"
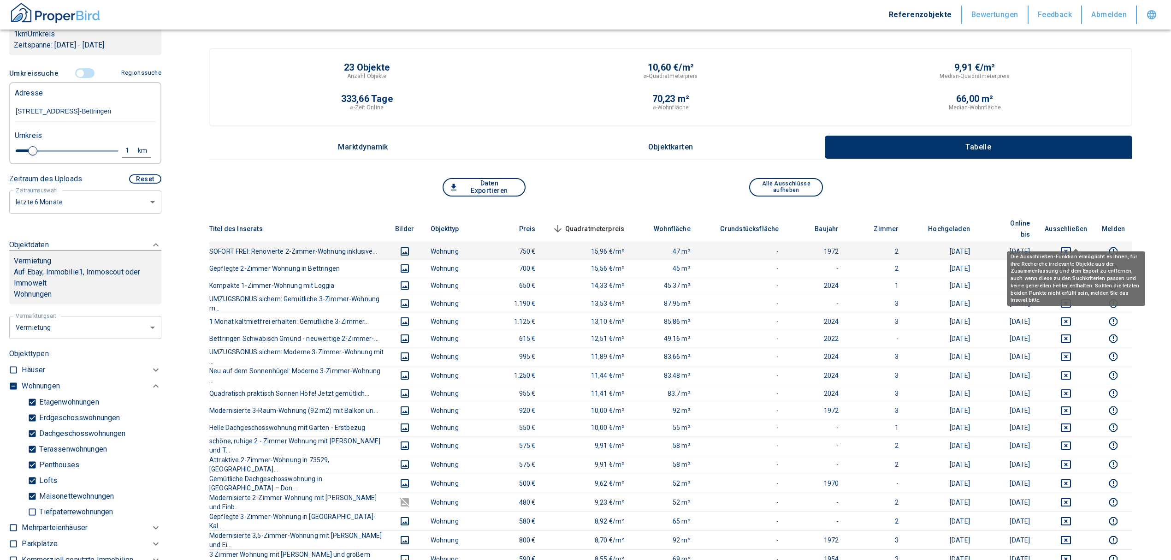
type input "[STREET_ADDRESS]-Bettringen"
click at [1070, 246] on icon "deselect this listing" at bounding box center [1065, 251] width 11 height 11
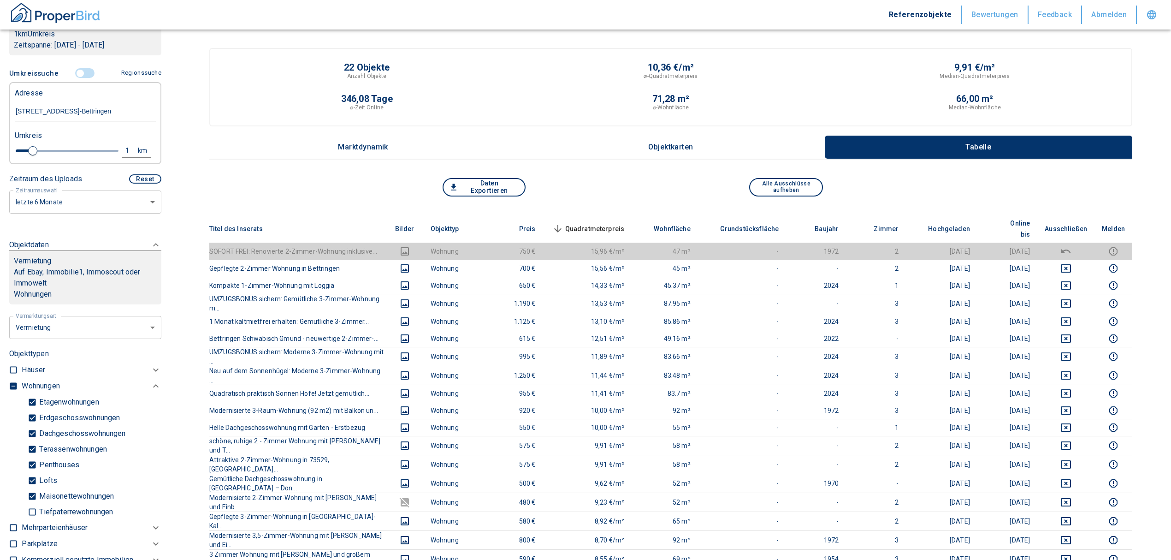
click at [622, 223] on span "Quadratmeterpreis sorted descending" at bounding box center [588, 228] width 74 height 11
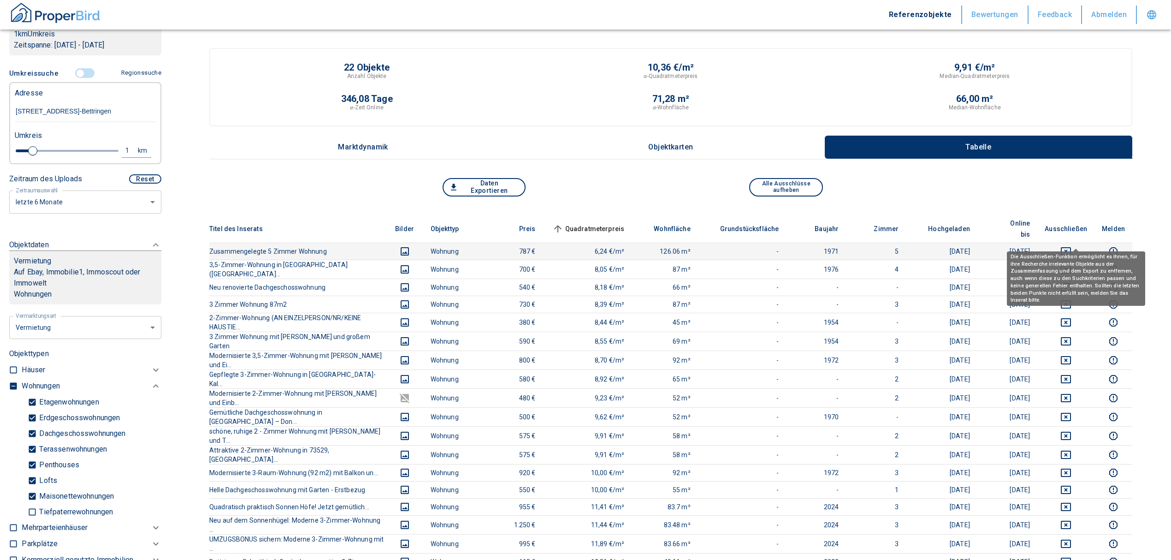
click at [1071, 247] on icon "deselect this listing" at bounding box center [1066, 251] width 10 height 8
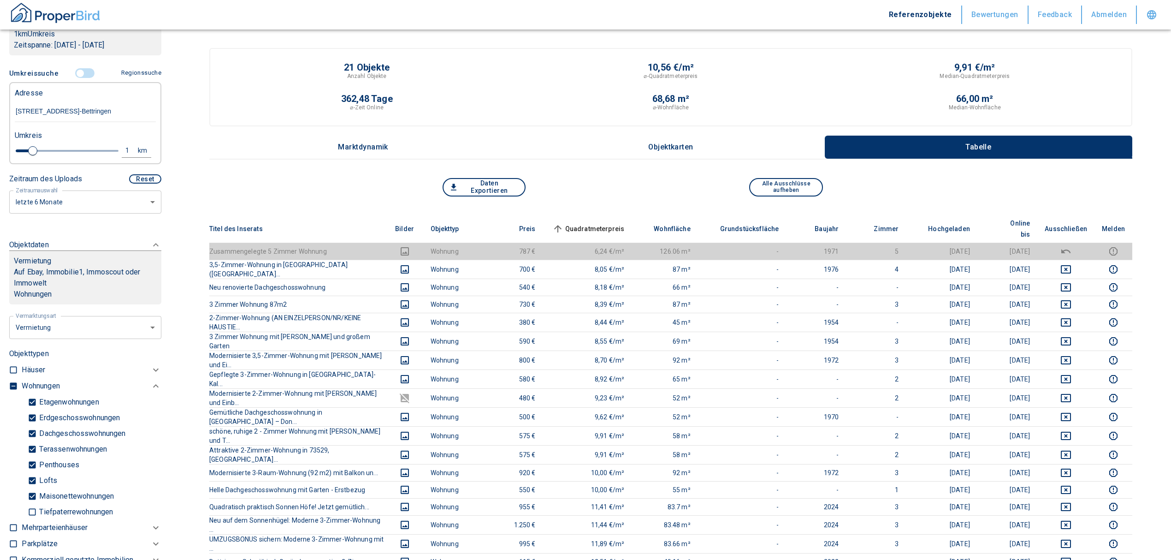
click at [619, 223] on span "Quadratmeterpreis sorted ascending" at bounding box center [588, 228] width 74 height 11
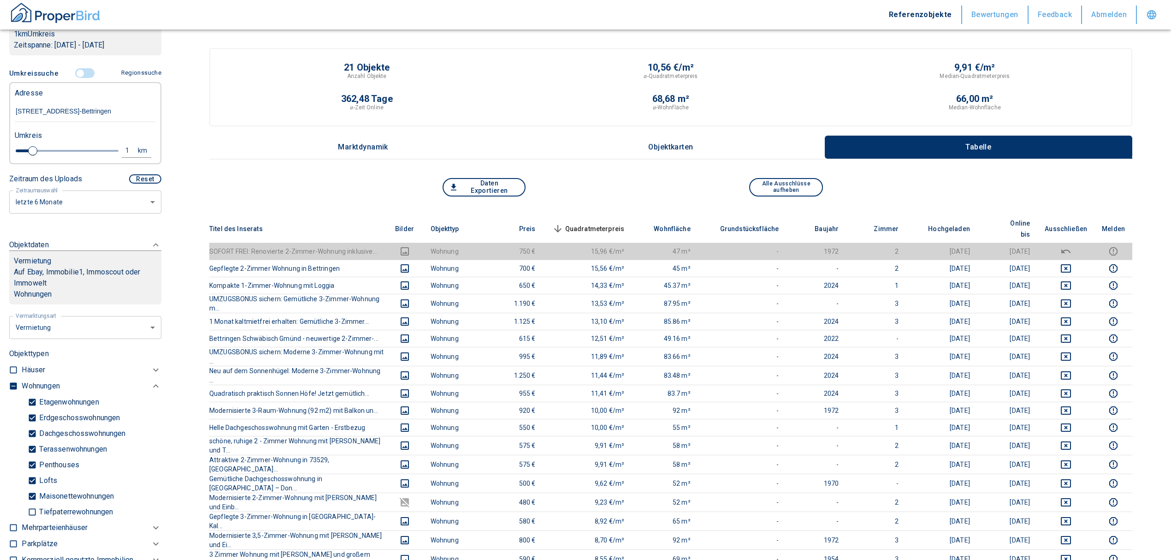
click at [620, 223] on span "Quadratmeterpreis sorted descending" at bounding box center [588, 228] width 74 height 11
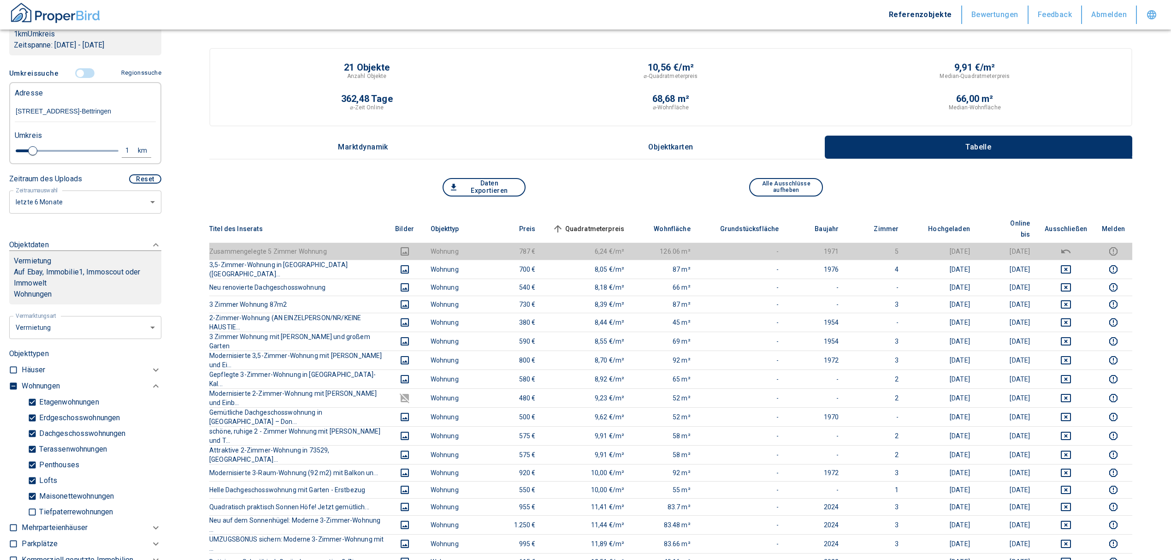
click at [76, 78] on input "controlled" at bounding box center [80, 73] width 28 height 10
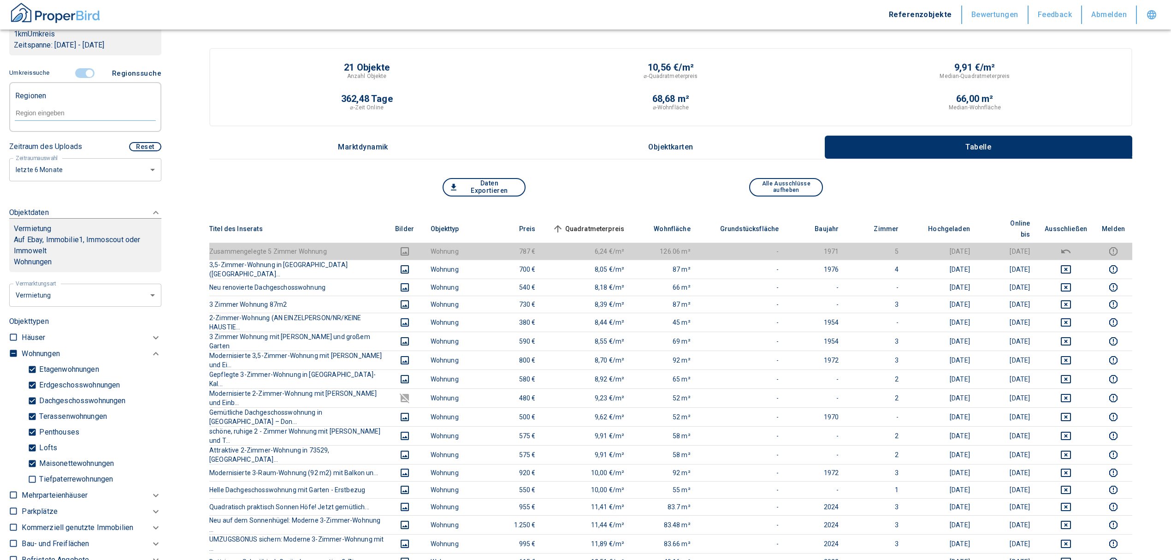
click at [66, 117] on input "text" at bounding box center [85, 113] width 141 height 8
click at [71, 142] on li "73525 [GEOGRAPHIC_DATA]" at bounding box center [80, 145] width 132 height 17
type input "73525"
type input "2020"
type input "73525 [GEOGRAPHIC_DATA]"
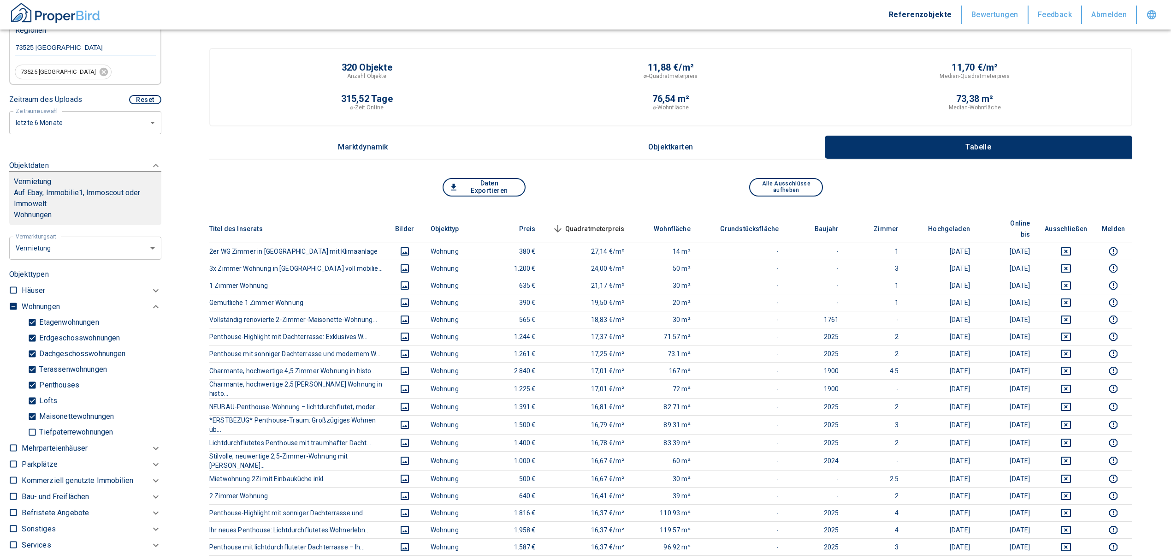
scroll to position [184, 0]
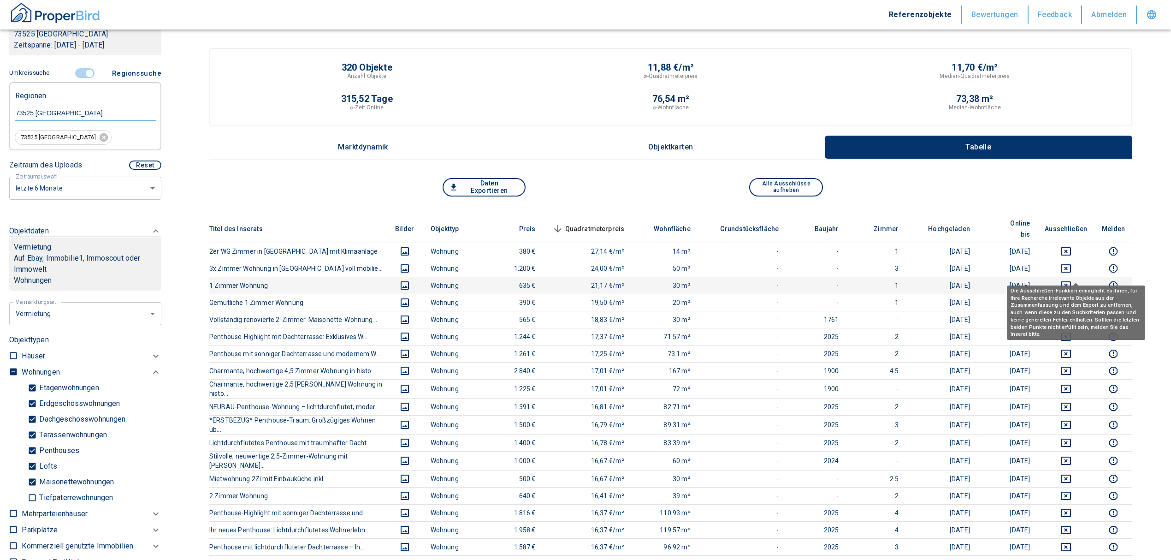
click at [1072, 280] on icon "deselect this listing" at bounding box center [1065, 285] width 11 height 11
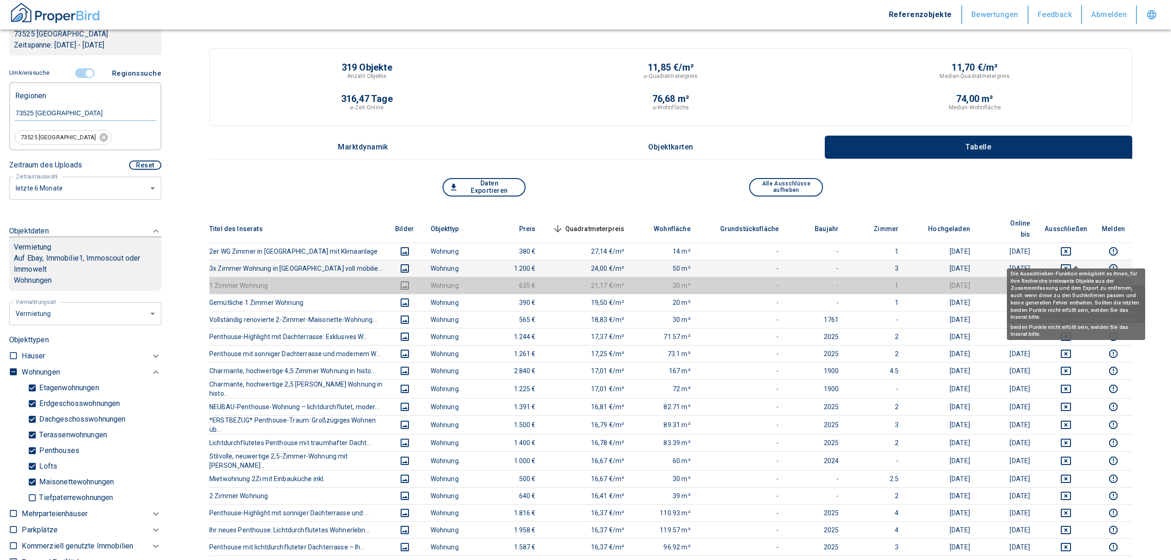
click at [1071, 264] on icon "deselect this listing" at bounding box center [1066, 268] width 10 height 8
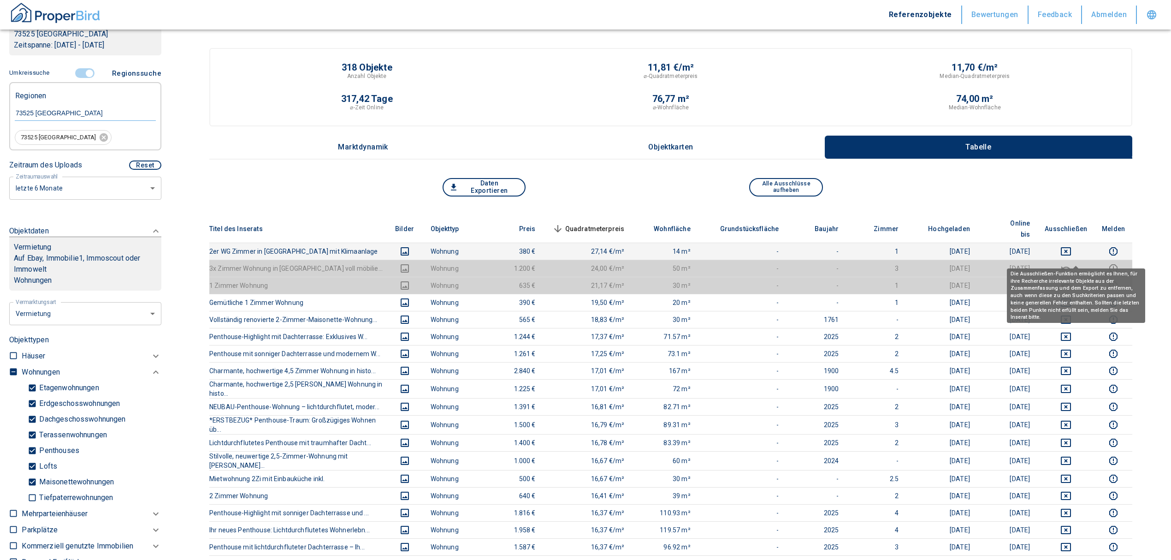
click at [1074, 243] on td at bounding box center [1065, 251] width 57 height 17
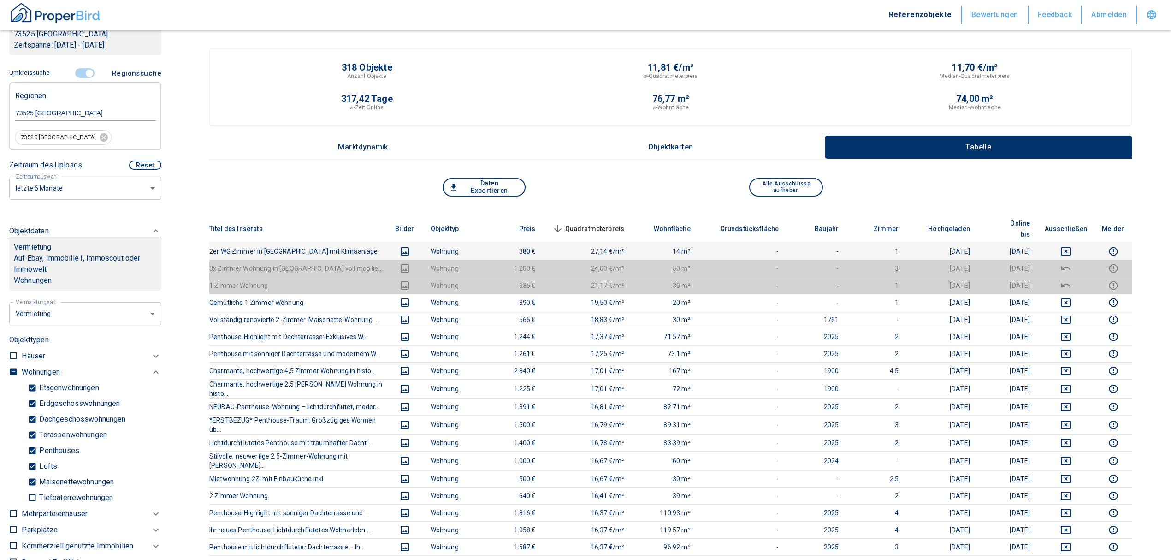
click at [1074, 243] on td at bounding box center [1065, 251] width 57 height 17
click at [1071, 247] on icon "deselect this listing" at bounding box center [1066, 251] width 10 height 8
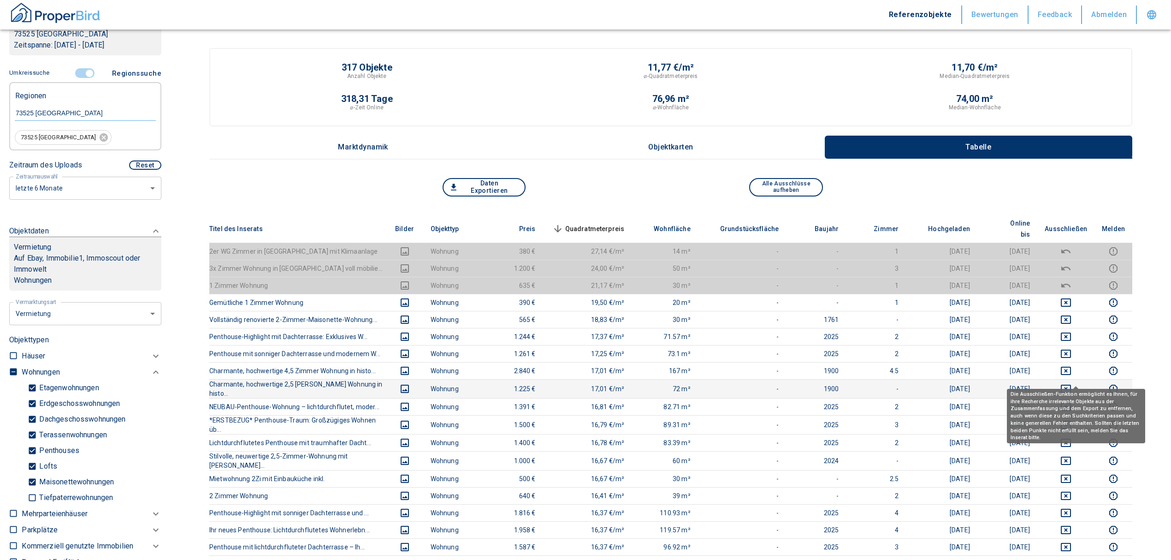
scroll to position [61, 0]
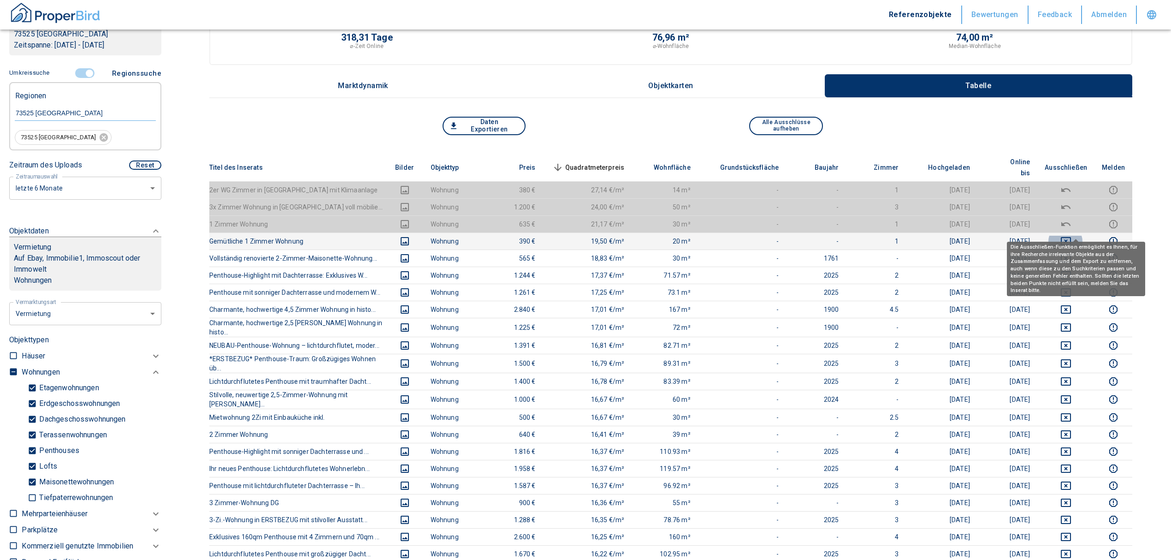
click at [1072, 236] on icon "deselect this listing" at bounding box center [1065, 241] width 11 height 11
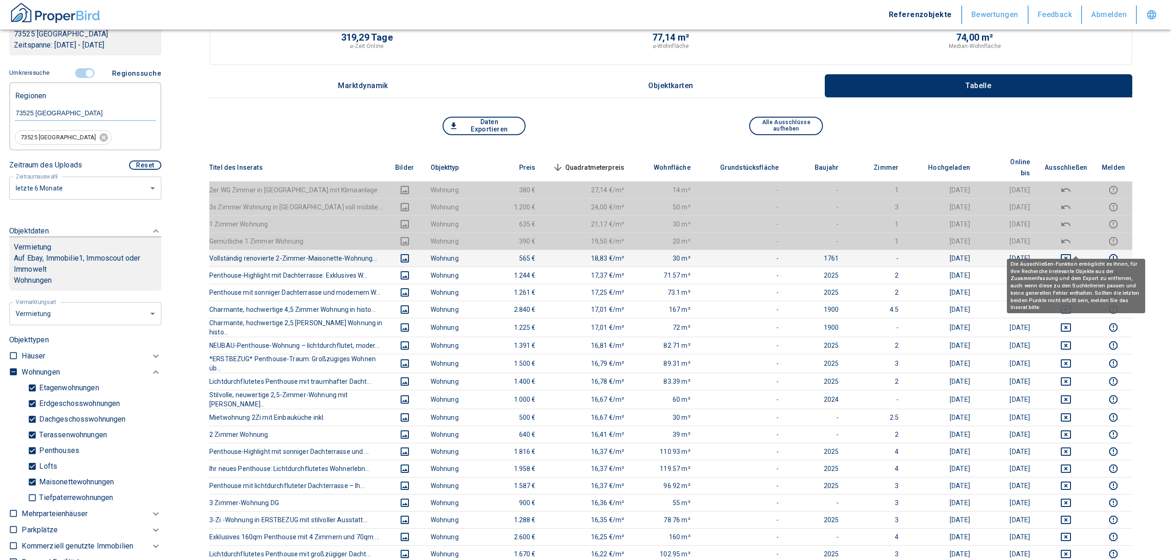
click at [1072, 253] on icon "deselect this listing" at bounding box center [1065, 258] width 11 height 11
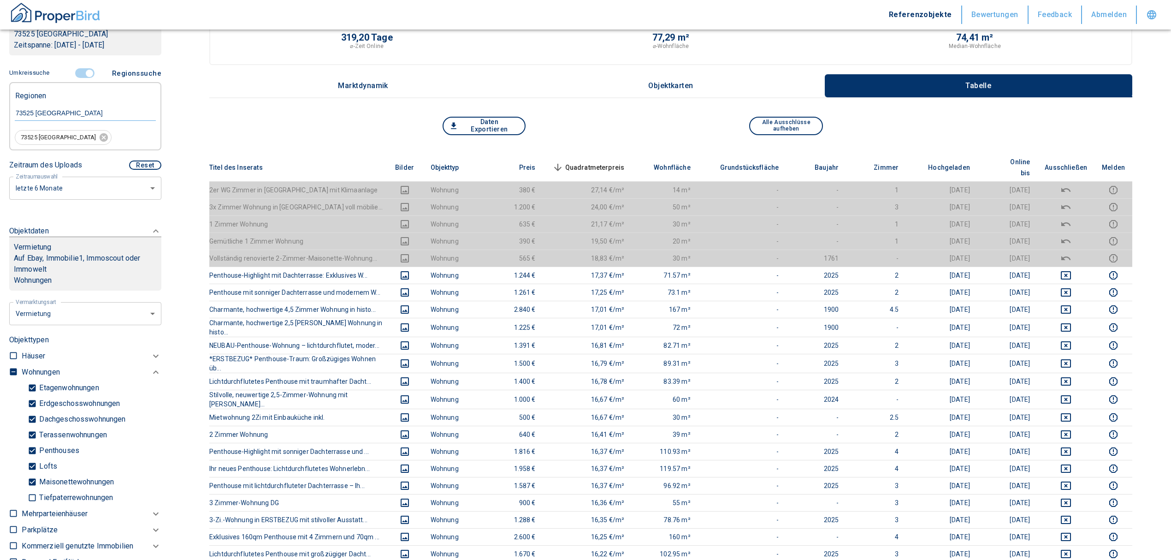
click at [592, 168] on th "Quadratmeterpreis sorted descending" at bounding box center [587, 168] width 89 height 28
click at [593, 162] on span "Quadratmeterpreis sorted descending" at bounding box center [588, 167] width 74 height 11
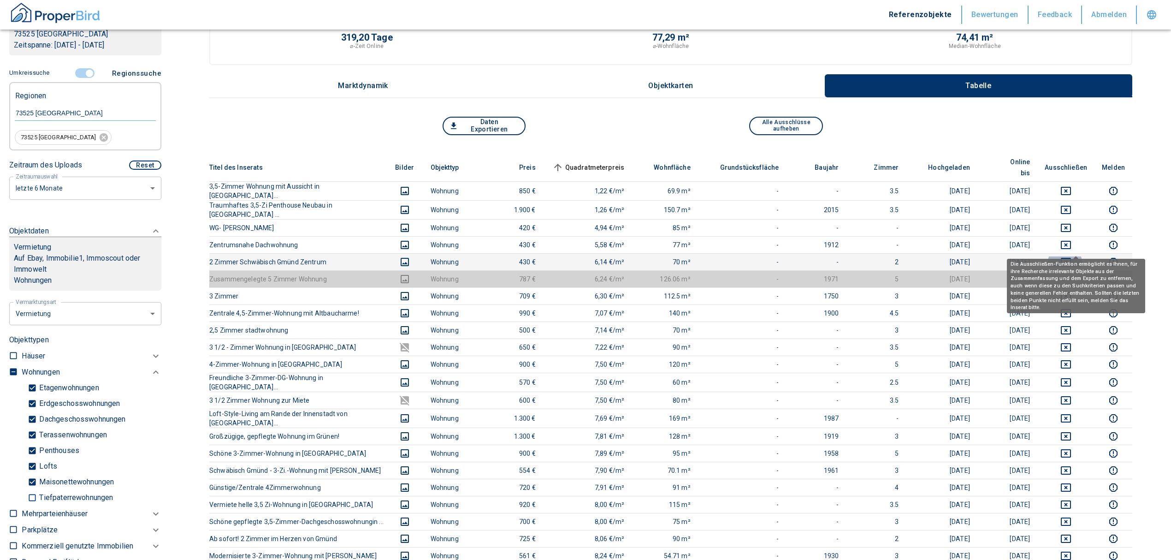
click at [1071, 258] on icon "deselect this listing" at bounding box center [1066, 262] width 10 height 8
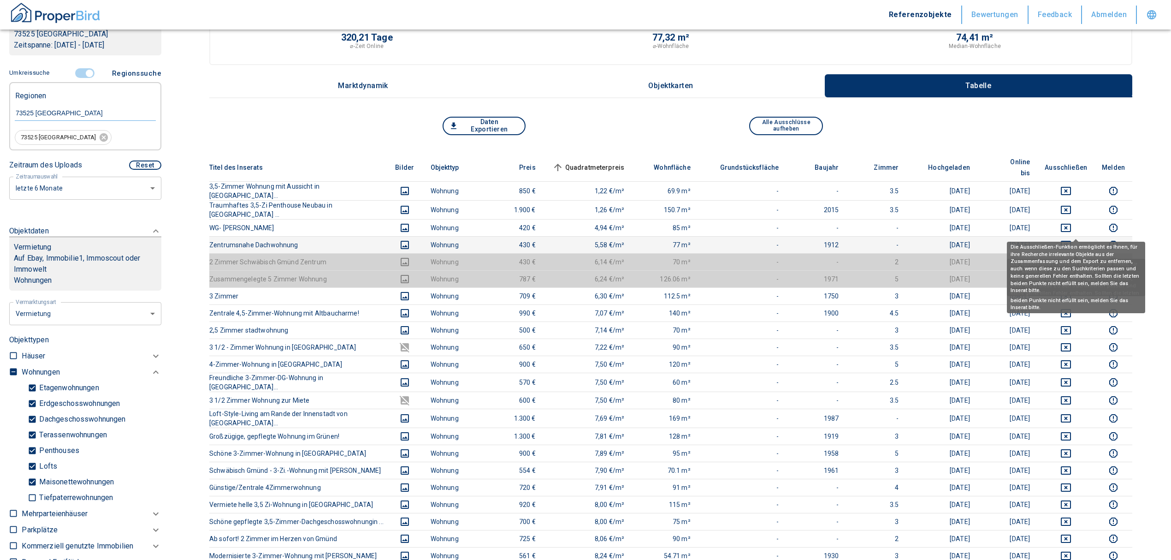
click at [1071, 241] on icon "deselect this listing" at bounding box center [1066, 245] width 10 height 8
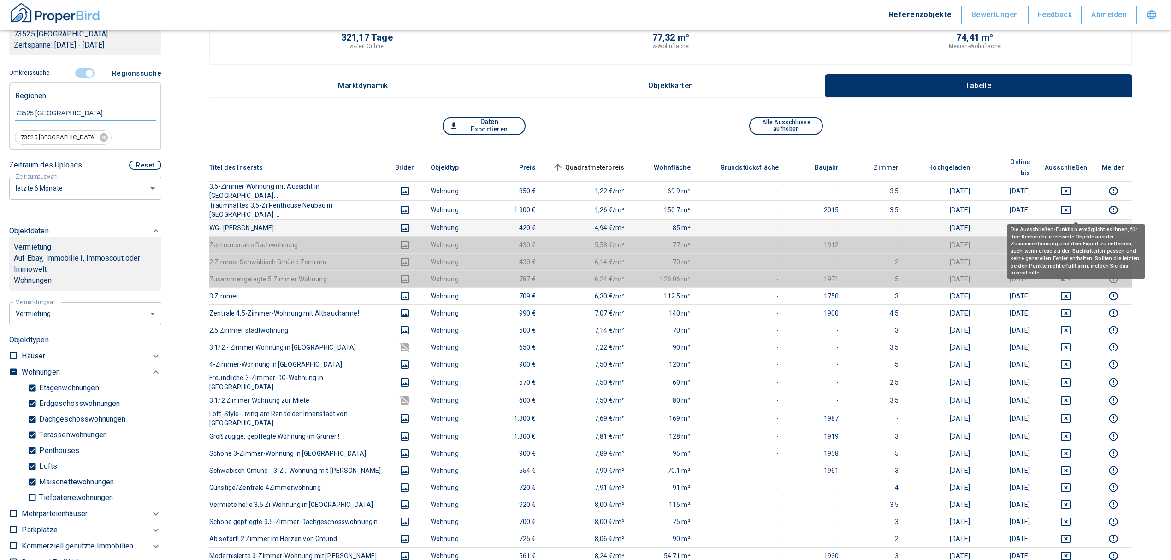
click at [1072, 222] on icon "deselect this listing" at bounding box center [1065, 227] width 11 height 11
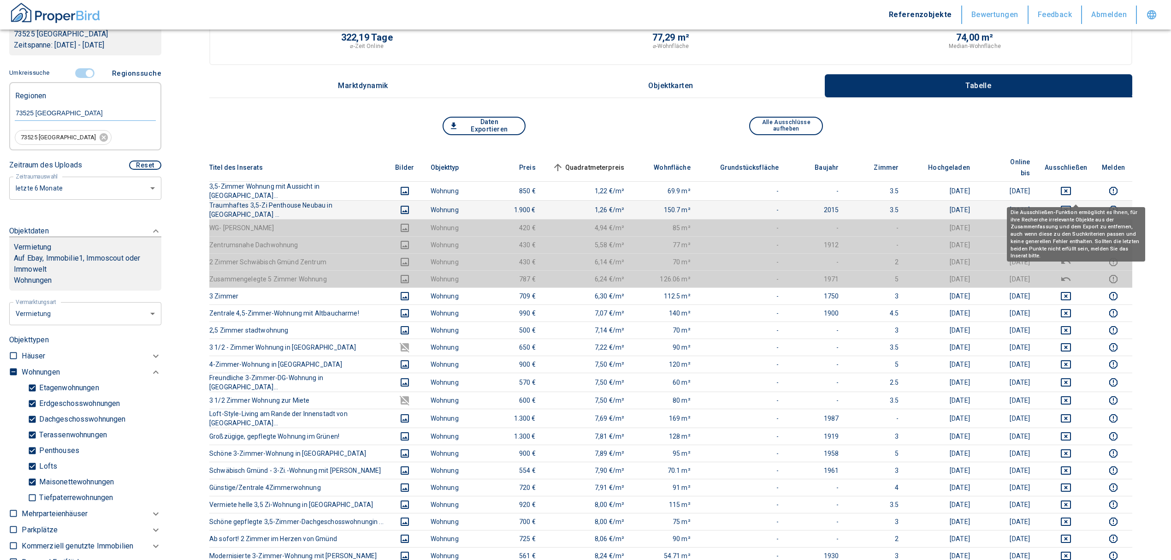
click at [1072, 204] on icon "deselect this listing" at bounding box center [1065, 209] width 11 height 11
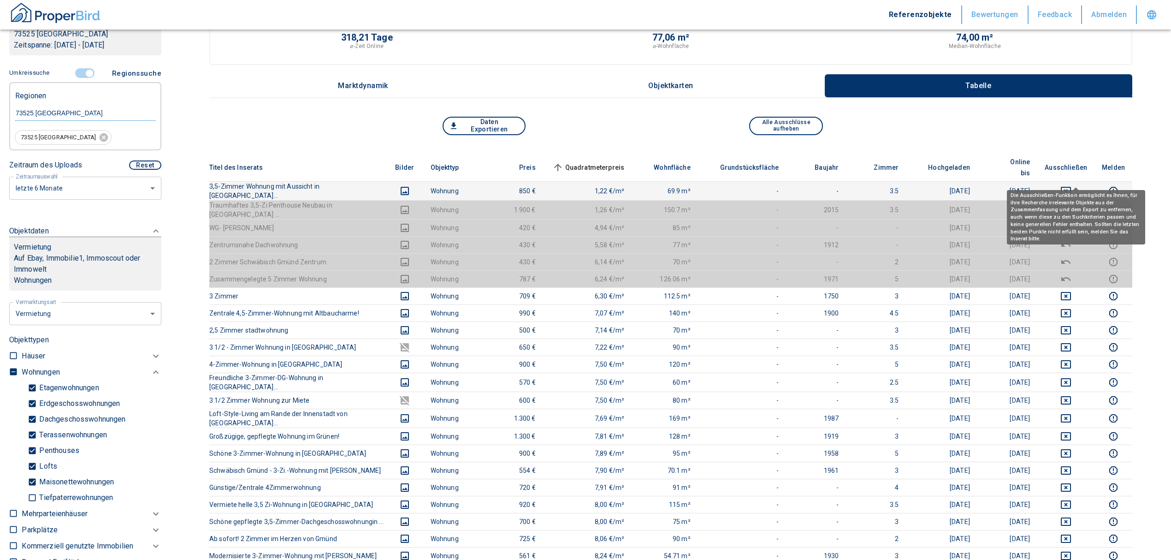
click at [1072, 185] on icon "deselect this listing" at bounding box center [1065, 190] width 11 height 11
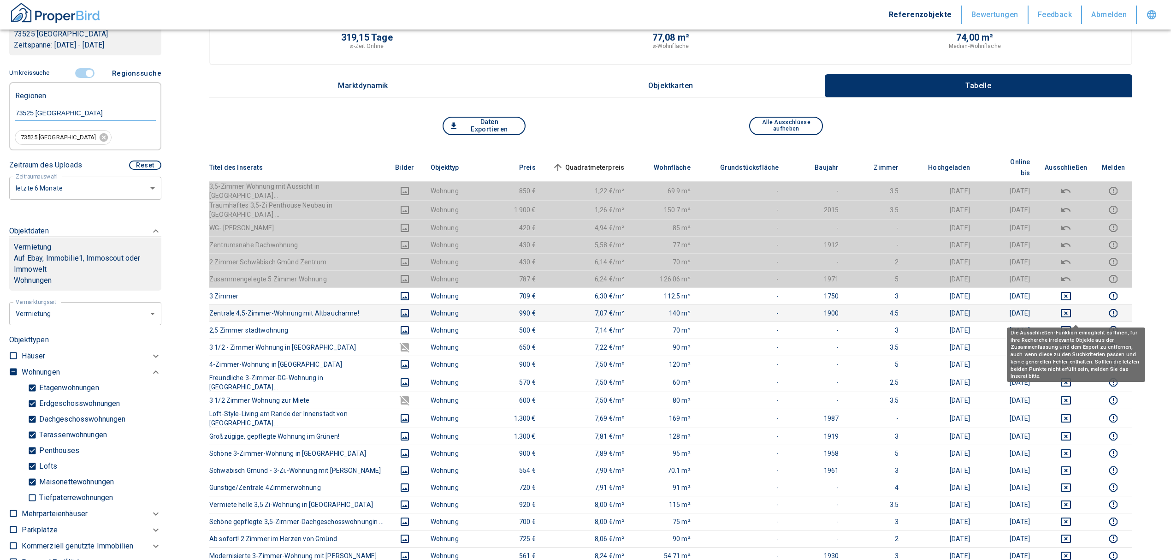
scroll to position [0, 0]
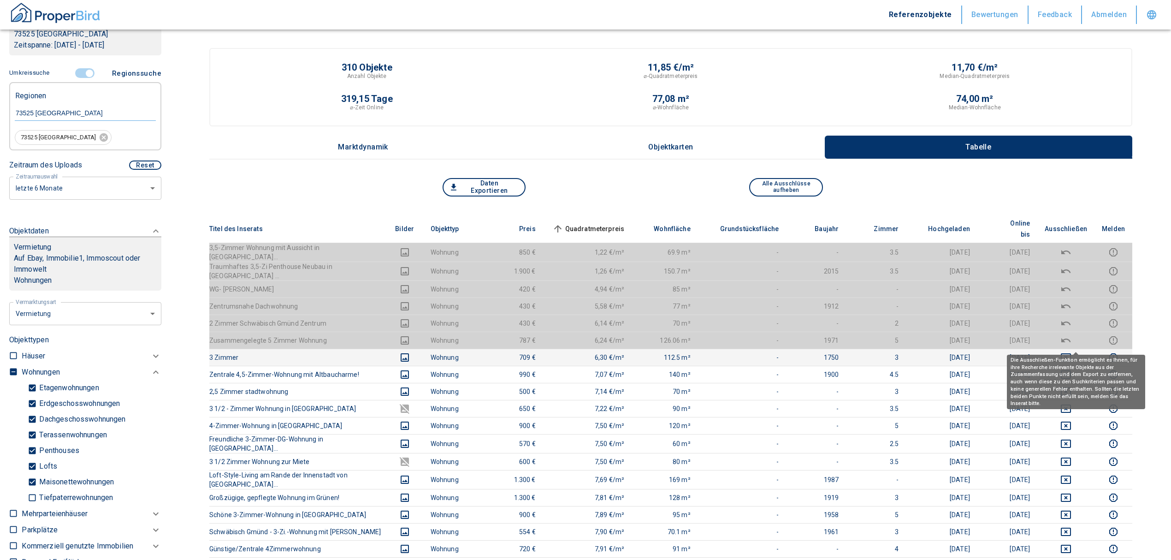
click at [1069, 352] on button "deselect this listing" at bounding box center [1066, 357] width 42 height 11
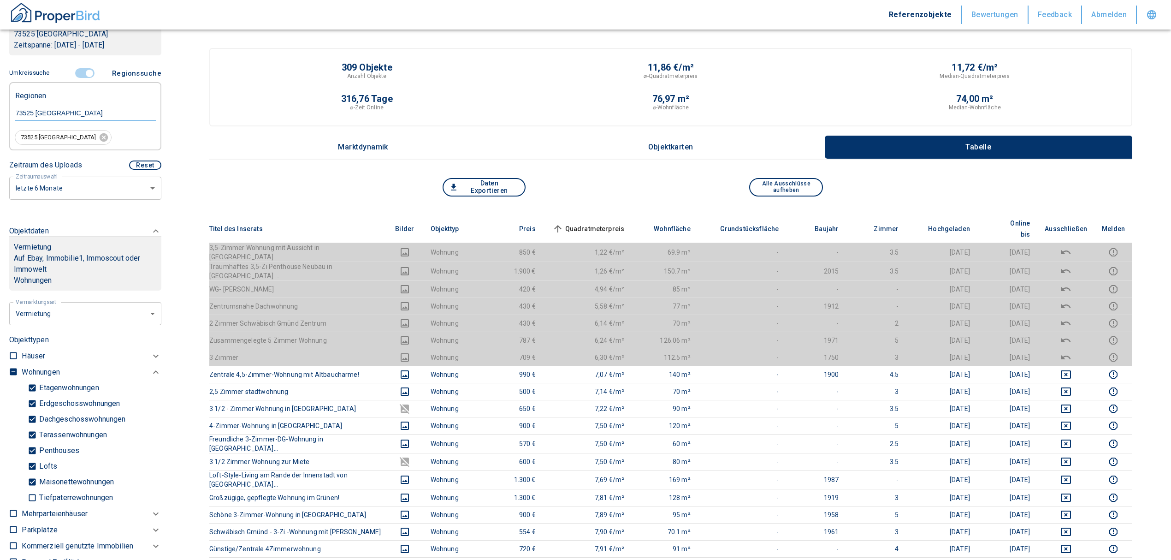
click at [605, 223] on span "Quadratmeterpreis sorted ascending" at bounding box center [588, 228] width 74 height 11
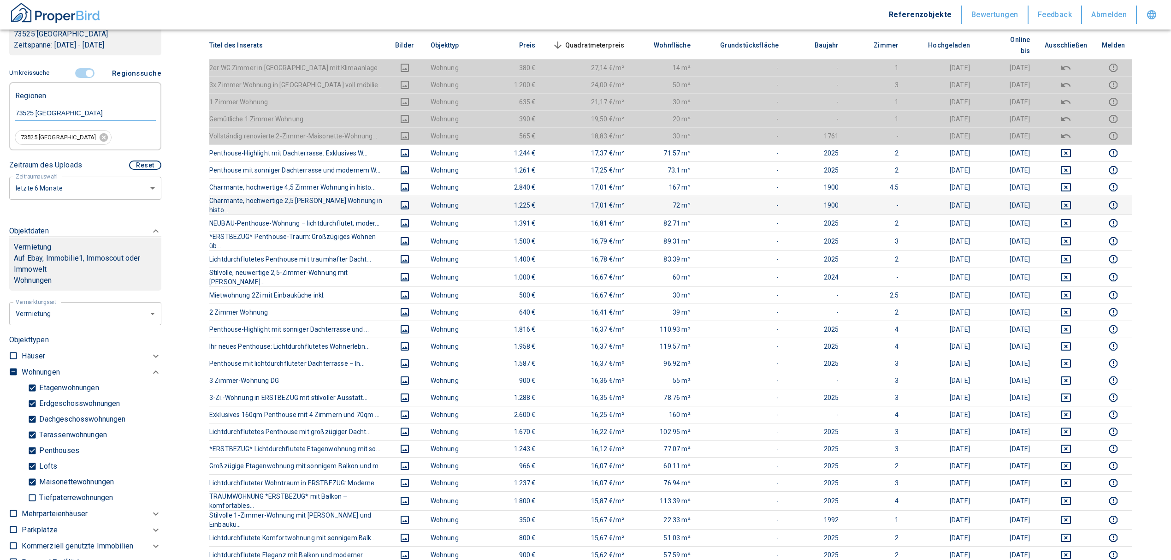
scroll to position [184, 0]
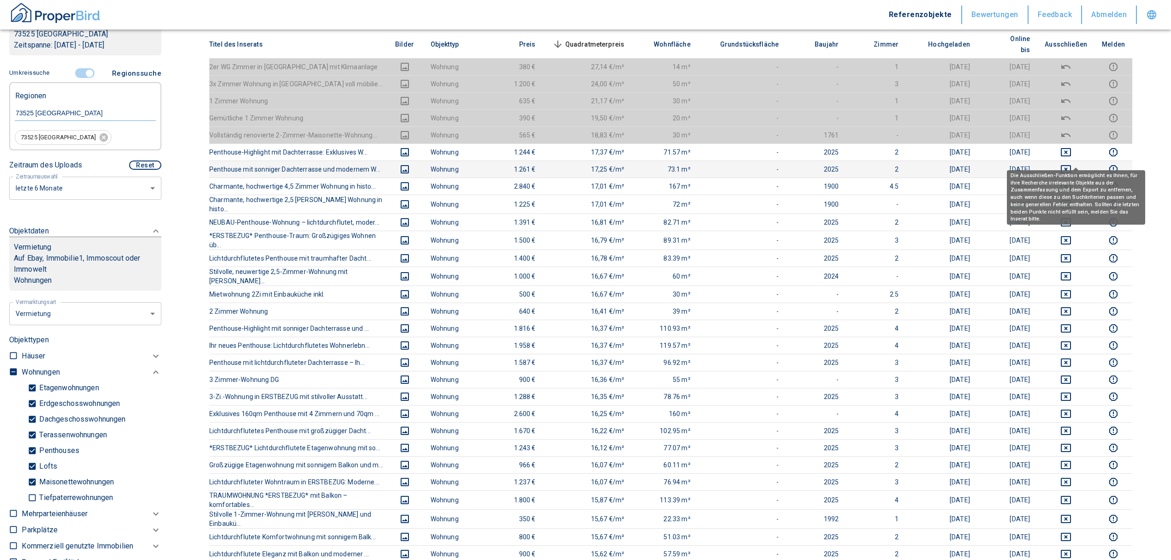
click at [1072, 164] on icon "deselect this listing" at bounding box center [1065, 169] width 11 height 11
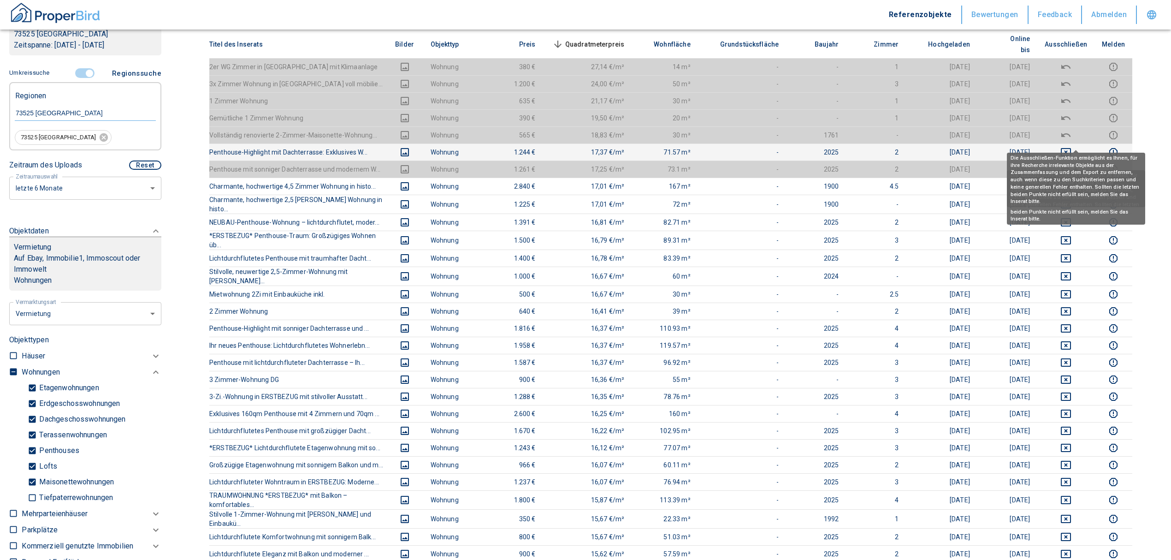
click at [1071, 148] on icon "deselect this listing" at bounding box center [1066, 152] width 10 height 8
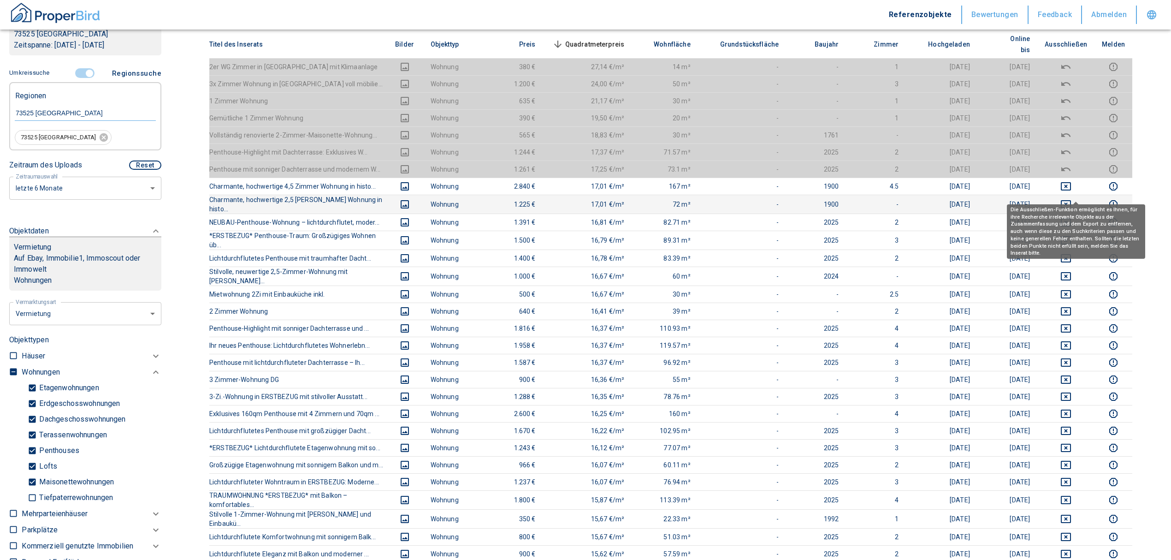
click at [1072, 199] on icon "deselect this listing" at bounding box center [1065, 204] width 11 height 11
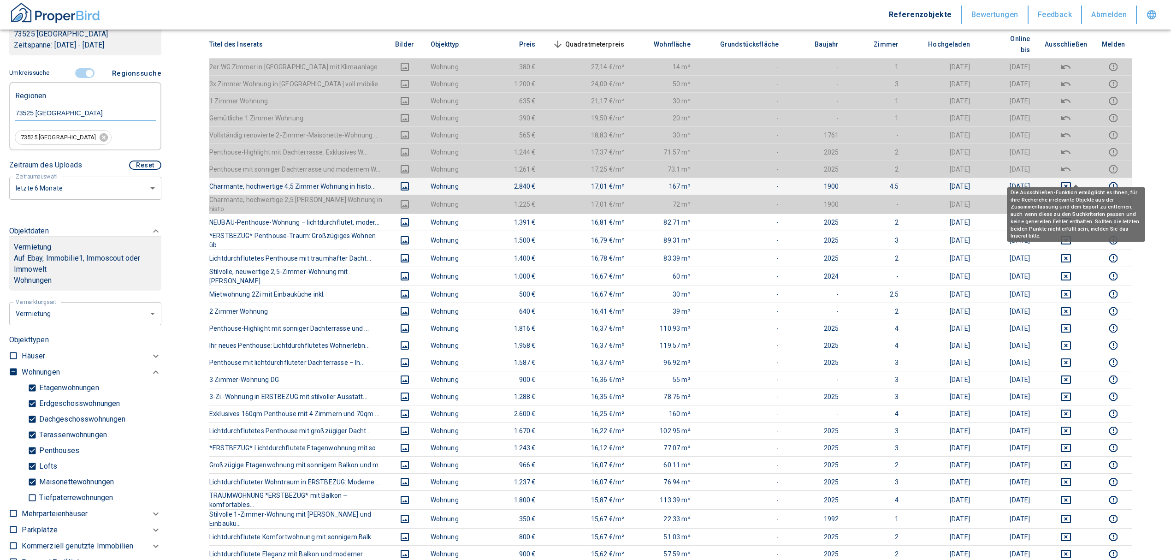
click at [1072, 181] on icon "deselect this listing" at bounding box center [1065, 186] width 11 height 11
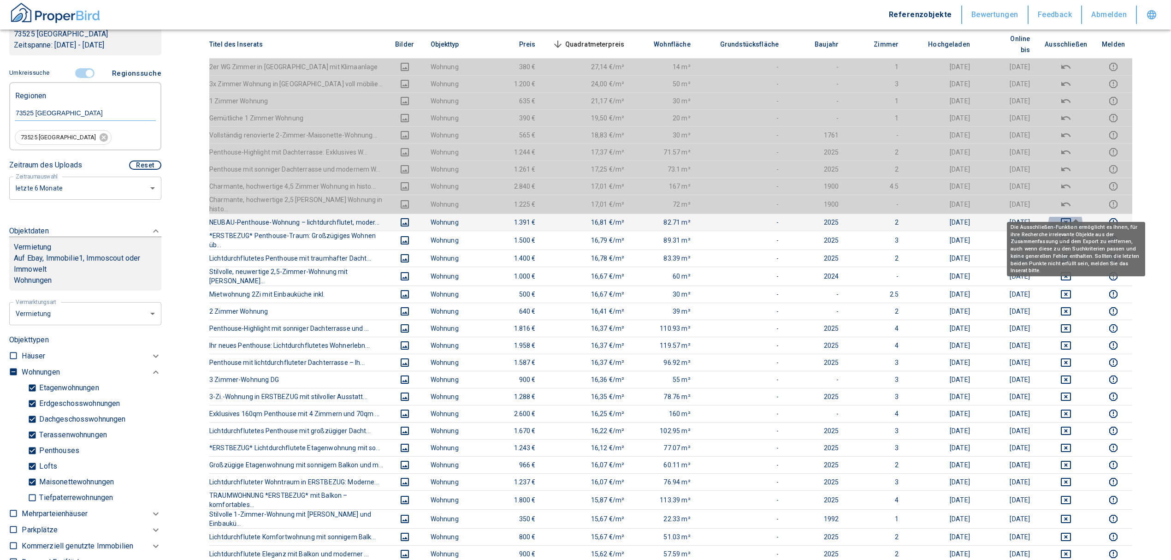
click at [1071, 217] on icon "deselect this listing" at bounding box center [1065, 222] width 11 height 11
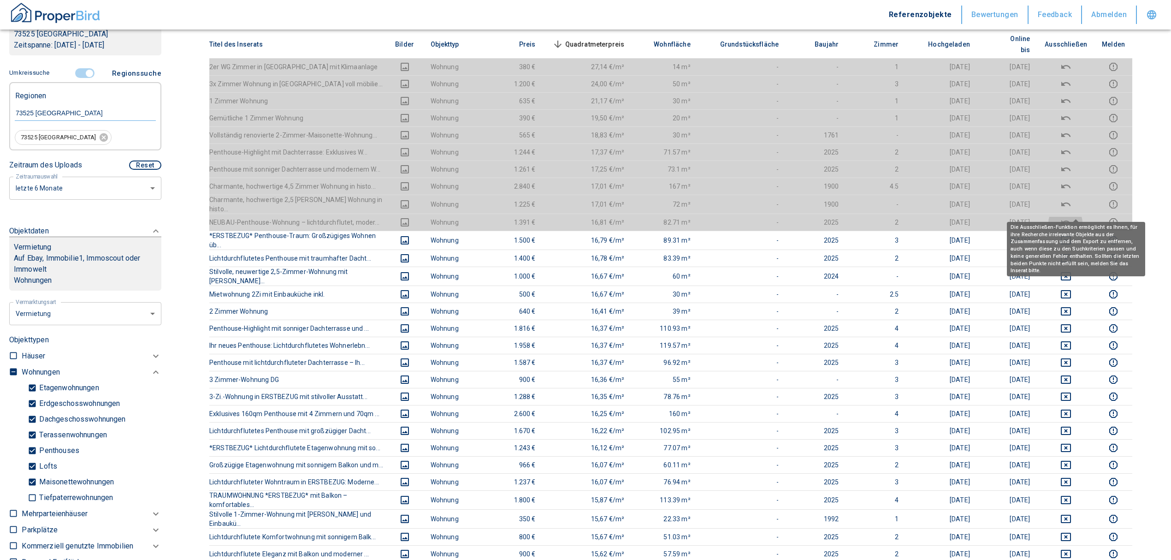
click at [1072, 217] on icon "deselect this listing" at bounding box center [1065, 222] width 11 height 11
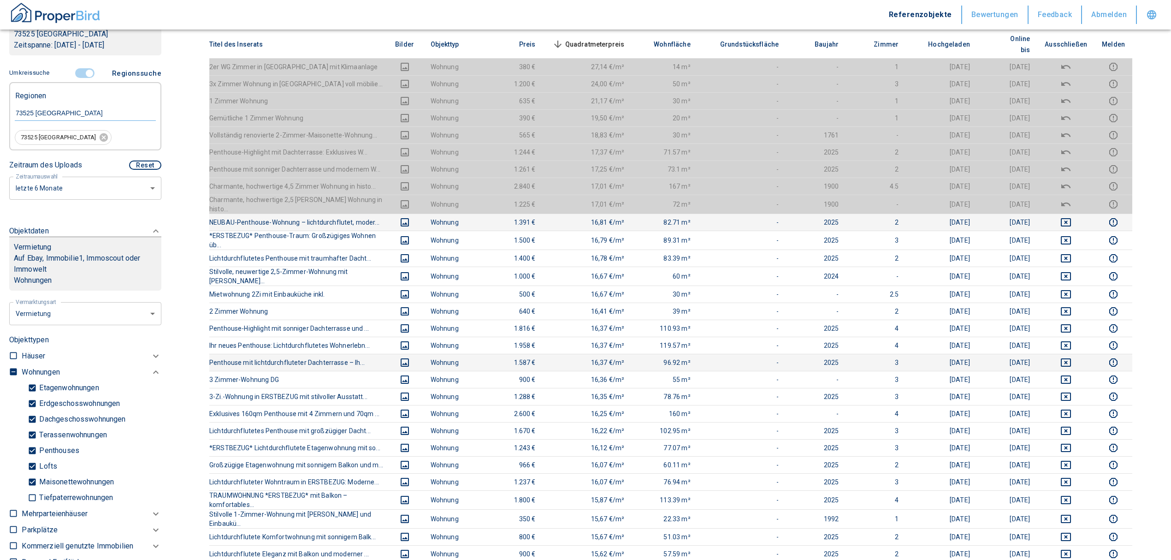
scroll to position [0, 0]
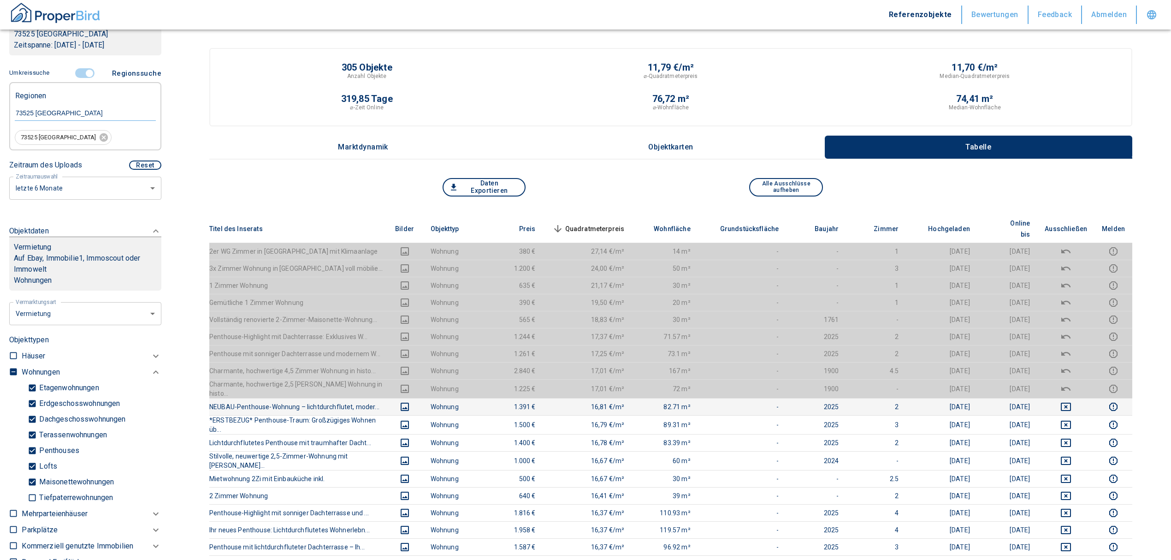
click at [616, 215] on th "Quadratmeterpreis sorted descending" at bounding box center [587, 229] width 89 height 28
click at [616, 223] on span "Quadratmeterpreis sorted descending" at bounding box center [588, 228] width 74 height 11
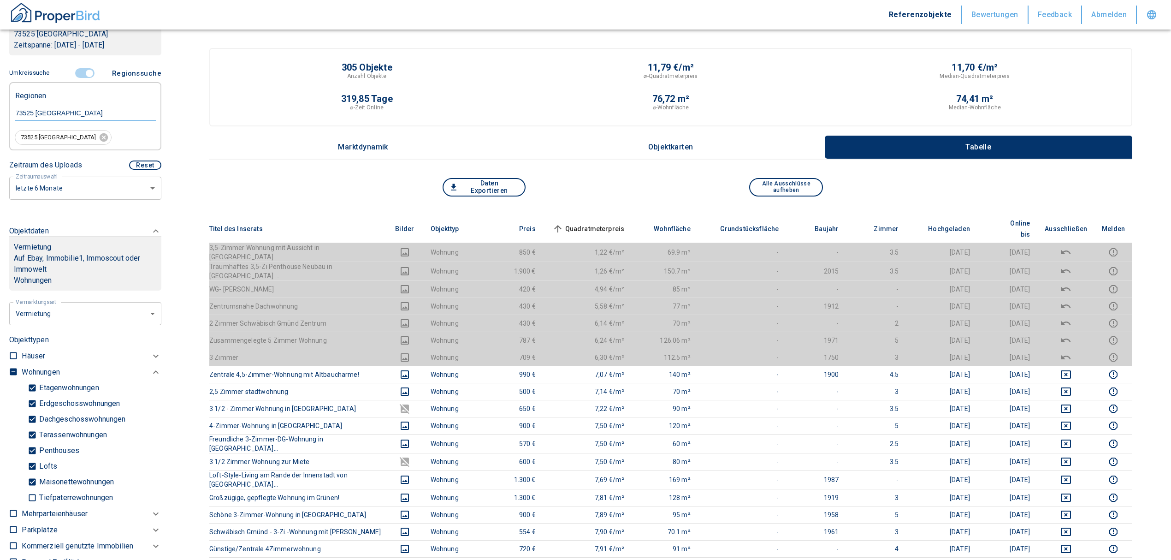
click at [82, 72] on input "controlled" at bounding box center [90, 73] width 28 height 10
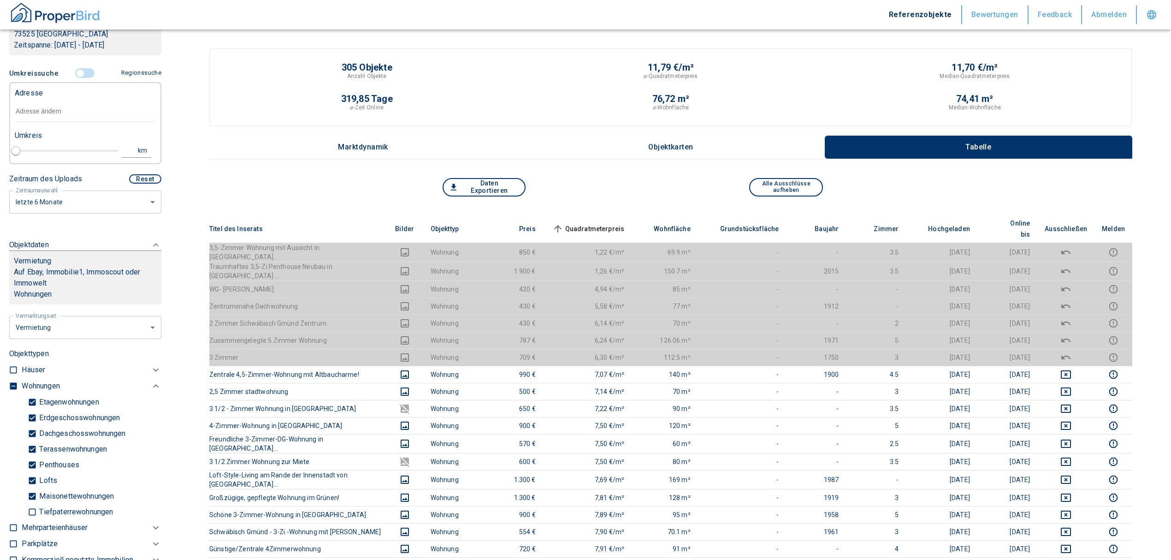
click at [66, 111] on input "text" at bounding box center [85, 111] width 141 height 21
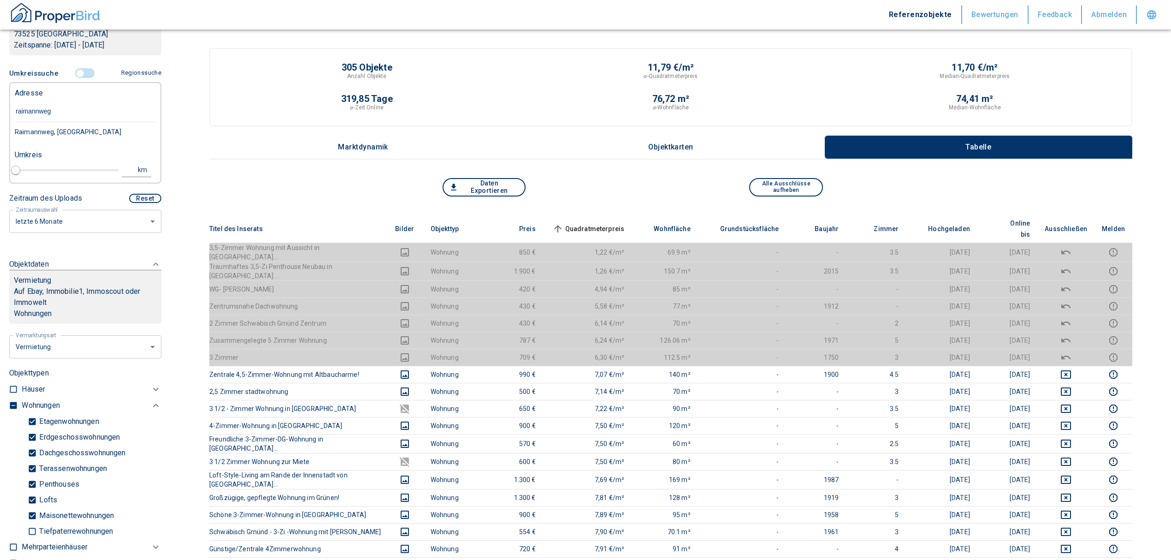
type input "raimannweg9"
click at [73, 133] on div "[STREET_ADDRESS]" at bounding box center [85, 131] width 141 height 19
type input "2020"
type input "[STREET_ADDRESS]"
type input "1"
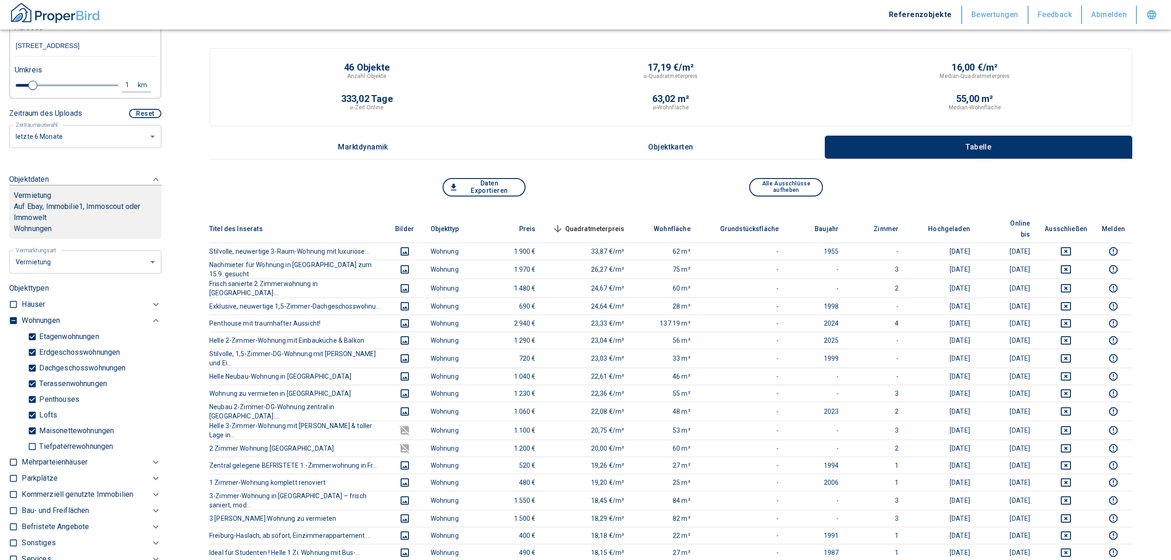
scroll to position [246, 0]
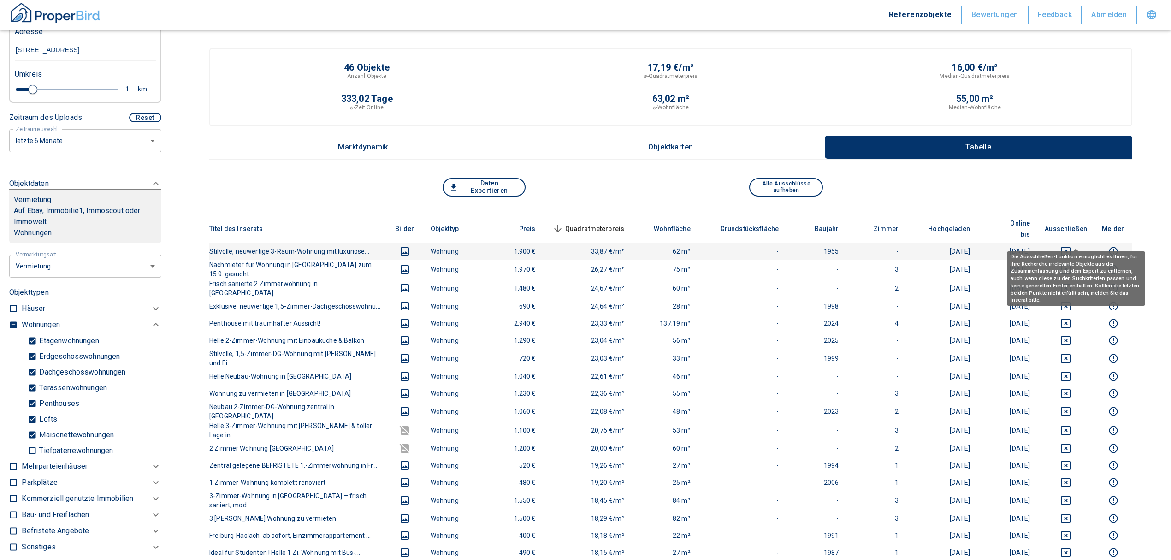
type input "[STREET_ADDRESS]"
drag, startPoint x: 1075, startPoint y: 237, endPoint x: 989, endPoint y: 238, distance: 85.8
click at [1072, 246] on icon "deselect this listing" at bounding box center [1065, 251] width 11 height 11
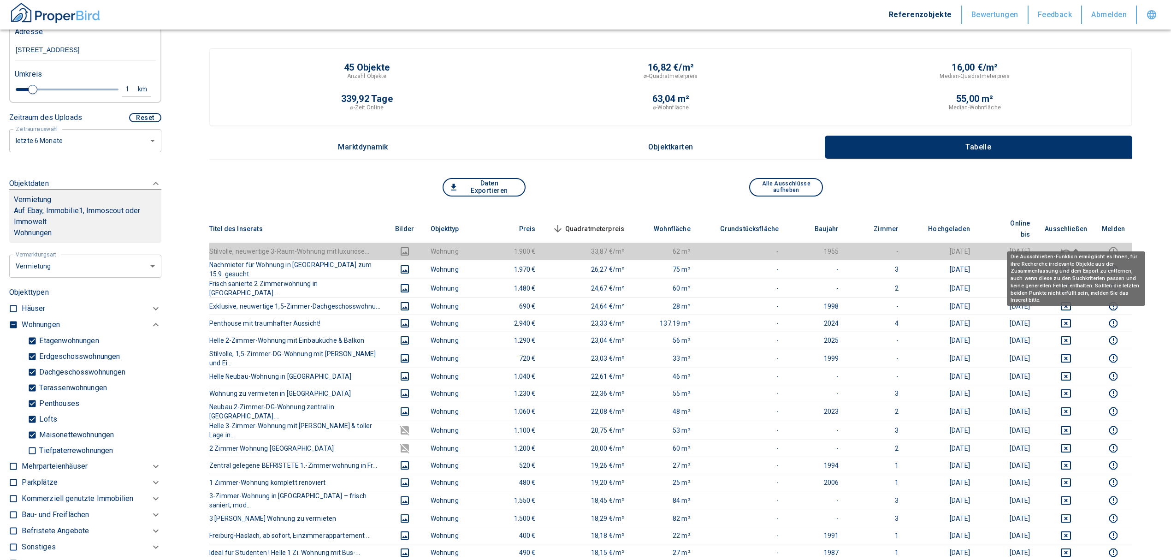
click at [608, 215] on th "Quadratmeterpreis sorted descending" at bounding box center [587, 229] width 89 height 28
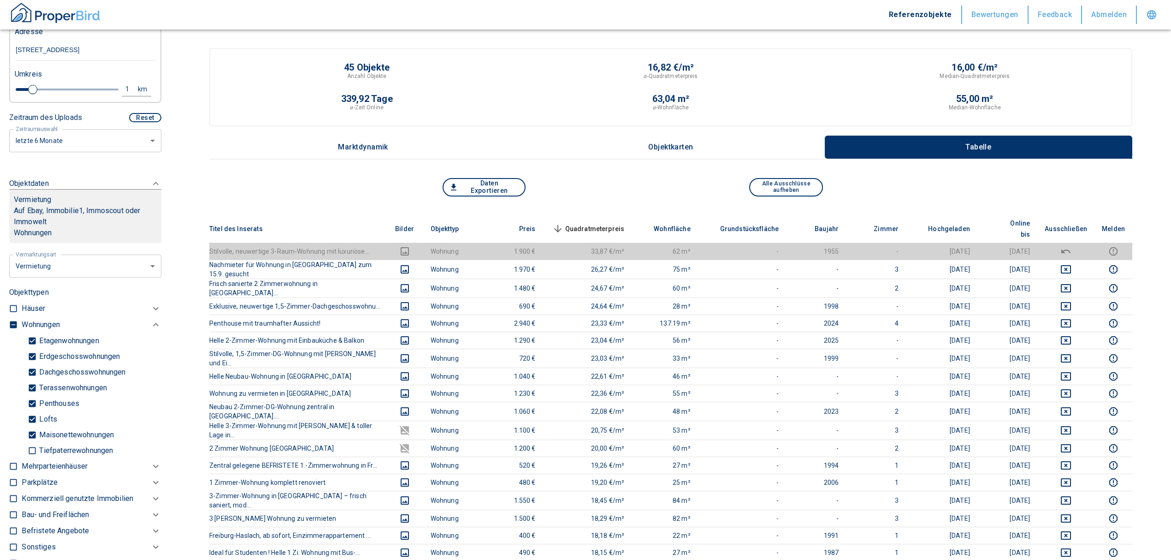
click at [608, 215] on th "Quadratmeterpreis sorted descending" at bounding box center [587, 229] width 89 height 28
click at [625, 223] on span "Quadratmeterpreis sorted descending" at bounding box center [588, 228] width 74 height 11
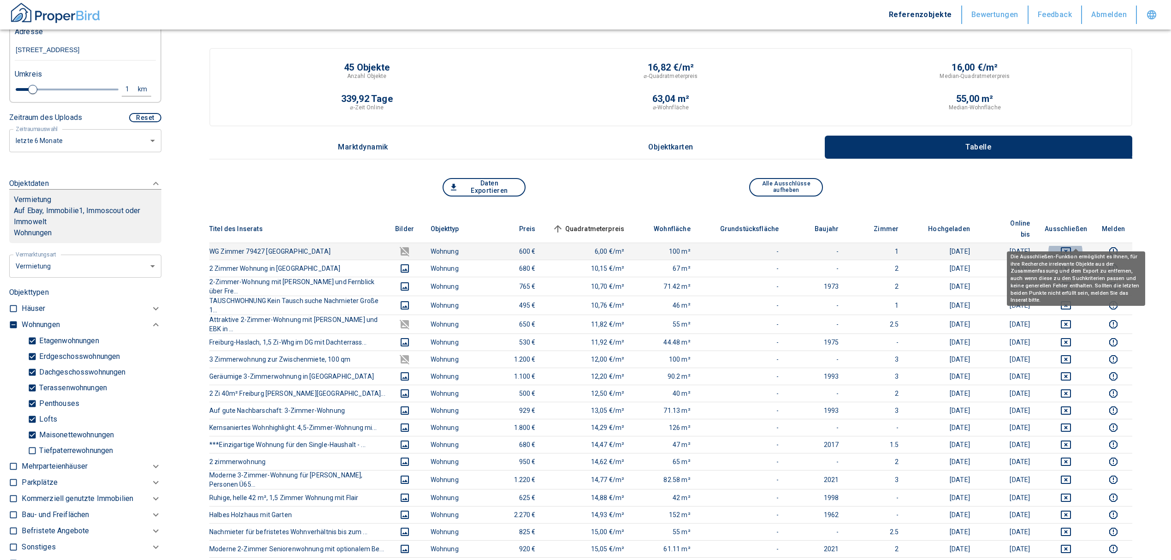
click at [1071, 247] on icon "deselect this listing" at bounding box center [1066, 251] width 10 height 8
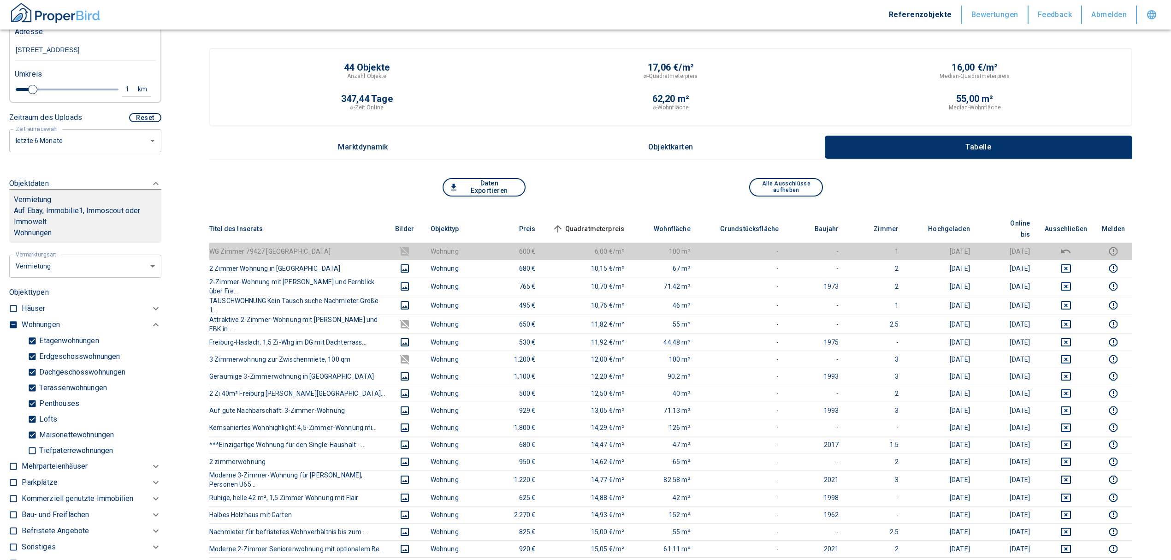
click at [612, 223] on span "Quadratmeterpreis sorted ascending" at bounding box center [588, 228] width 74 height 11
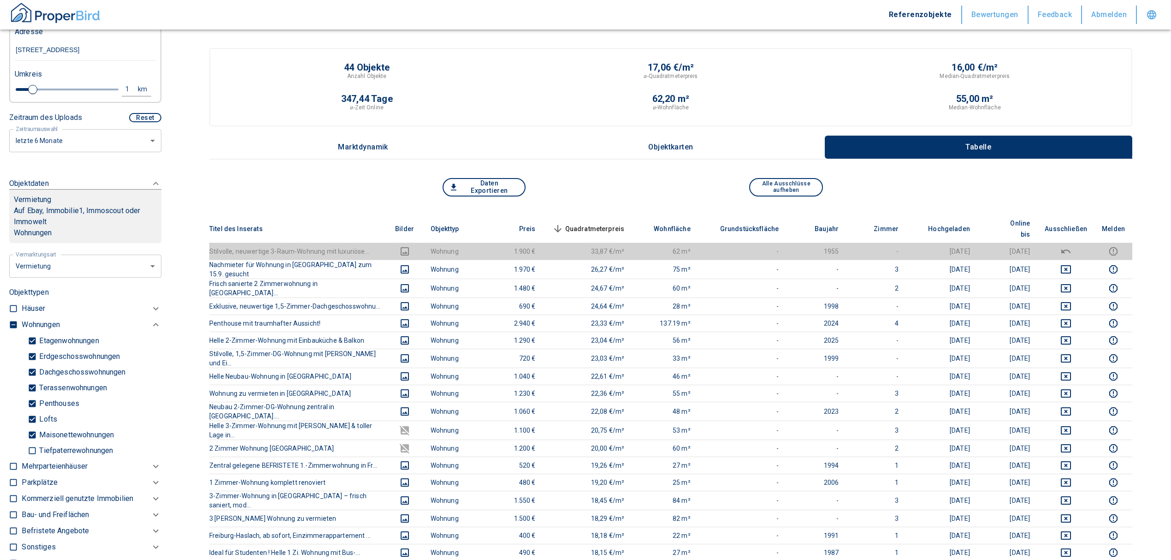
click at [607, 223] on span "Quadratmeterpreis sorted descending" at bounding box center [588, 228] width 74 height 11
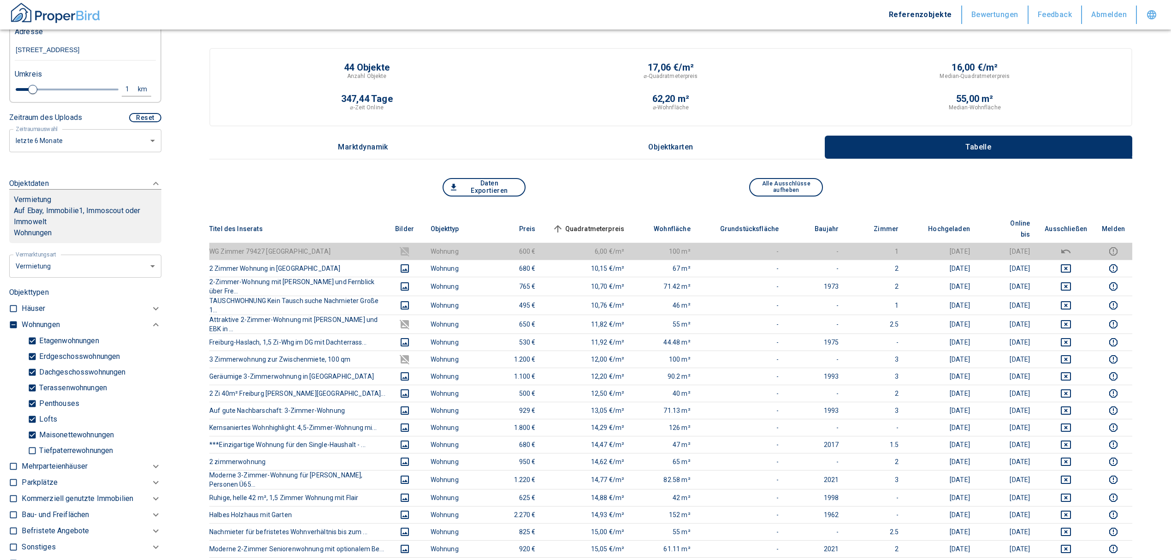
scroll to position [123, 0]
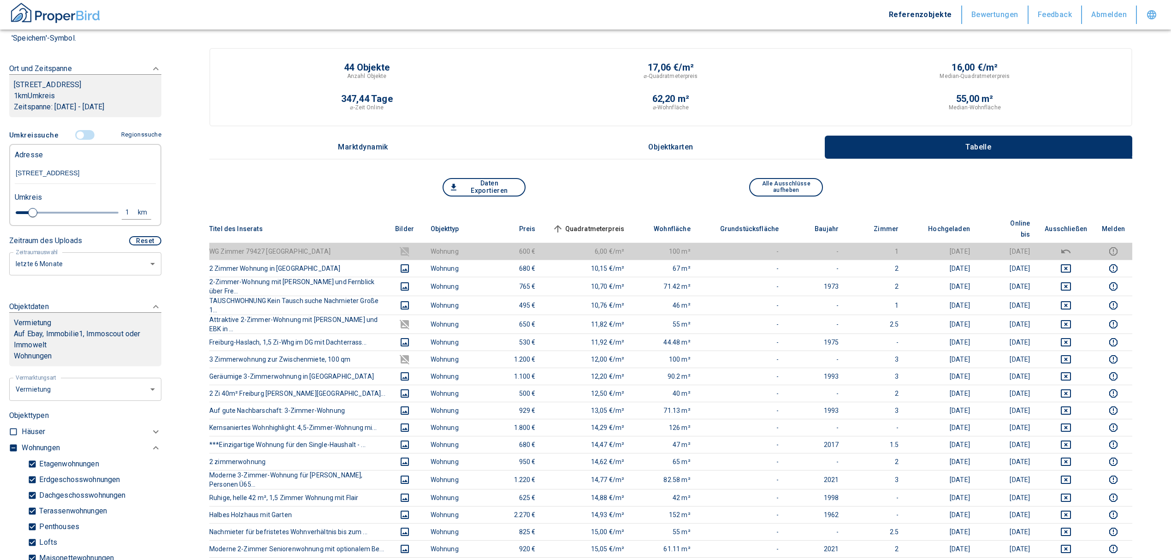
click at [77, 140] on input "controlled" at bounding box center [80, 135] width 28 height 10
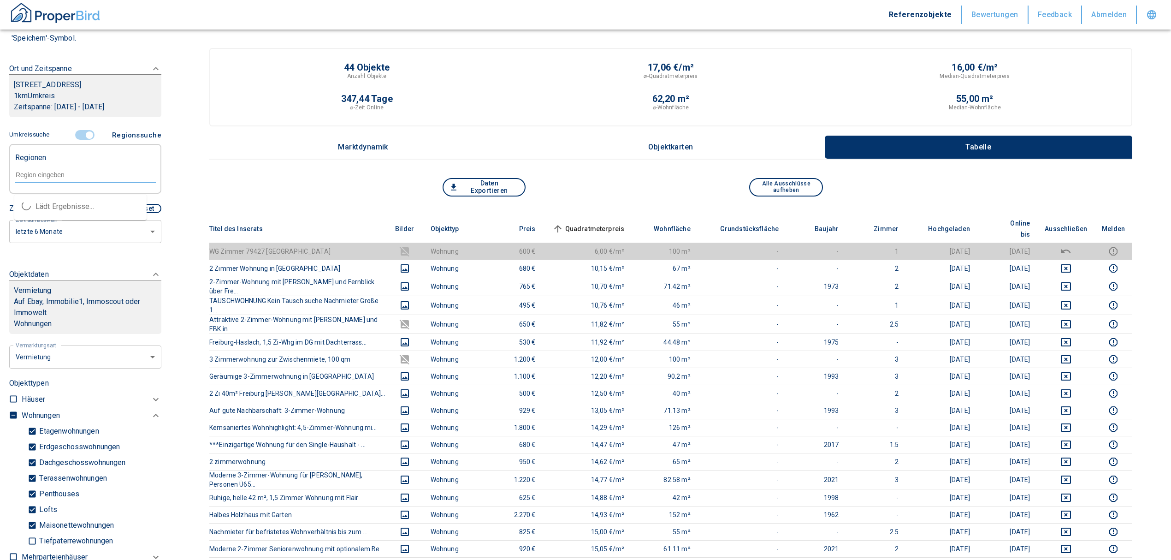
click at [52, 179] on input "text" at bounding box center [85, 175] width 141 height 8
click at [76, 207] on li "79115 [GEOGRAPHIC_DATA]" at bounding box center [80, 206] width 132 height 17
type input "79115"
type input "2020"
type input "79115 [GEOGRAPHIC_DATA]"
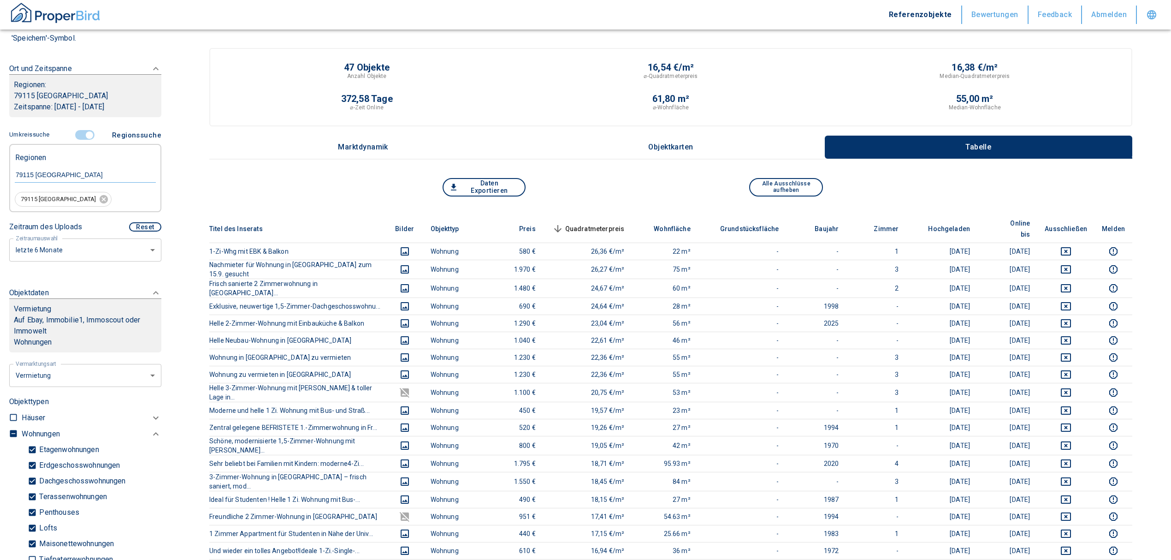
click at [598, 223] on span "Quadratmeterpreis sorted descending" at bounding box center [588, 228] width 74 height 11
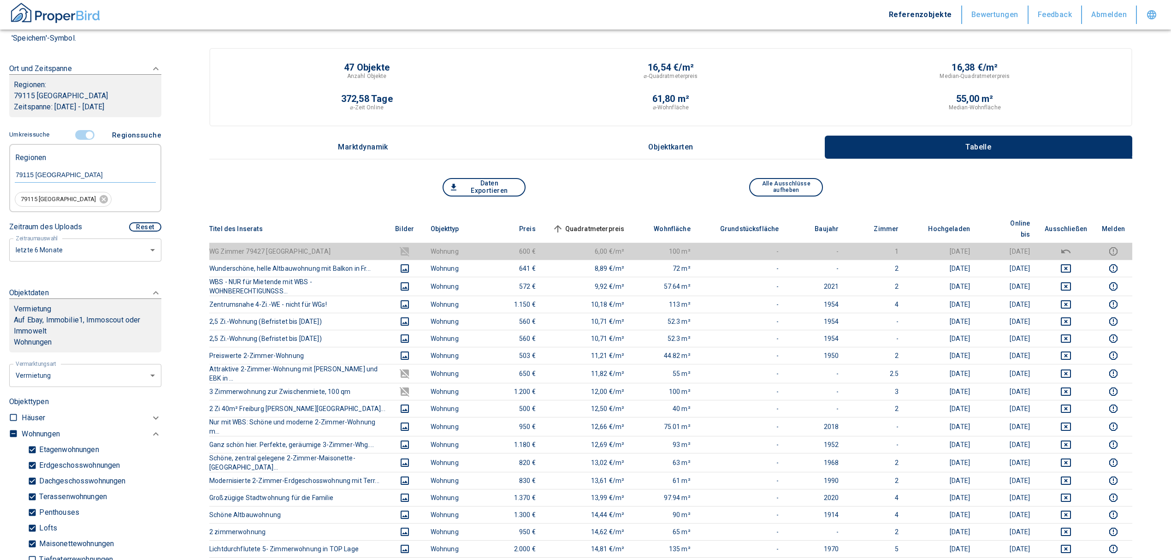
click at [599, 223] on span "Quadratmeterpreis sorted ascending" at bounding box center [588, 228] width 74 height 11
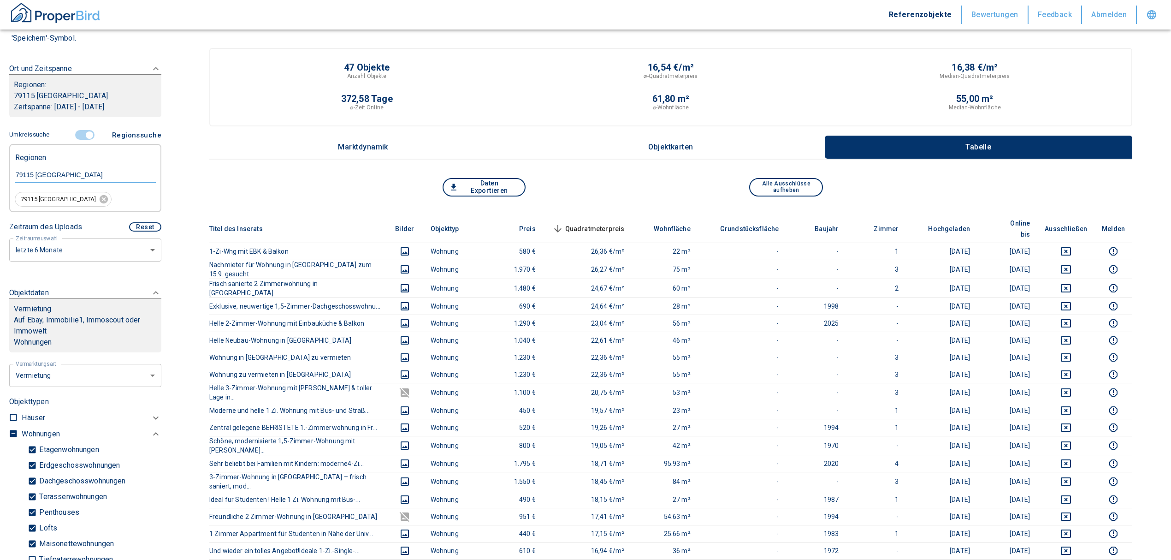
click at [605, 223] on span "Quadratmeterpreis sorted descending" at bounding box center [588, 228] width 74 height 11
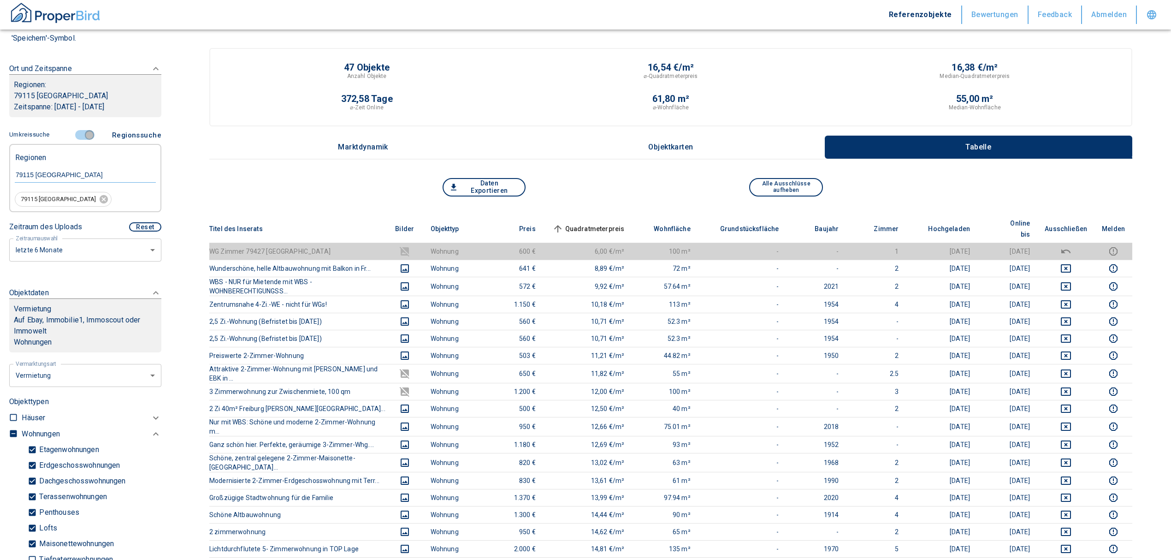
click at [83, 134] on input "controlled" at bounding box center [90, 135] width 28 height 10
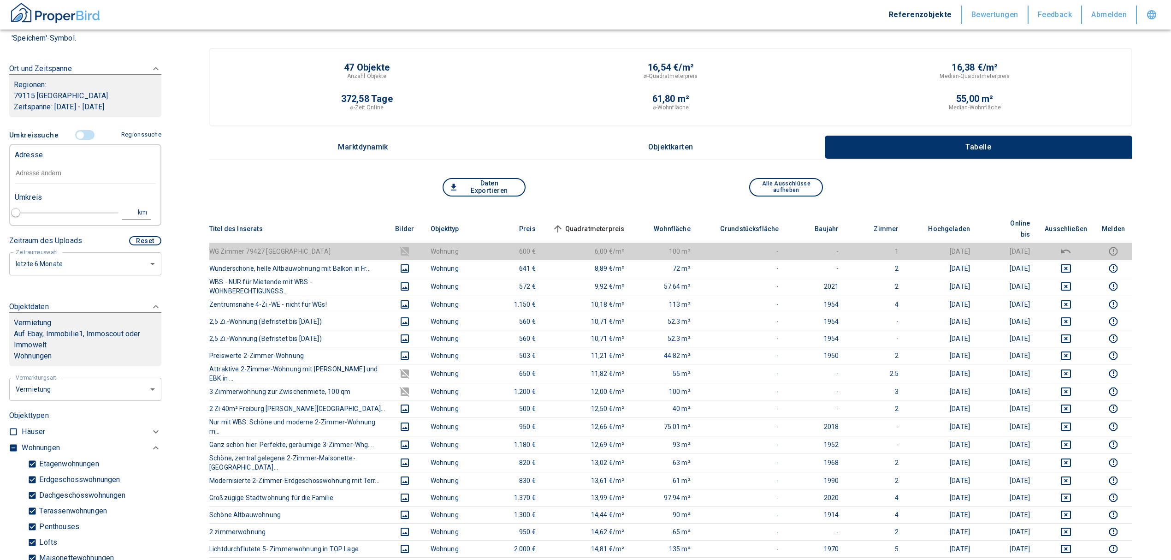
click at [57, 176] on input "text" at bounding box center [85, 173] width 141 height 21
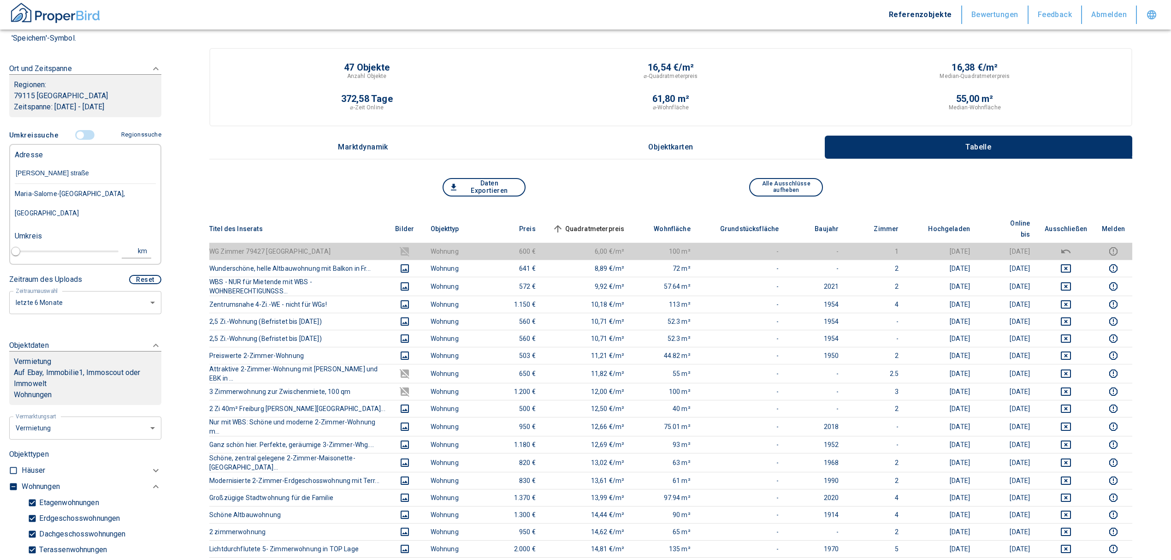
type input "maria salome [STREET_ADDRESS]"
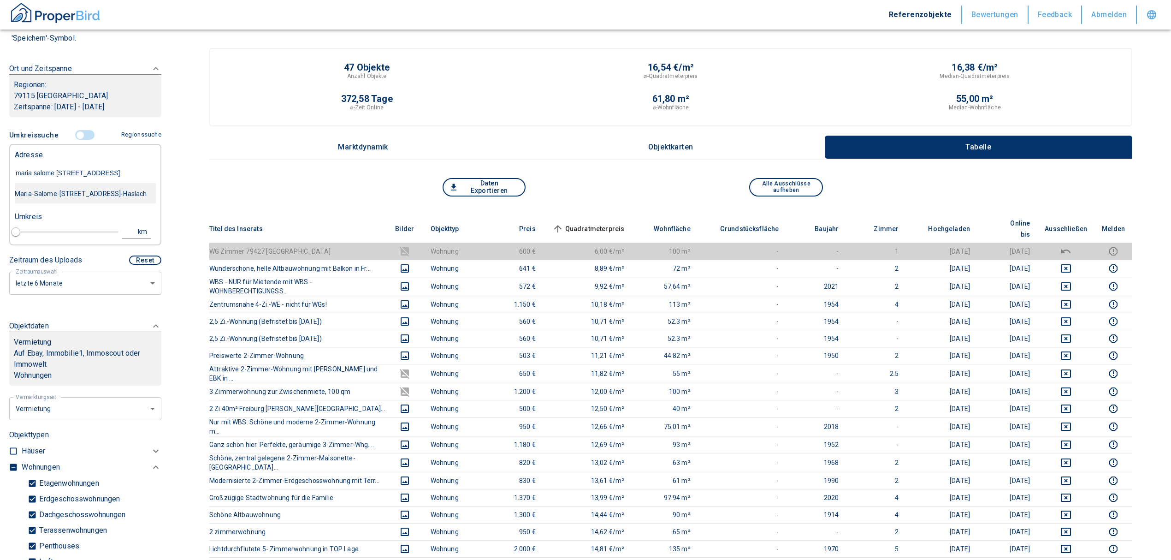
click at [76, 199] on div "Maria-Salome-[STREET_ADDRESS]-Haslach" at bounding box center [85, 193] width 141 height 19
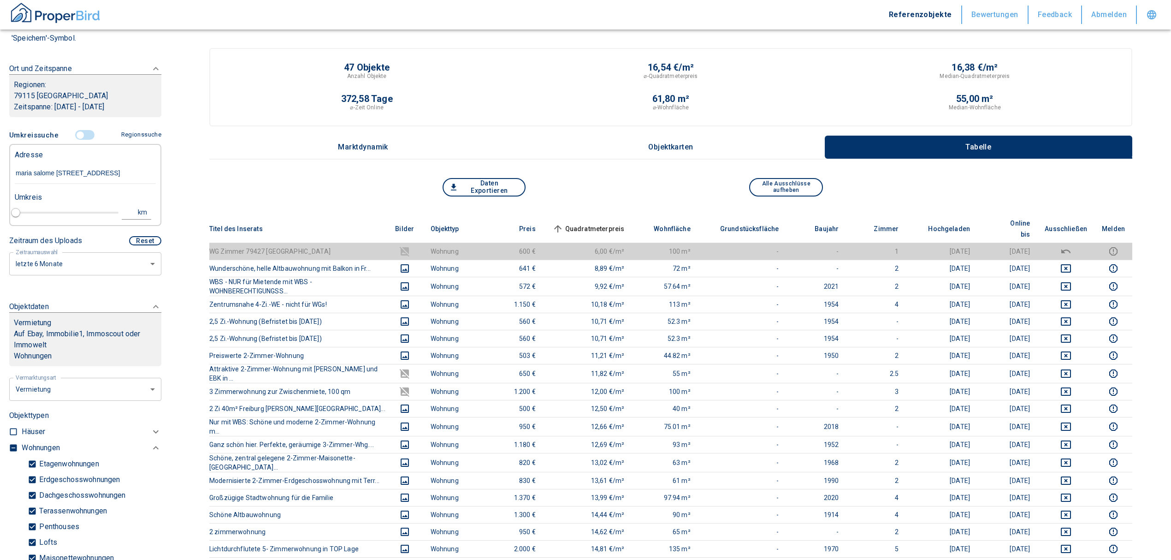
type input "2020"
type input "Maria-Salome-[STREET_ADDRESS]-Haslach"
type input "1"
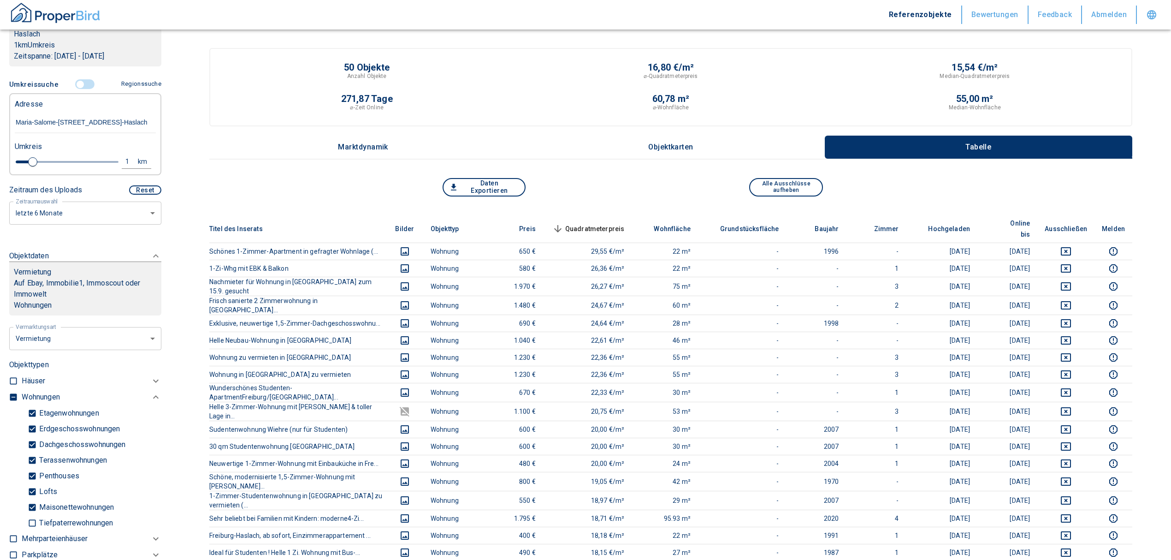
scroll to position [61, 0]
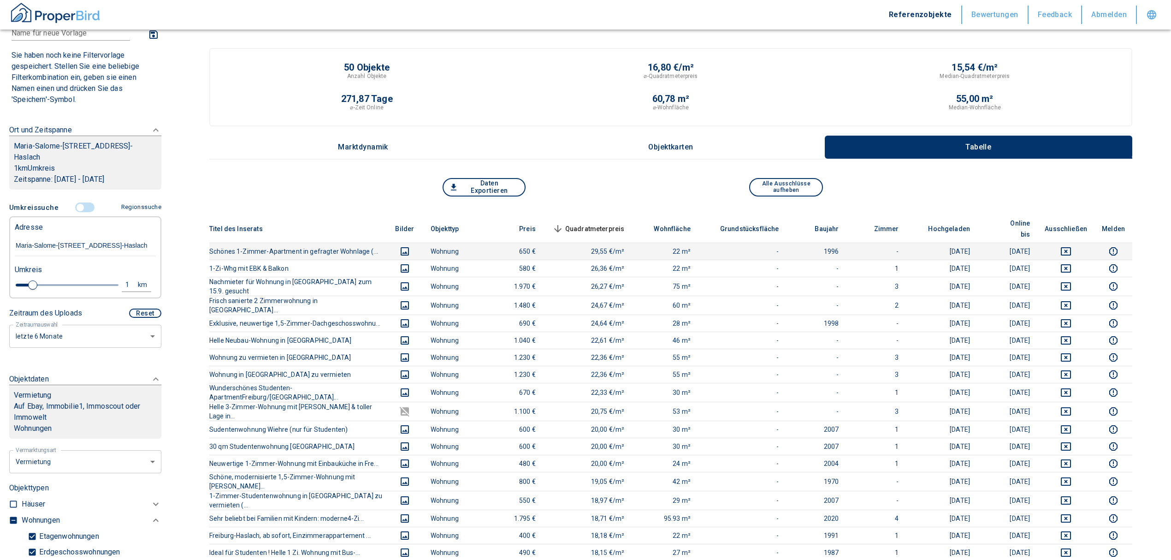
type input "Maria-Salome-[STREET_ADDRESS]-Haslach"
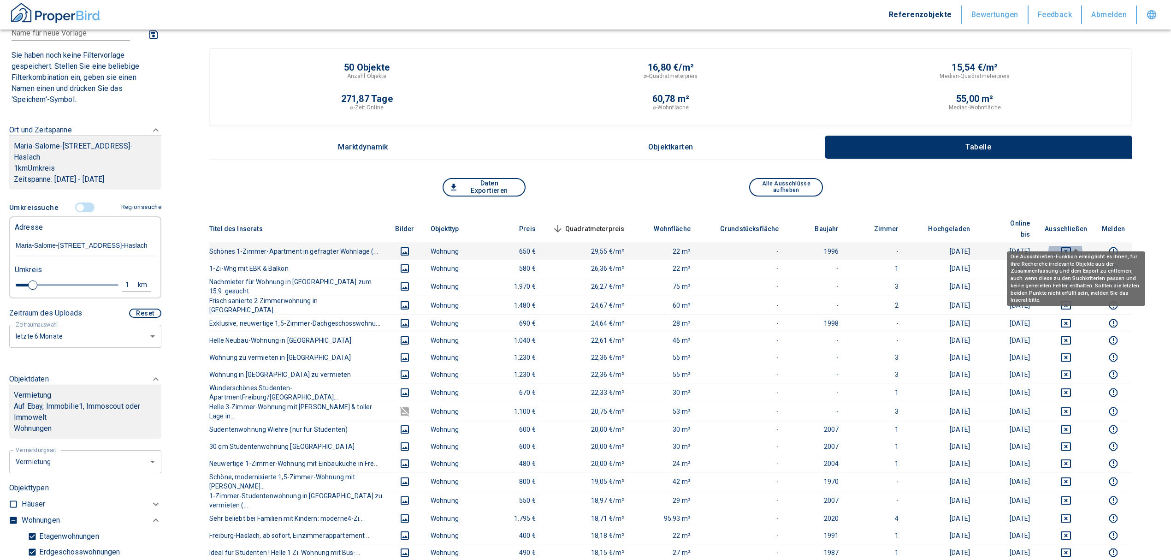
click at [1071, 247] on icon "deselect this listing" at bounding box center [1066, 251] width 10 height 8
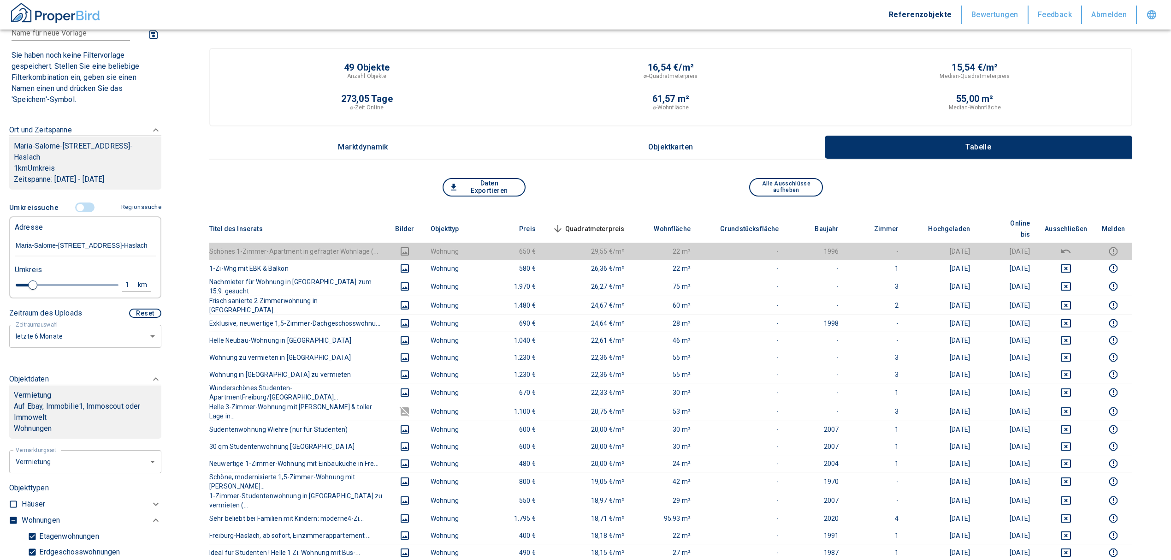
click at [610, 223] on span "Quadratmeterpreis sorted descending" at bounding box center [588, 228] width 74 height 11
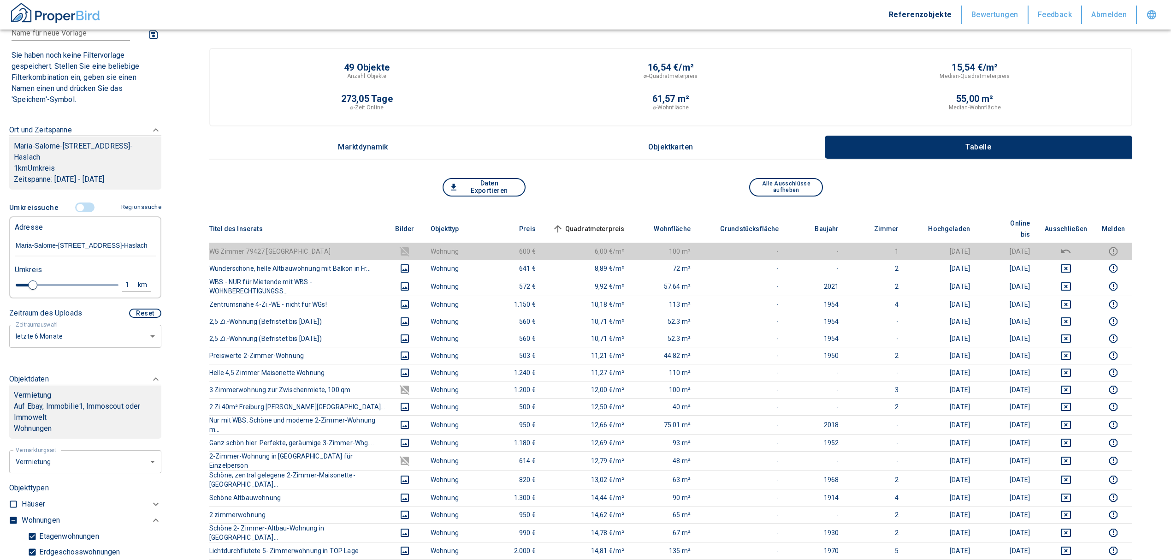
click at [618, 223] on span "Quadratmeterpreis sorted ascending" at bounding box center [588, 228] width 74 height 11
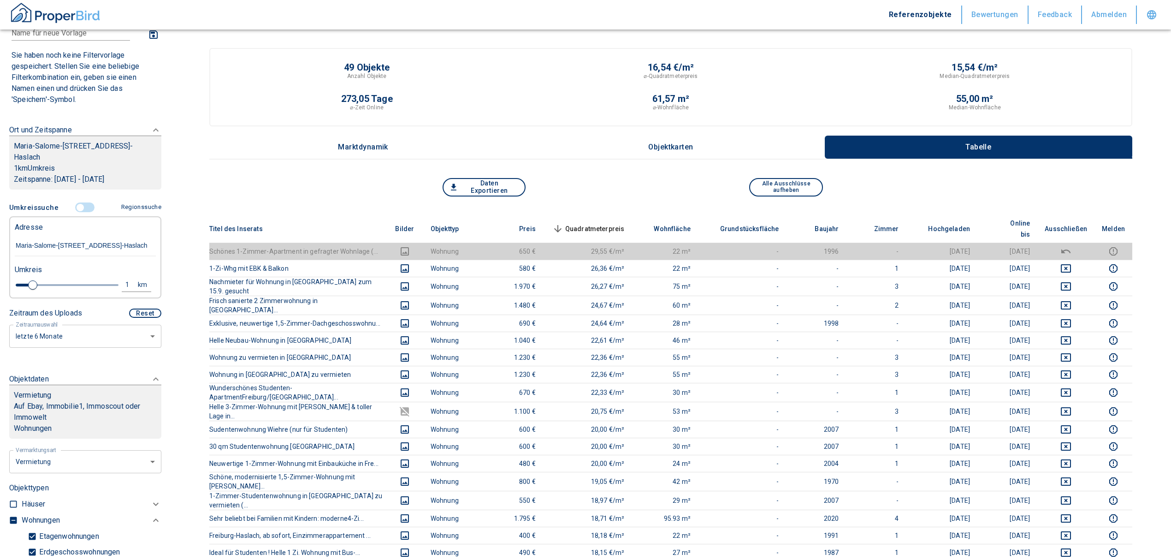
click at [615, 223] on span "Quadratmeterpreis sorted descending" at bounding box center [588, 228] width 74 height 11
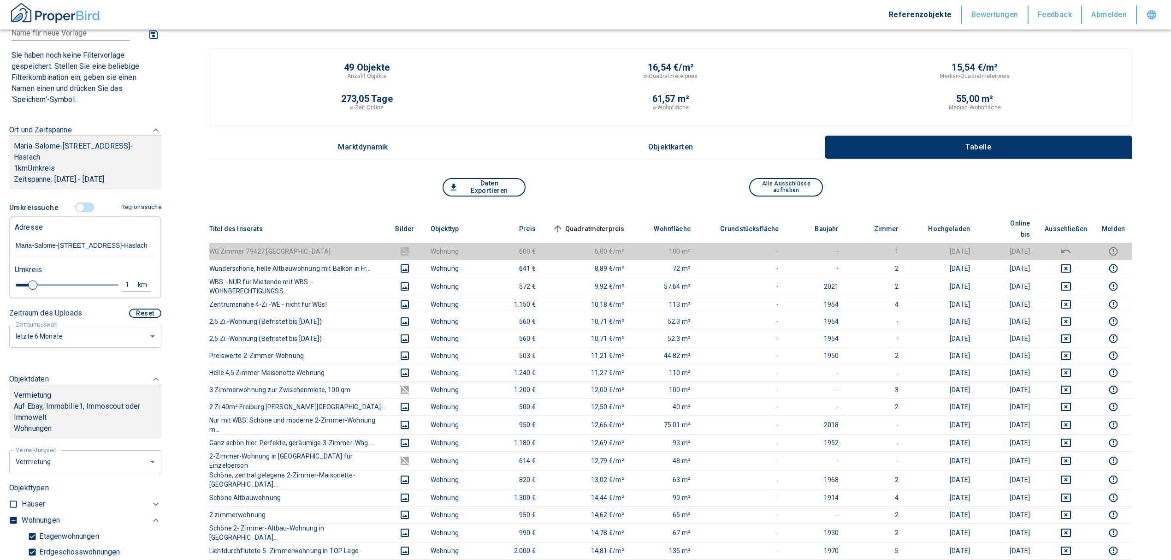
click at [615, 223] on span "Quadratmeterpreis sorted ascending" at bounding box center [588, 228] width 74 height 11
